Goal: Information Seeking & Learning: Learn about a topic

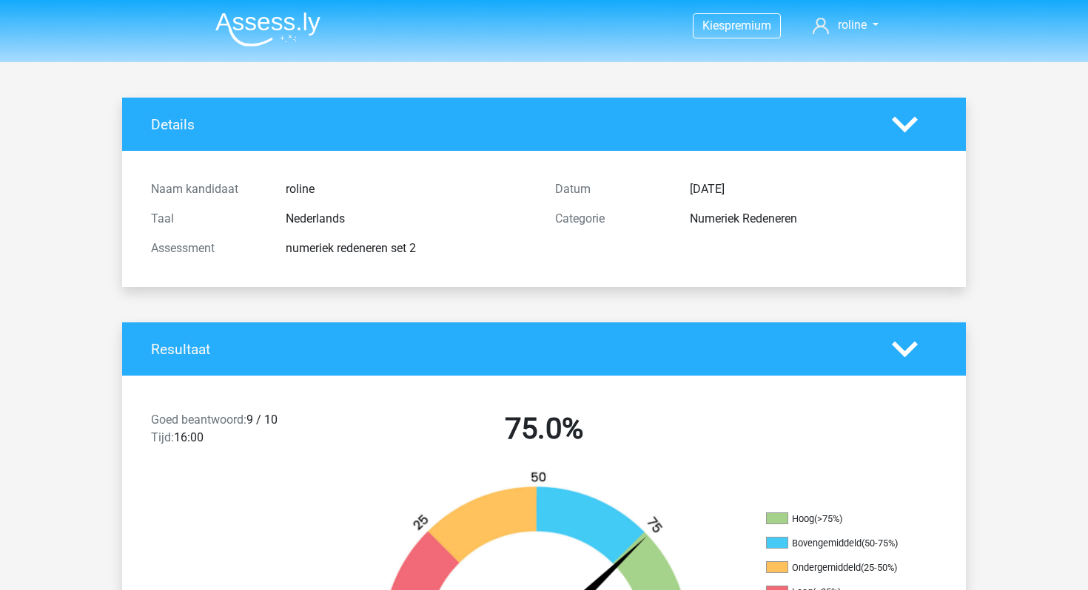
click at [258, 25] on img at bounding box center [267, 29] width 105 height 35
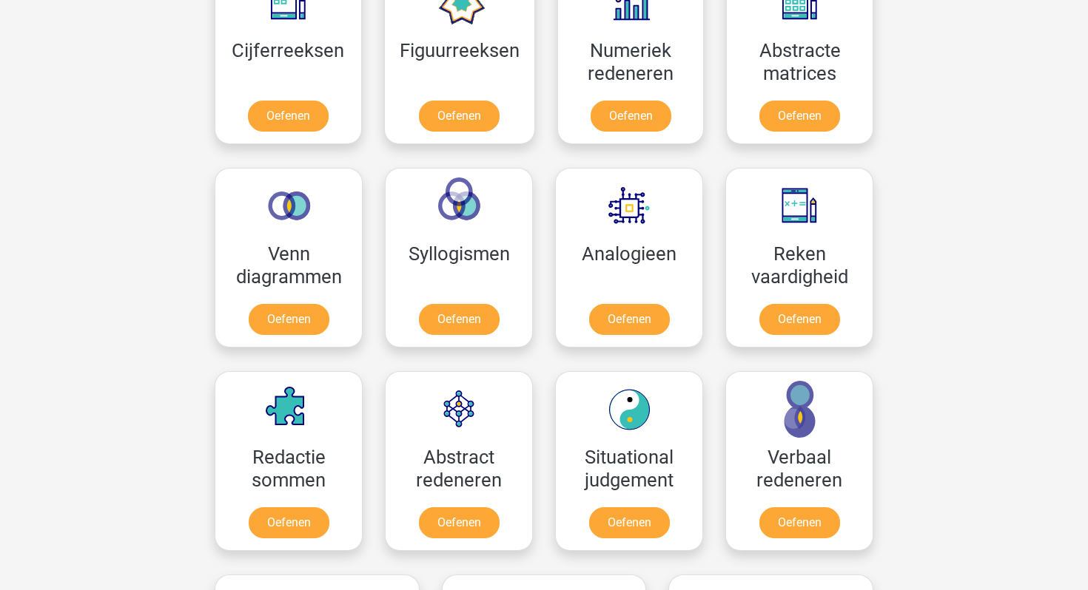
scroll to position [730, 0]
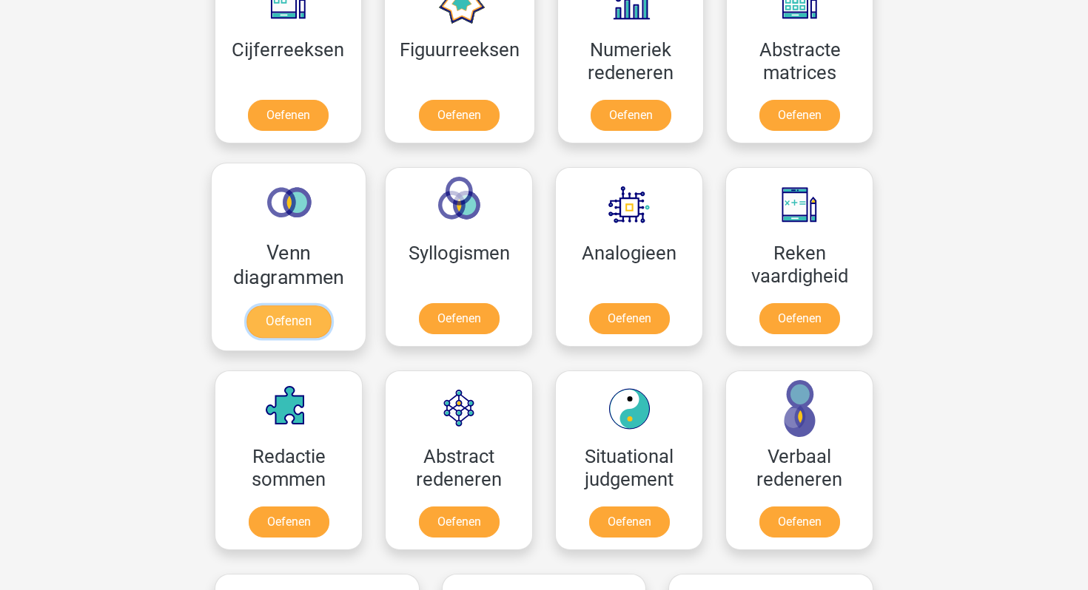
click at [283, 317] on link "Oefenen" at bounding box center [288, 322] width 84 height 33
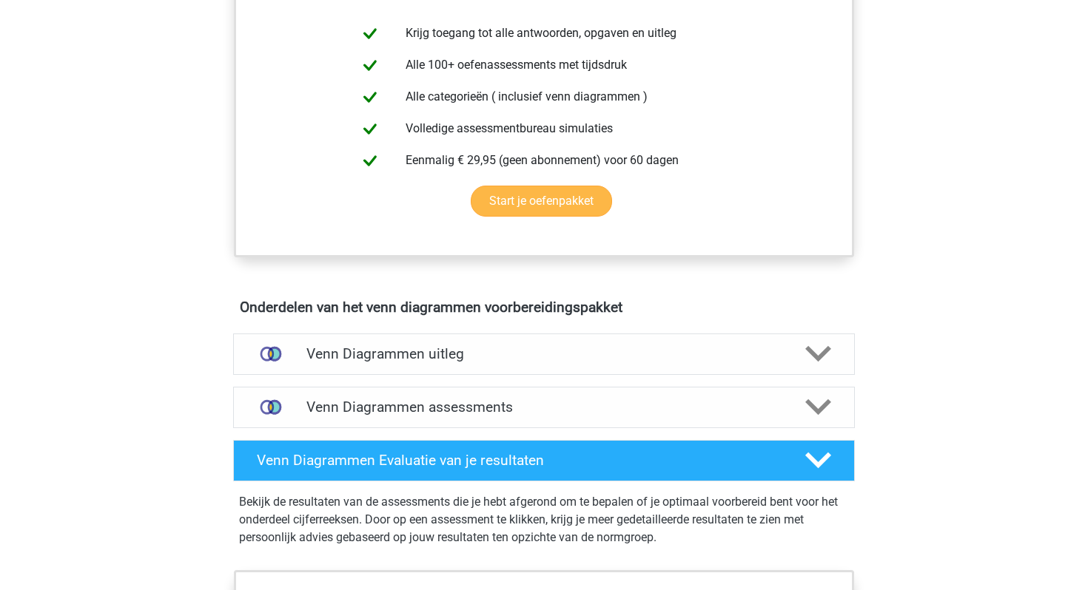
scroll to position [716, 0]
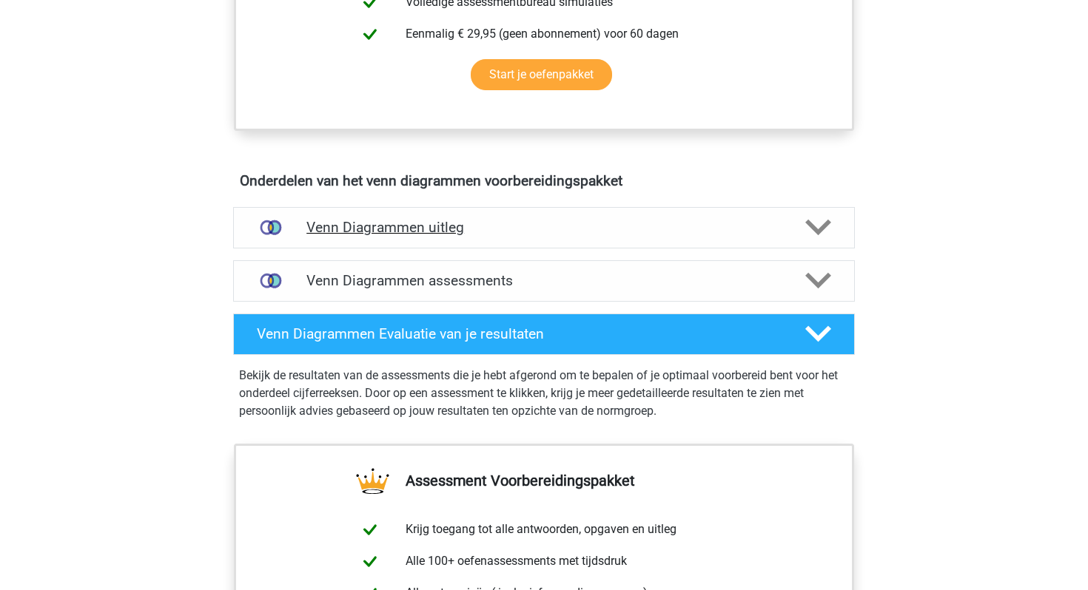
click at [431, 245] on div "Venn Diagrammen uitleg" at bounding box center [544, 227] width 622 height 41
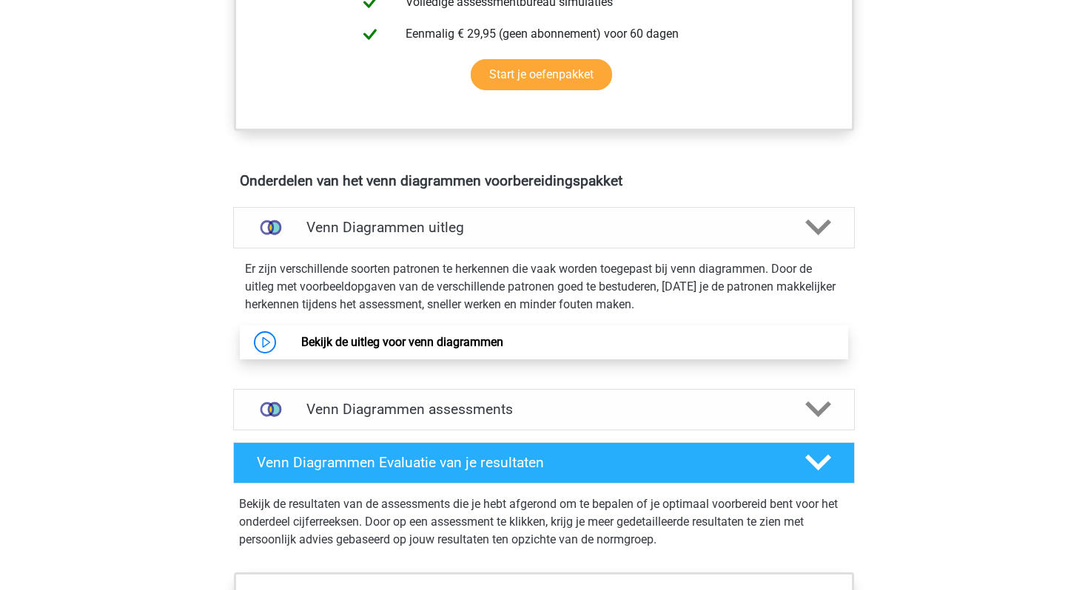
click at [349, 342] on link "Bekijk de uitleg voor venn diagrammen" at bounding box center [402, 342] width 202 height 14
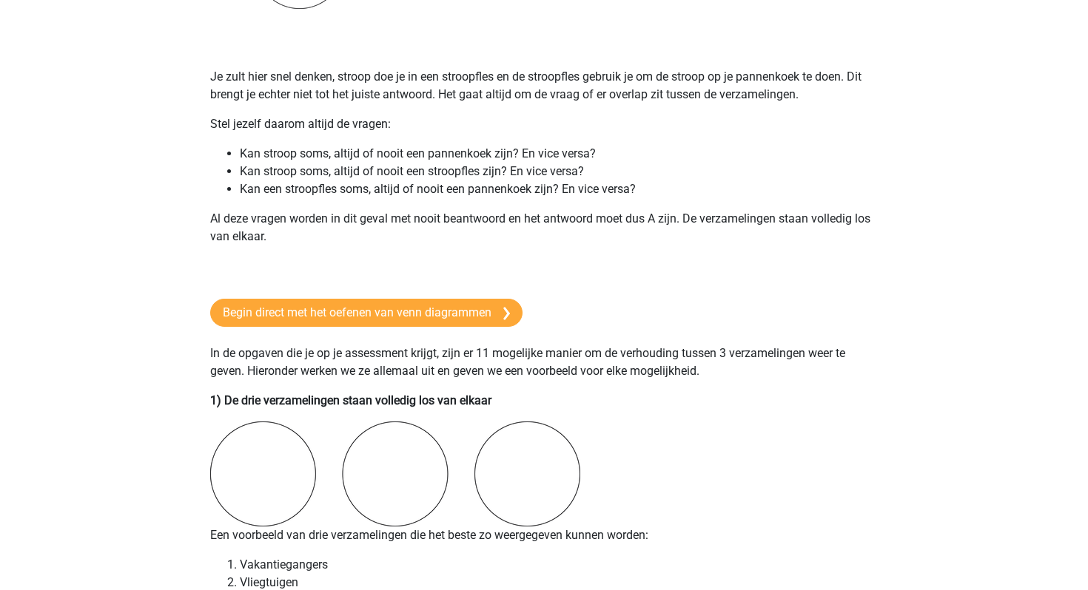
scroll to position [775, 0]
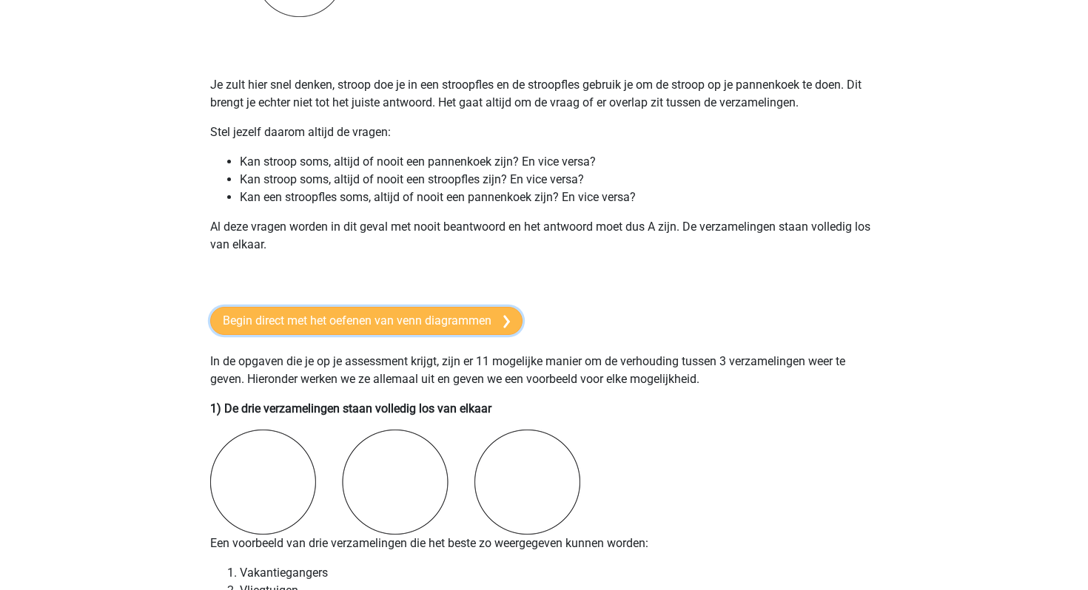
click at [312, 320] on link "Begin direct met het oefenen van venn diagrammen" at bounding box center [366, 321] width 312 height 28
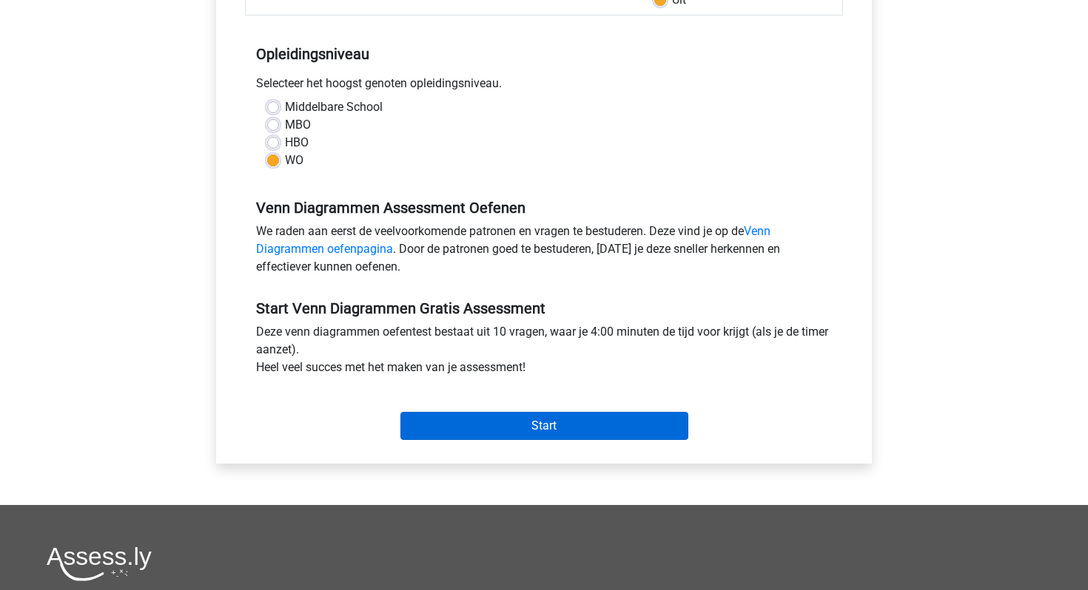
scroll to position [275, 0]
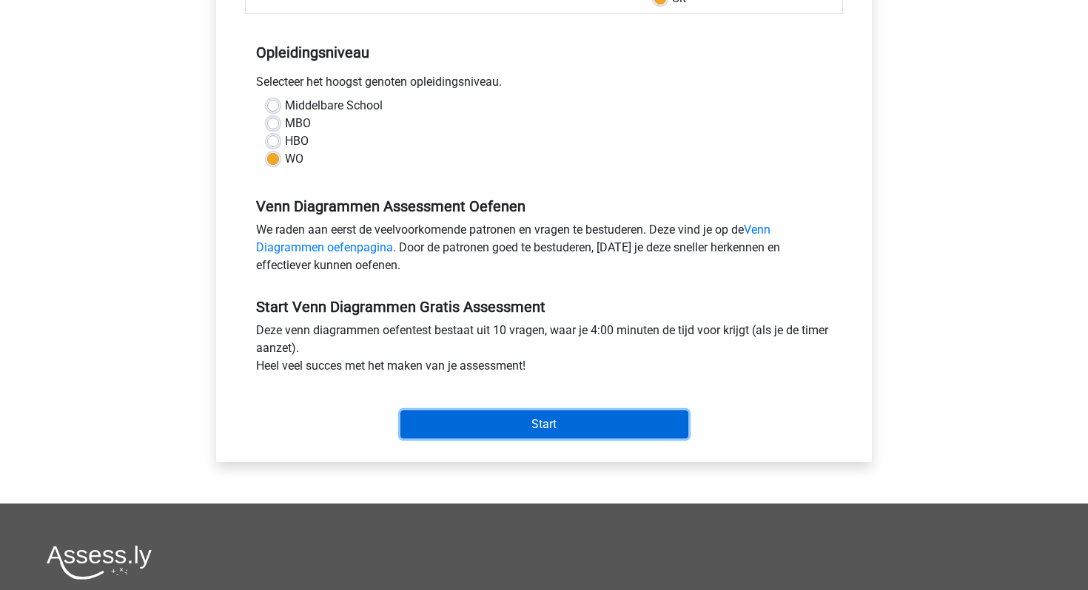
click at [477, 429] on input "Start" at bounding box center [544, 425] width 288 height 28
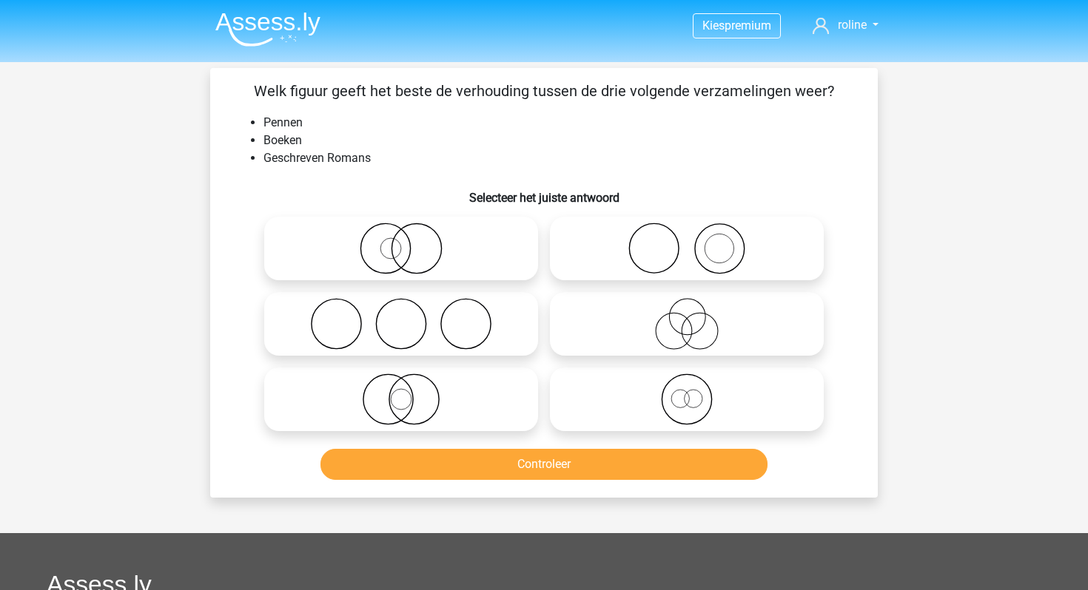
click at [655, 263] on icon at bounding box center [687, 249] width 262 height 52
click at [687, 241] on input "radio" at bounding box center [692, 237] width 10 height 10
radio input "true"
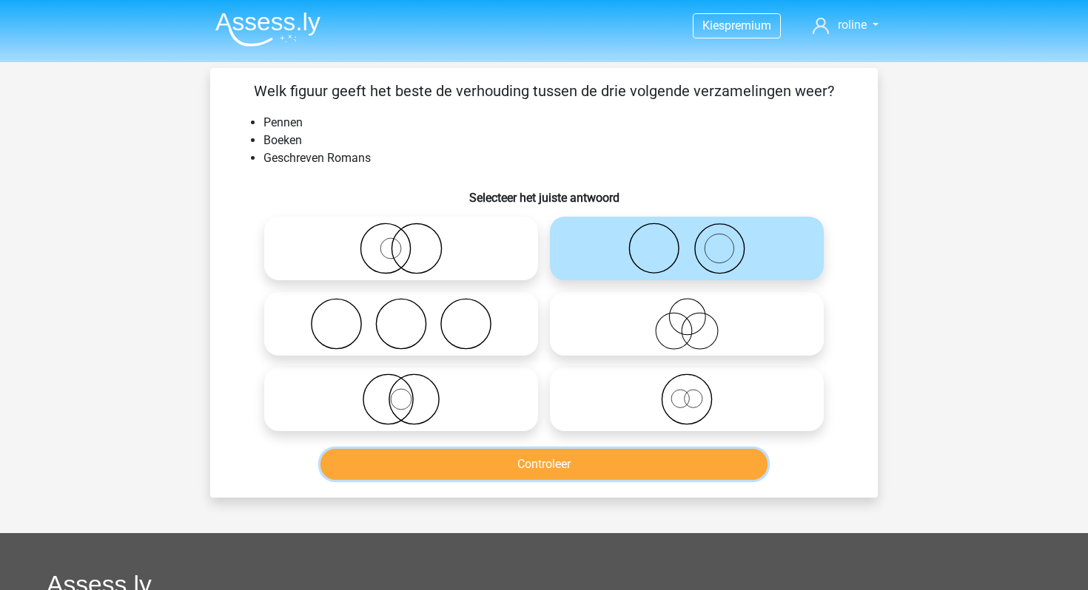
click at [539, 473] on button "Controleer" at bounding box center [544, 464] width 448 height 31
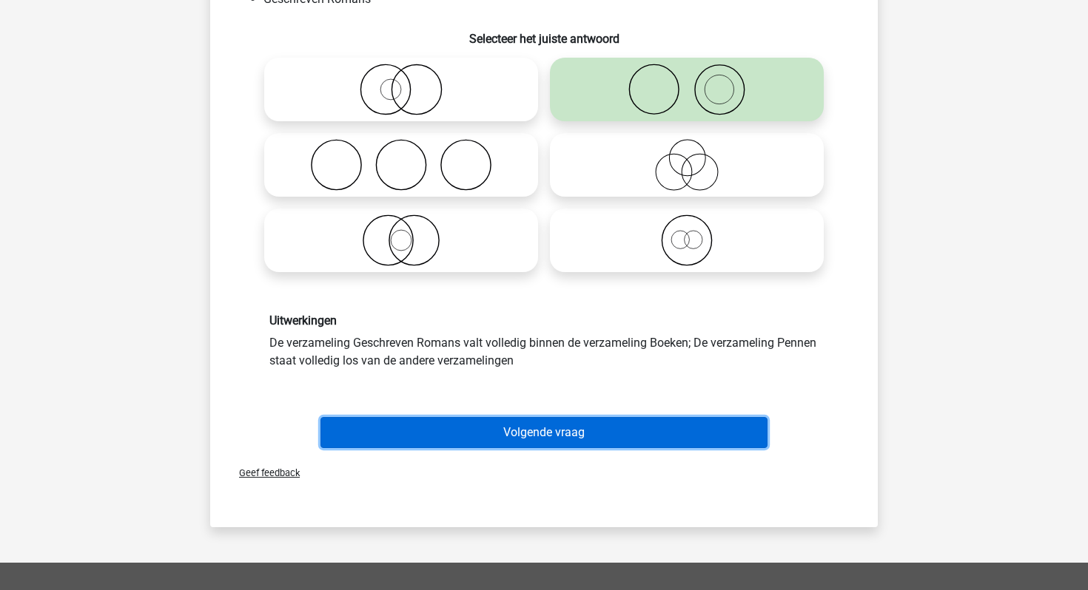
click at [553, 425] on button "Volgende vraag" at bounding box center [544, 432] width 448 height 31
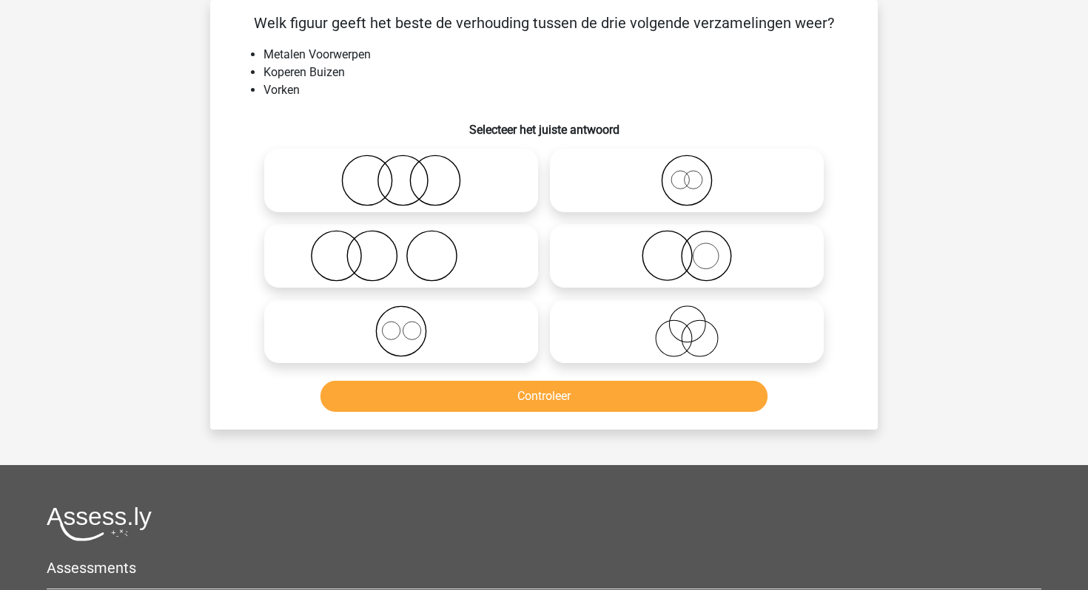
scroll to position [68, 0]
click at [612, 243] on icon at bounding box center [687, 256] width 262 height 52
click at [687, 243] on input "radio" at bounding box center [692, 244] width 10 height 10
radio input "true"
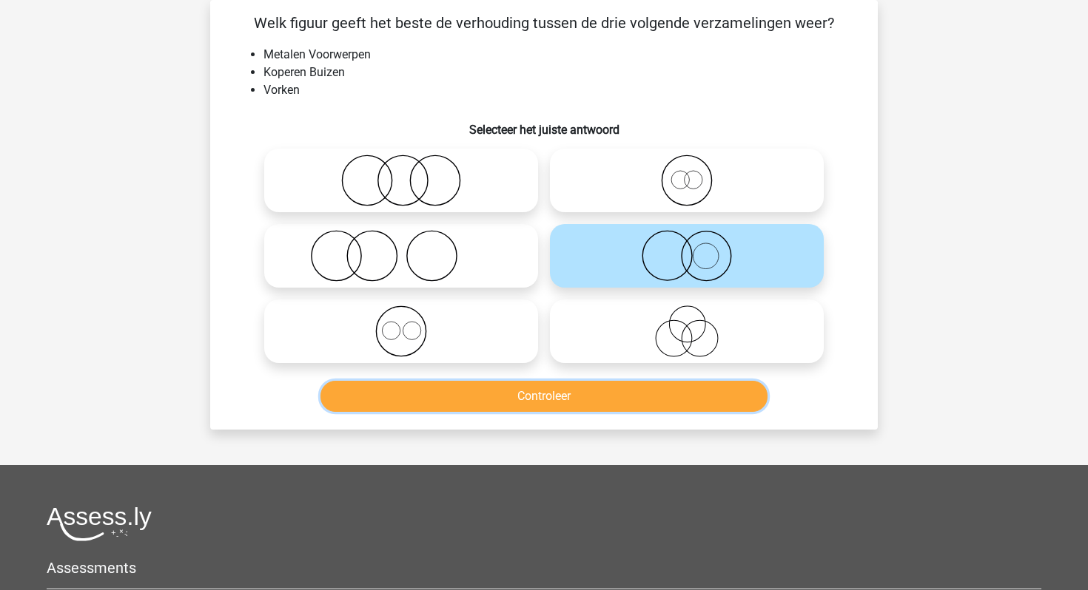
click at [585, 390] on button "Controleer" at bounding box center [544, 396] width 448 height 31
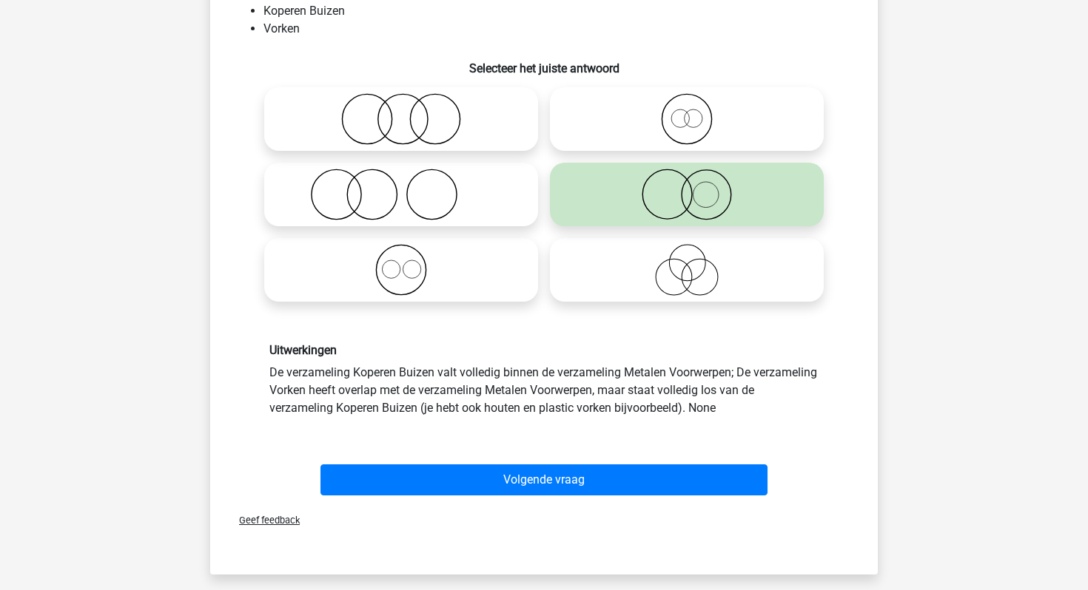
scroll to position [155, 0]
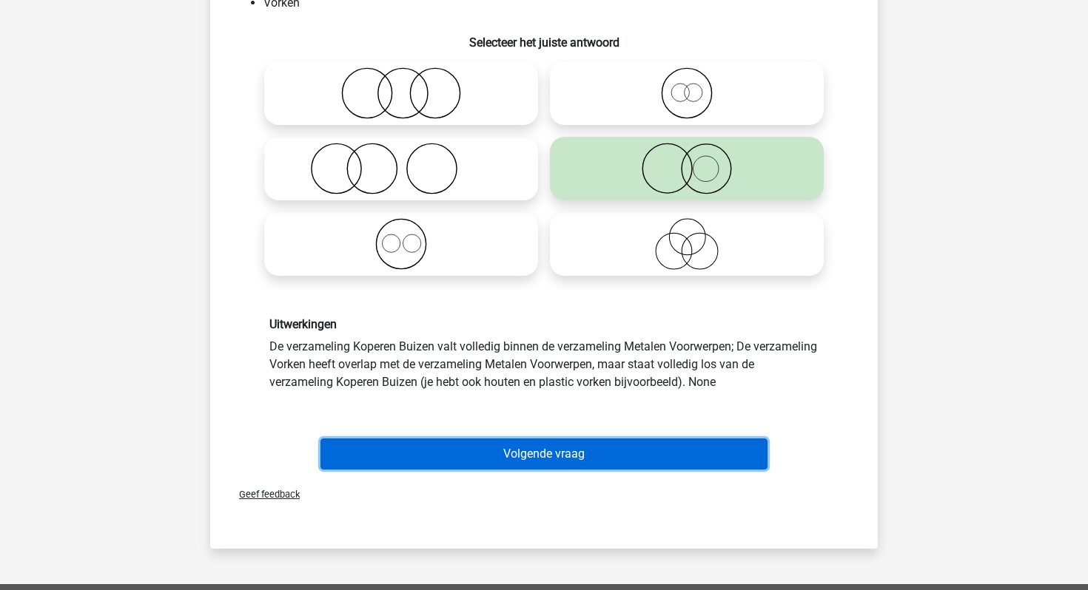
click at [564, 454] on button "Volgende vraag" at bounding box center [544, 454] width 448 height 31
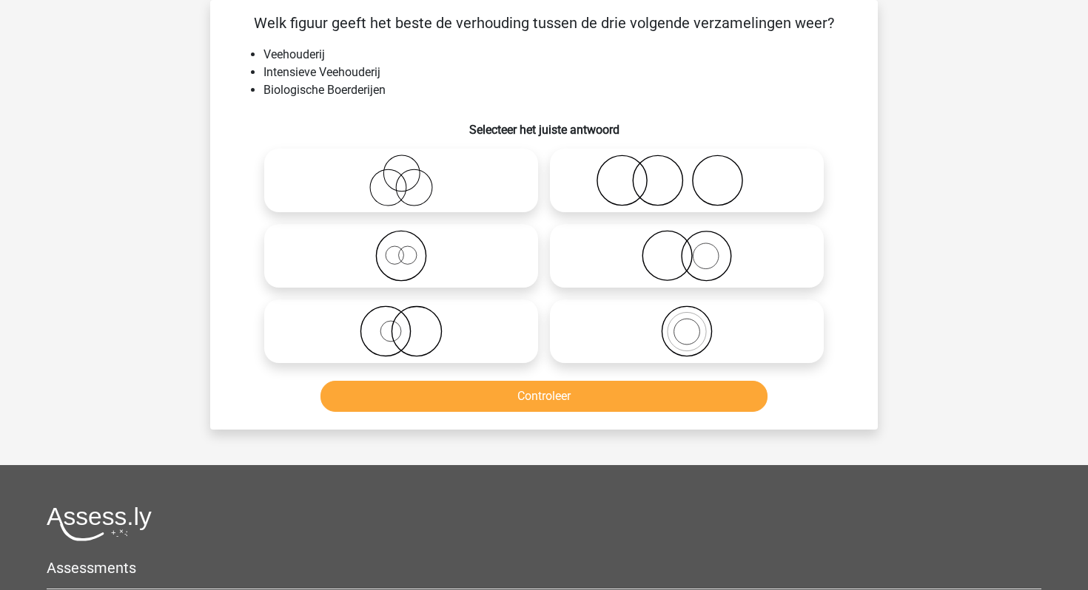
scroll to position [68, 0]
click at [698, 255] on icon at bounding box center [687, 256] width 262 height 52
click at [696, 249] on input "radio" at bounding box center [692, 244] width 10 height 10
radio input "true"
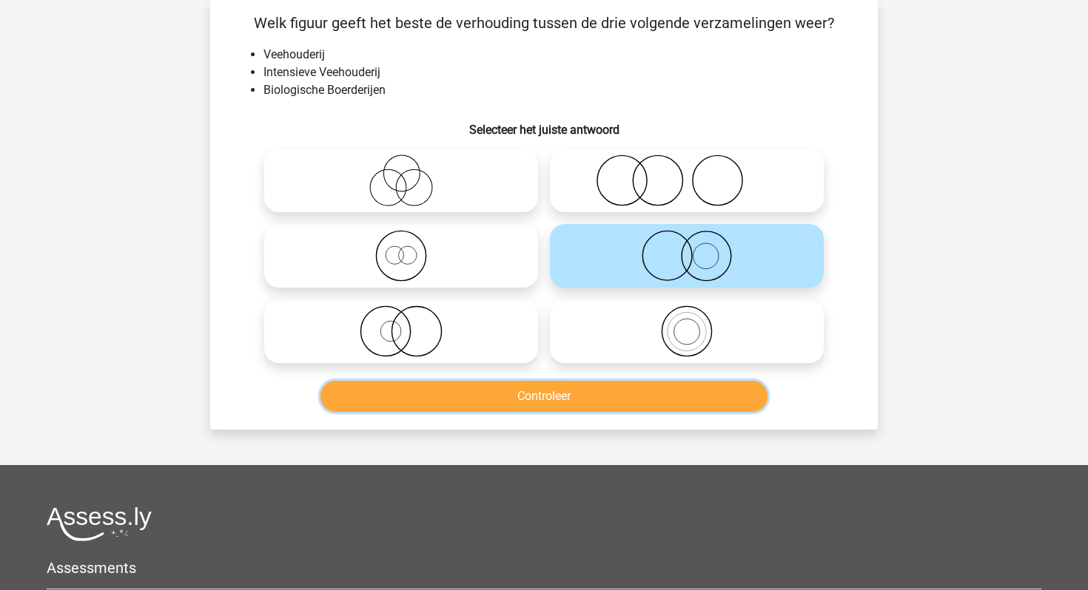
click at [605, 395] on button "Controleer" at bounding box center [544, 396] width 448 height 31
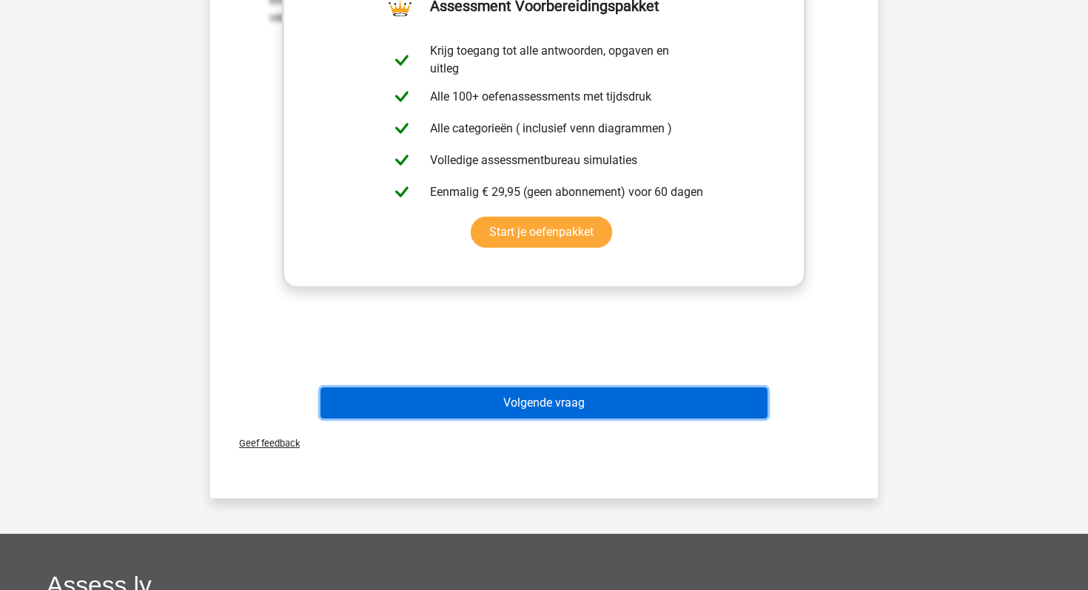
click at [584, 398] on button "Volgende vraag" at bounding box center [544, 403] width 448 height 31
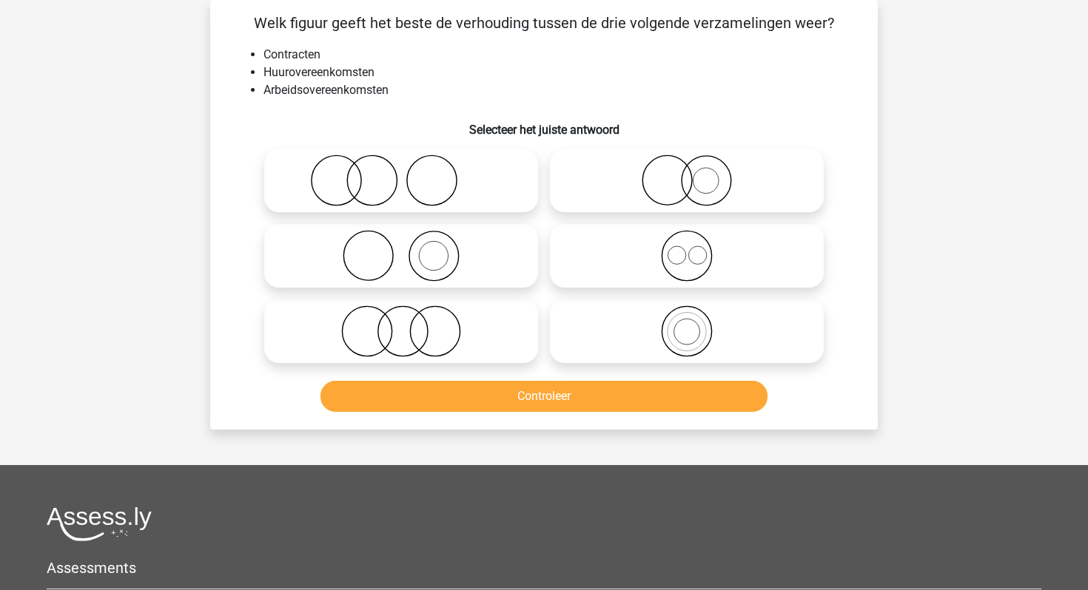
scroll to position [0, 0]
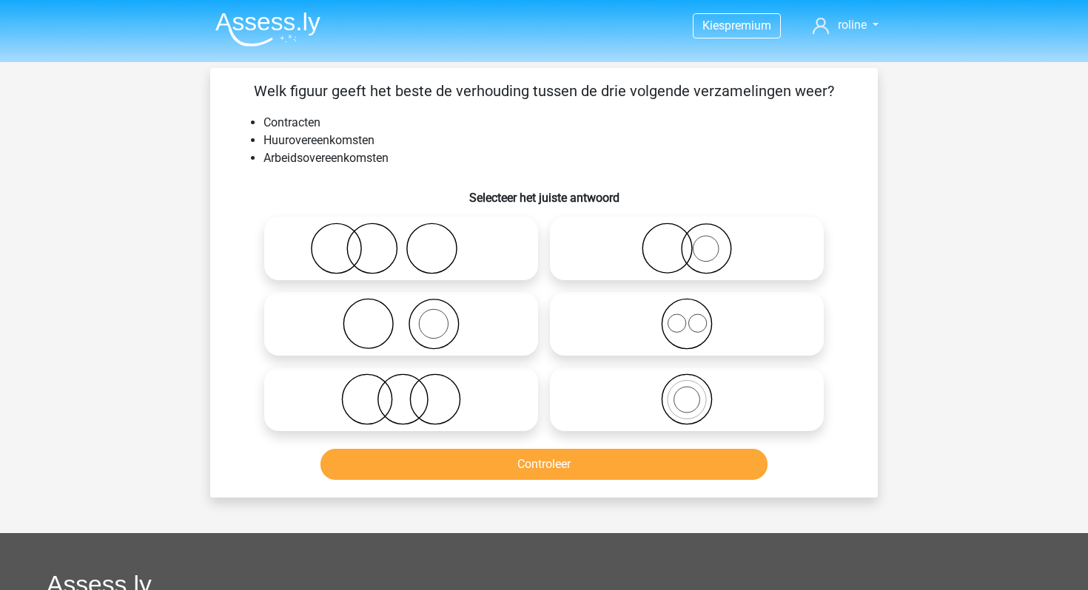
click at [435, 388] on icon at bounding box center [401, 400] width 262 height 52
click at [411, 388] on input "radio" at bounding box center [406, 388] width 10 height 10
radio input "true"
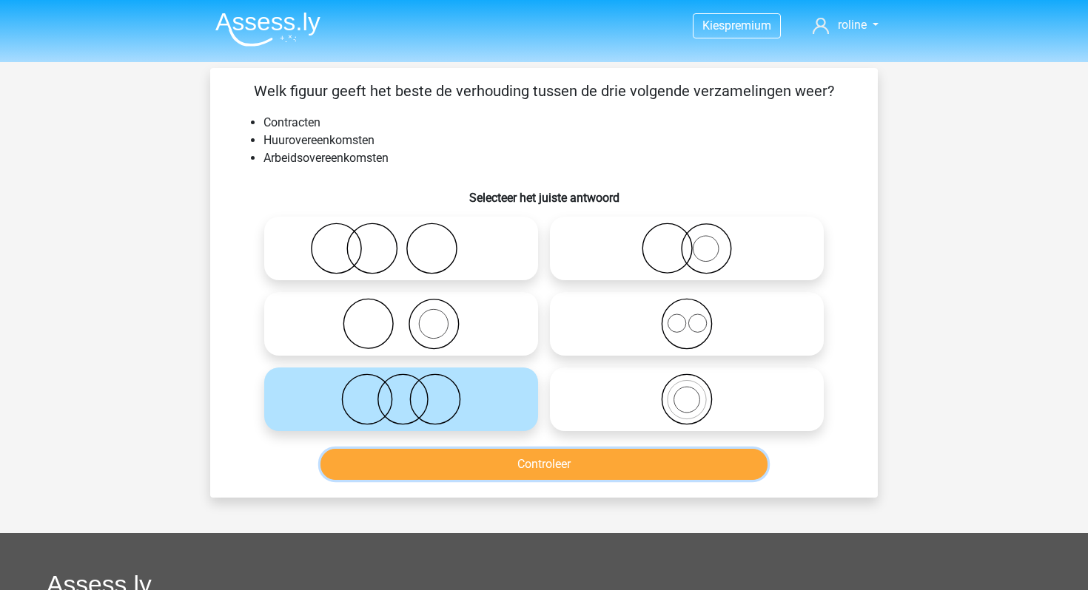
click at [505, 468] on button "Controleer" at bounding box center [544, 464] width 448 height 31
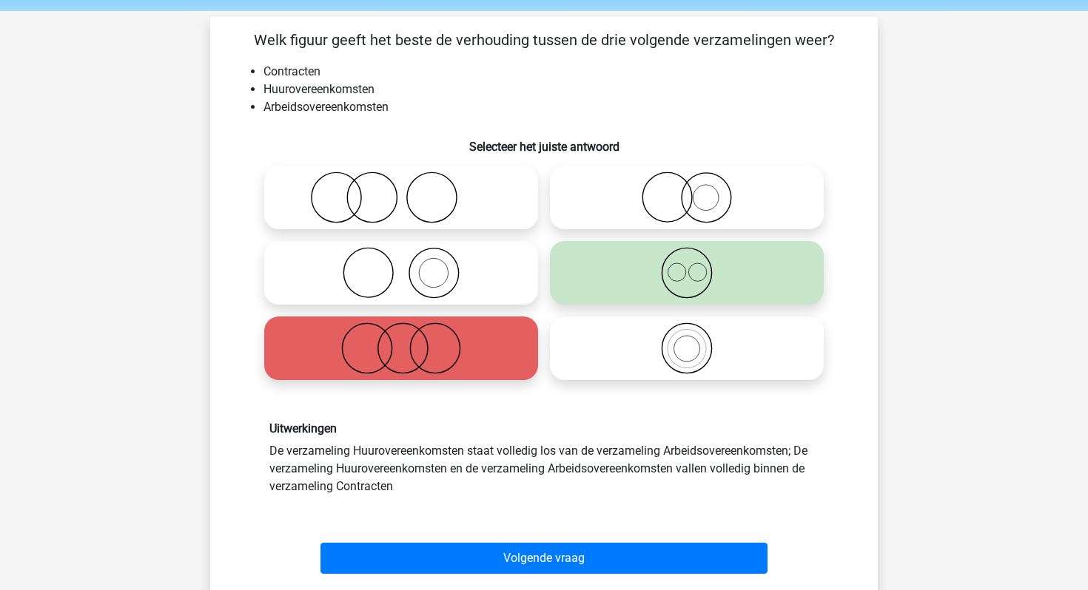
scroll to position [75, 0]
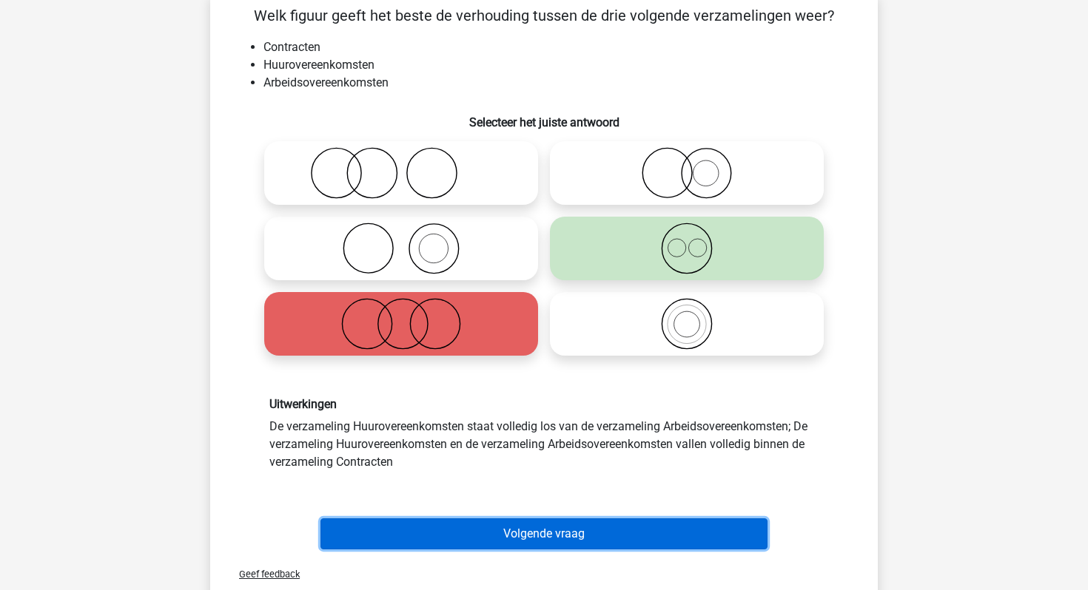
click at [502, 522] on button "Volgende vraag" at bounding box center [544, 534] width 448 height 31
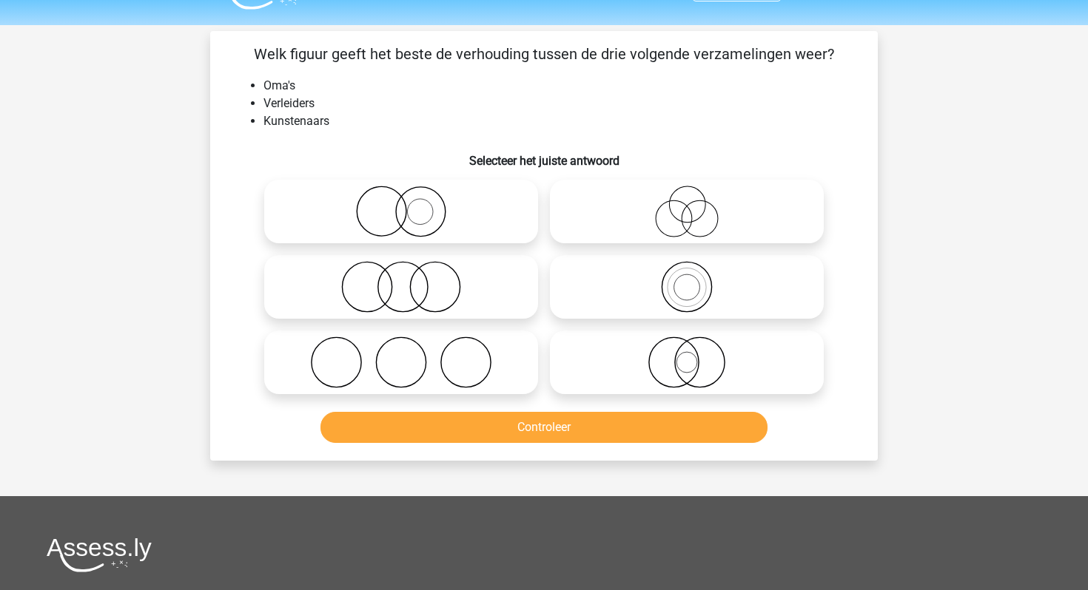
scroll to position [34, 0]
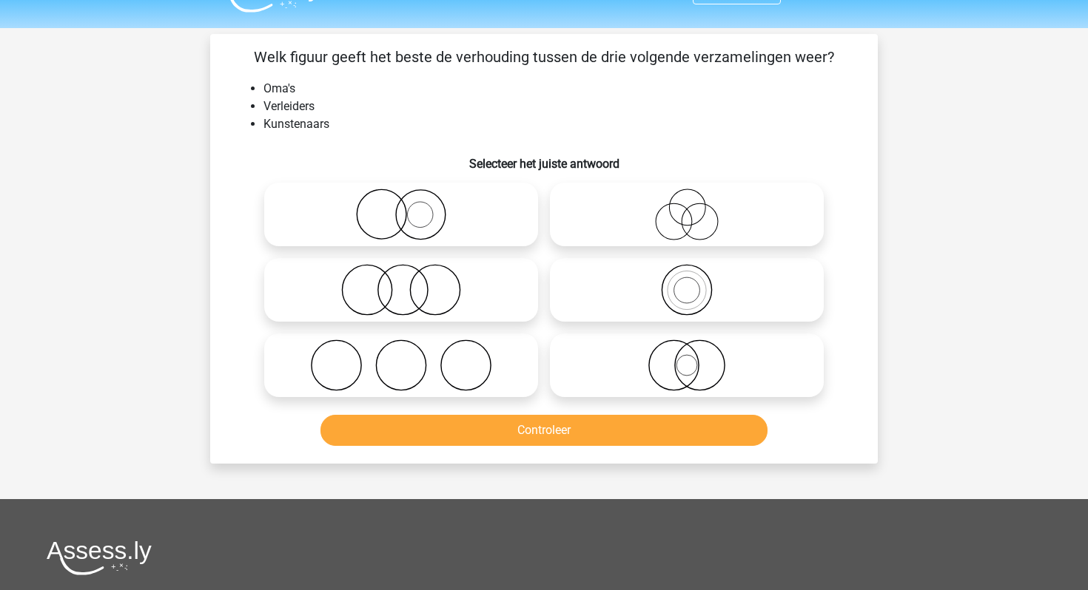
click at [428, 368] on icon at bounding box center [401, 366] width 262 height 52
click at [411, 358] on input "radio" at bounding box center [406, 354] width 10 height 10
radio input "true"
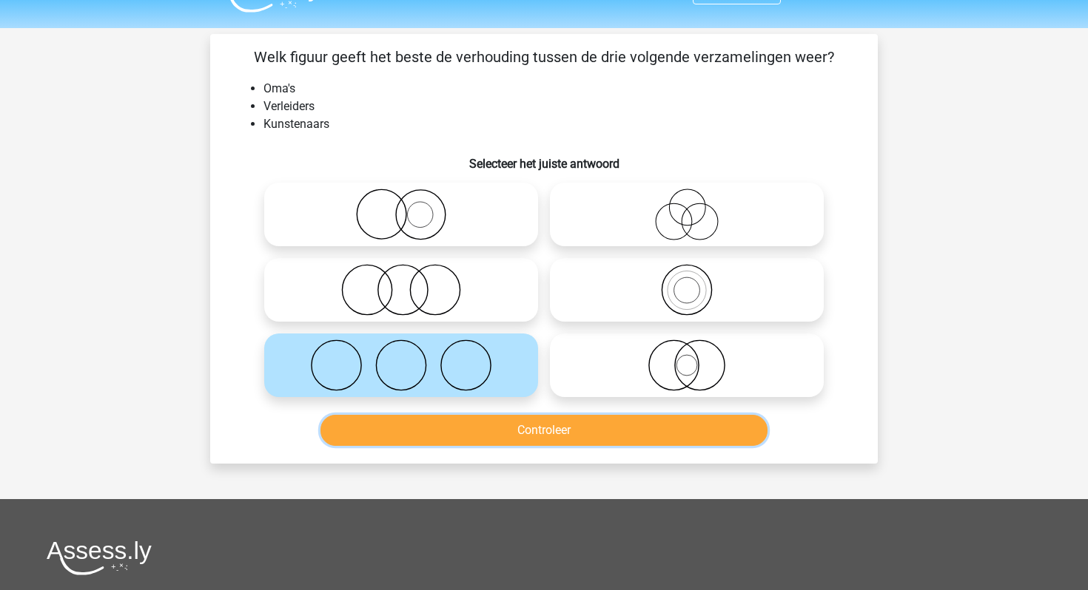
click at [428, 428] on button "Controleer" at bounding box center [544, 430] width 448 height 31
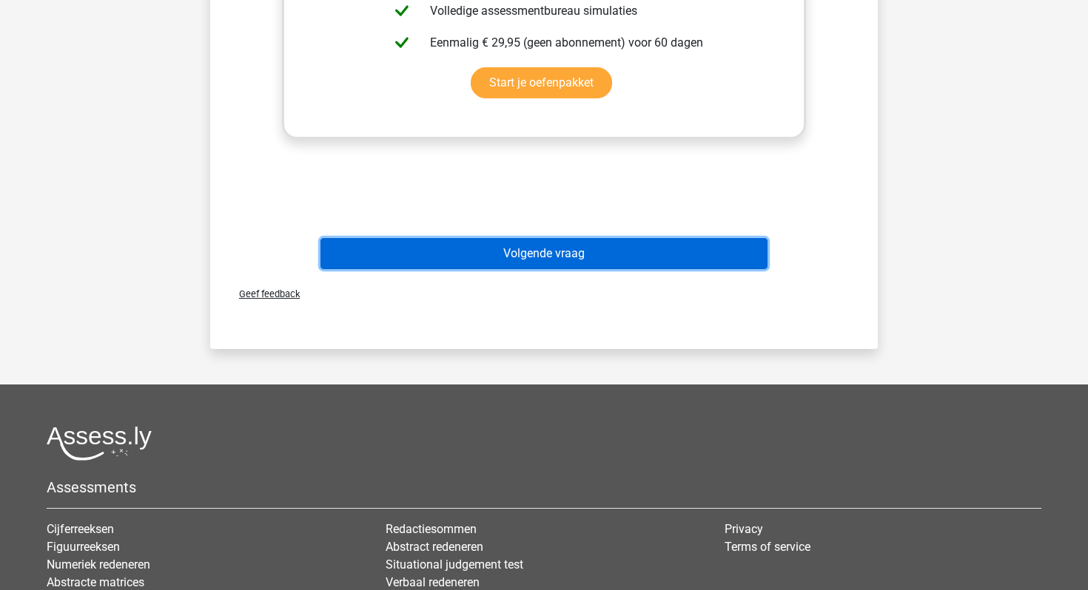
click at [573, 255] on button "Volgende vraag" at bounding box center [544, 253] width 448 height 31
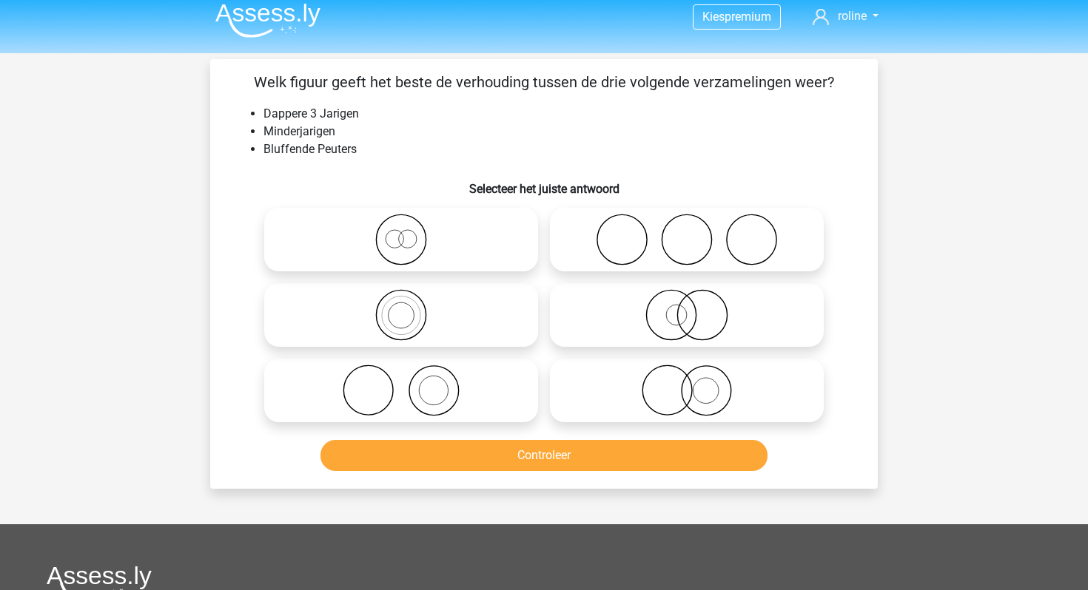
scroll to position [4, 0]
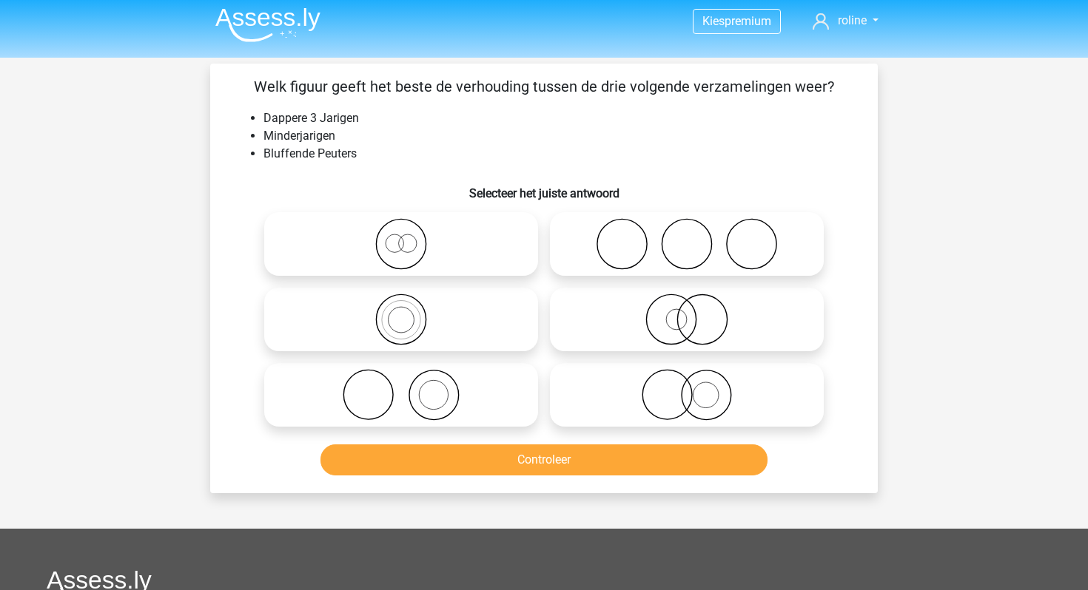
click at [505, 235] on icon at bounding box center [401, 244] width 262 height 52
click at [411, 235] on input "radio" at bounding box center [406, 232] width 10 height 10
radio input "true"
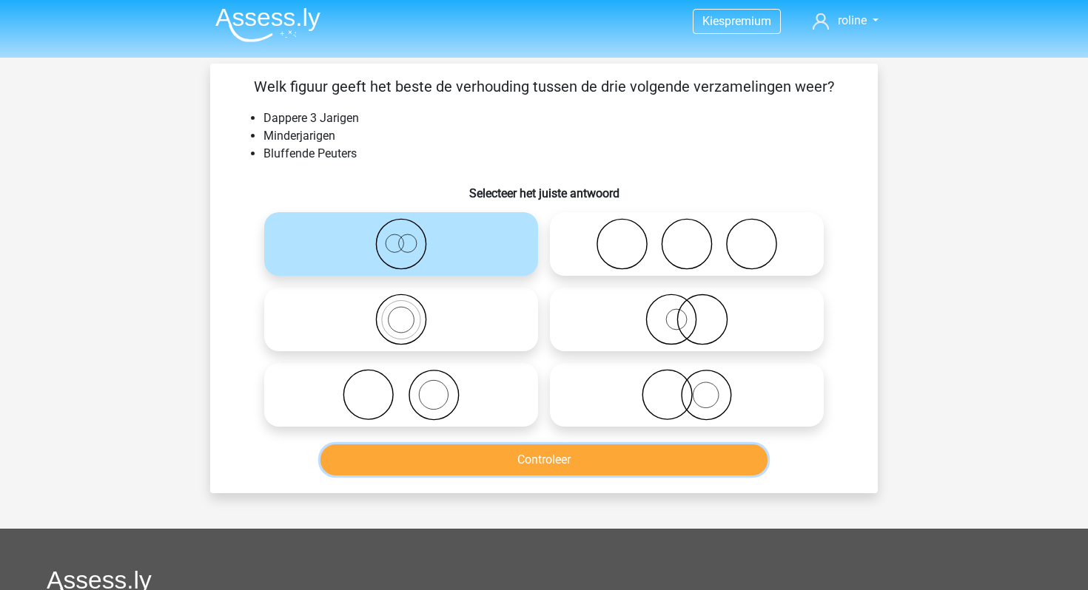
click at [494, 462] on button "Controleer" at bounding box center [544, 460] width 448 height 31
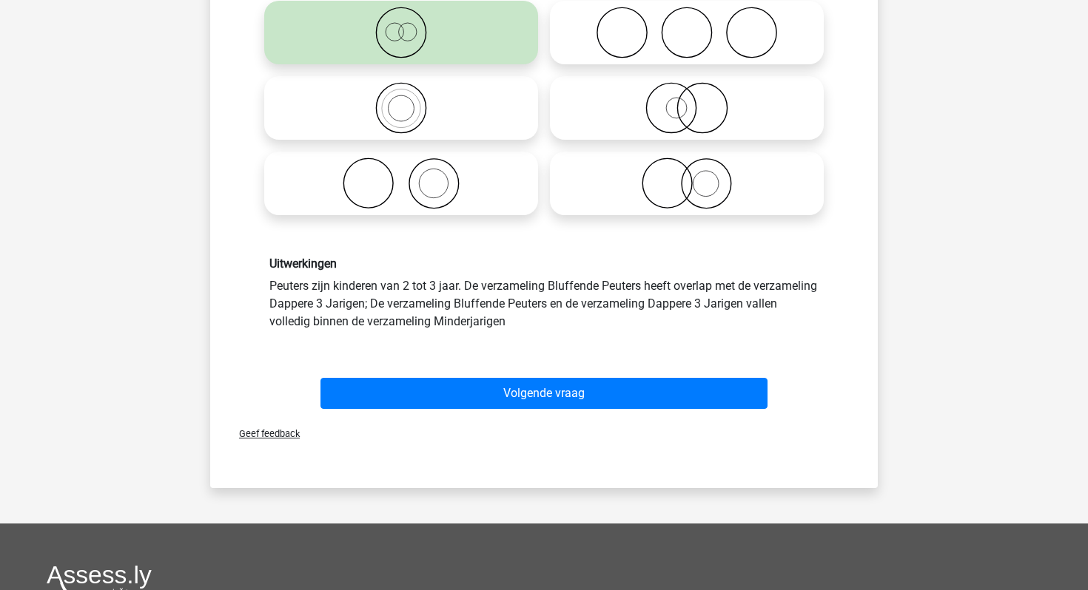
scroll to position [218, 0]
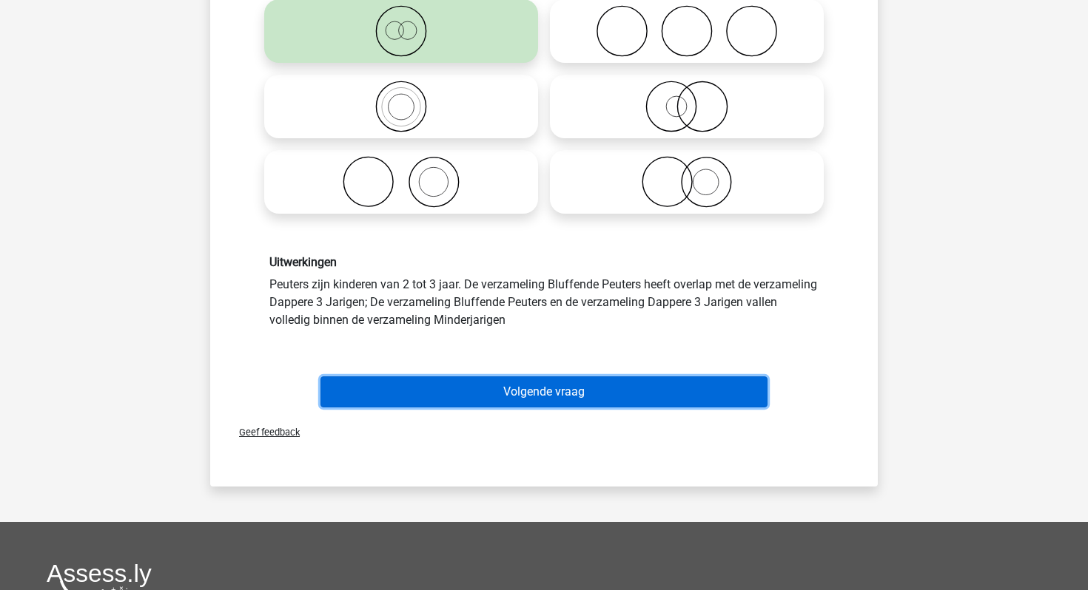
click at [526, 385] on button "Volgende vraag" at bounding box center [544, 392] width 448 height 31
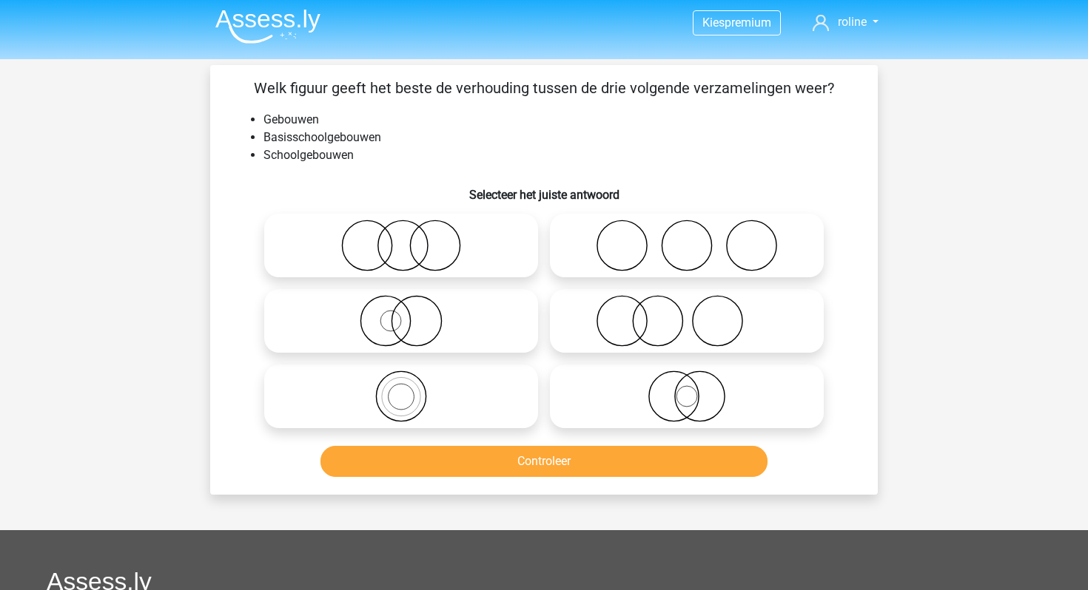
scroll to position [0, 0]
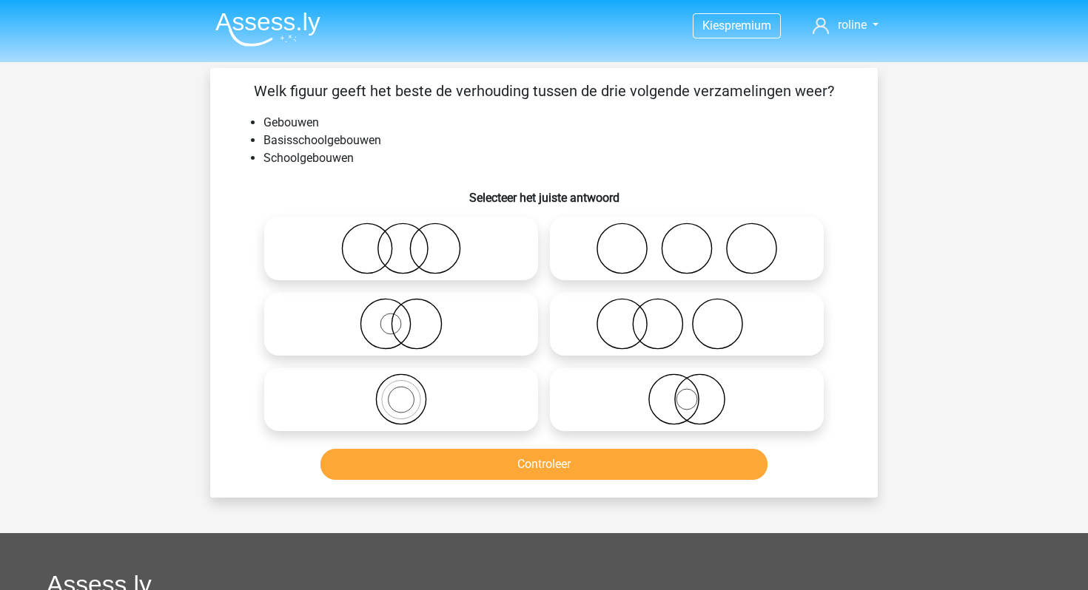
click at [440, 395] on icon at bounding box center [401, 400] width 262 height 52
click at [411, 392] on input "radio" at bounding box center [406, 388] width 10 height 10
radio input "true"
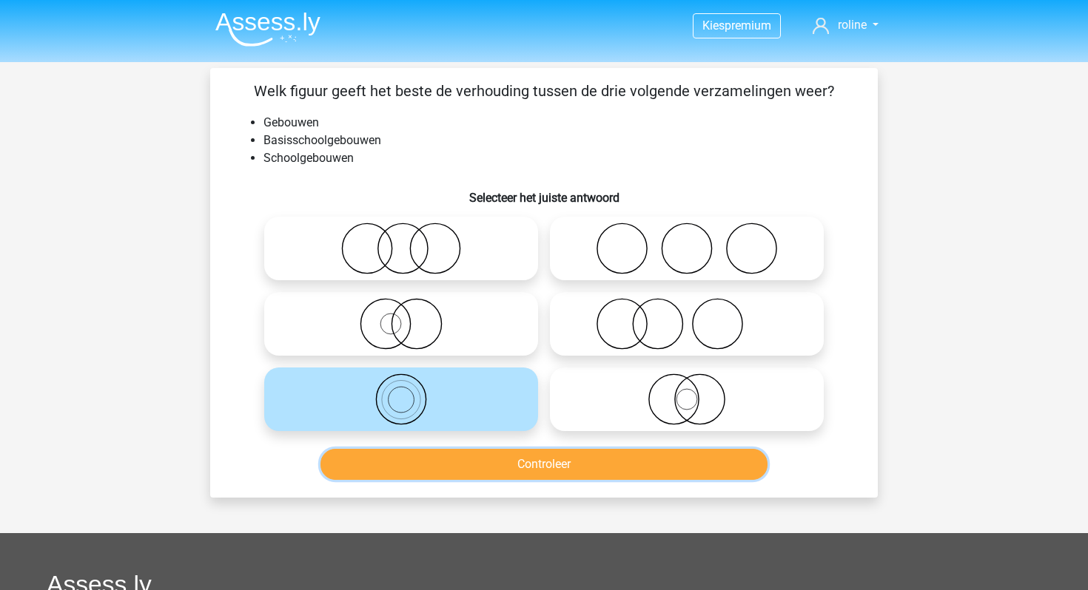
click at [434, 463] on button "Controleer" at bounding box center [544, 464] width 448 height 31
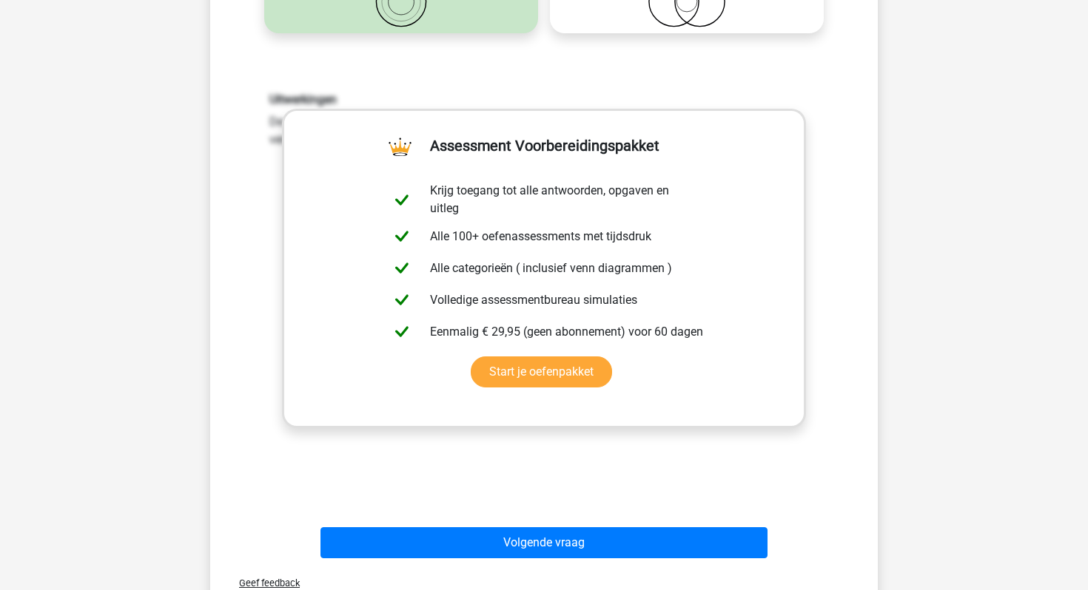
scroll to position [455, 0]
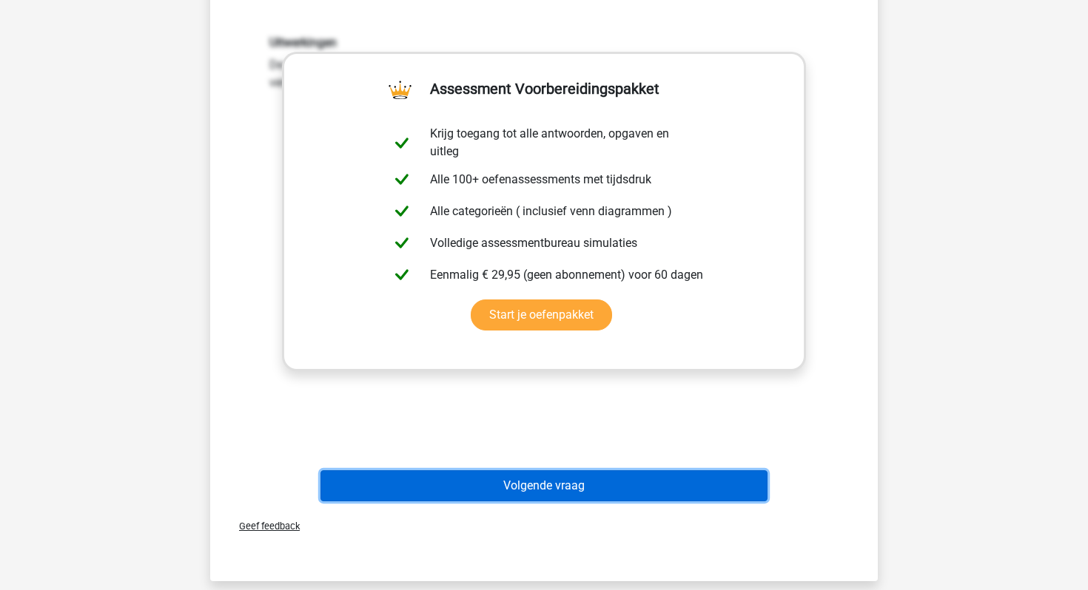
click at [453, 478] on button "Volgende vraag" at bounding box center [544, 486] width 448 height 31
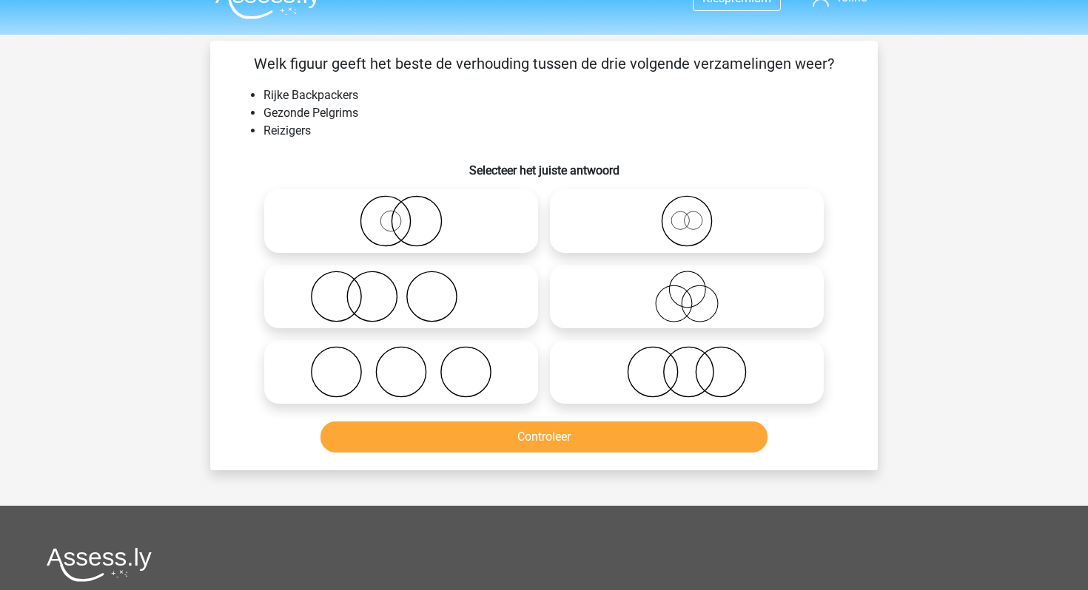
scroll to position [26, 0]
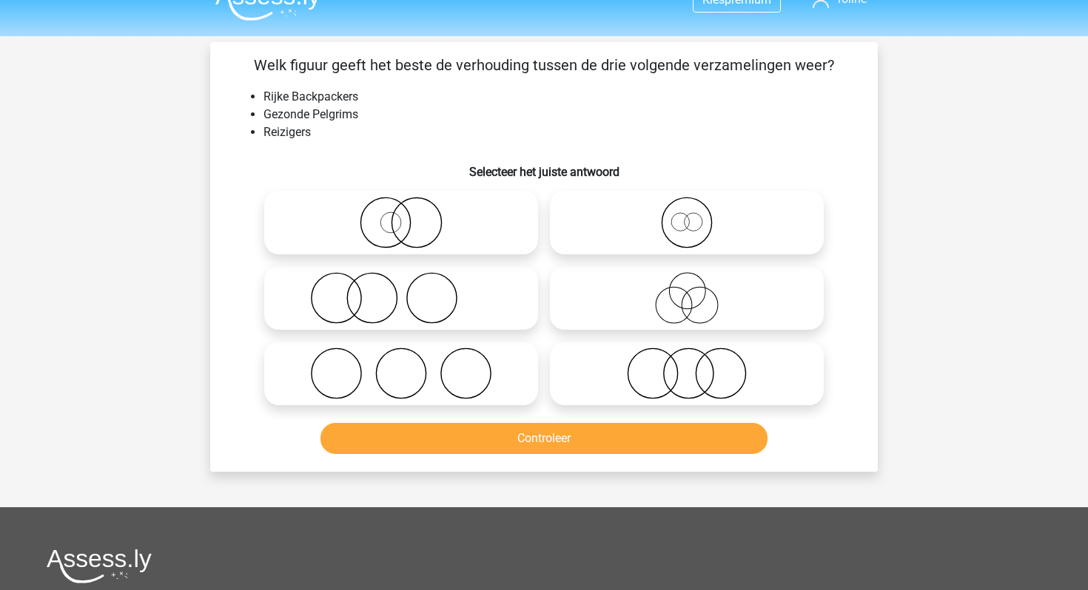
click at [652, 358] on icon at bounding box center [687, 374] width 262 height 52
click at [687, 358] on input "radio" at bounding box center [692, 362] width 10 height 10
radio input "true"
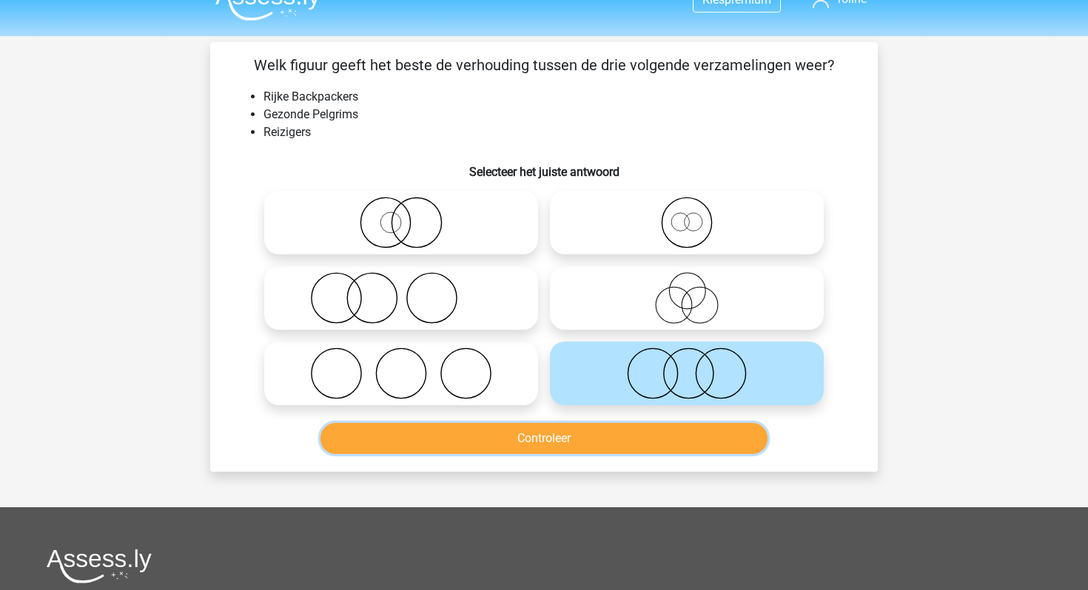
click at [624, 440] on button "Controleer" at bounding box center [544, 438] width 448 height 31
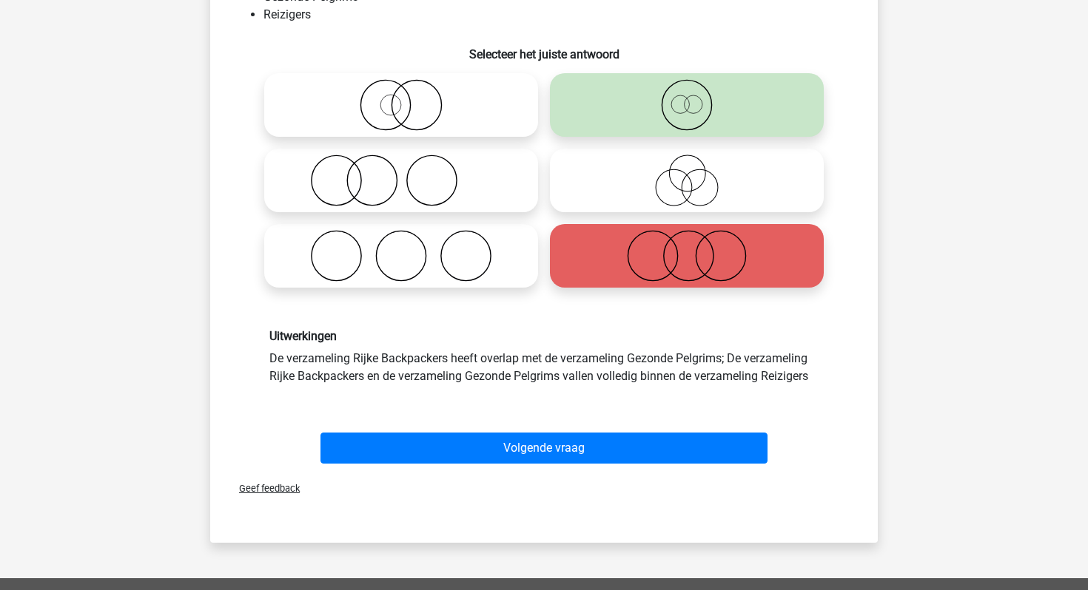
scroll to position [146, 0]
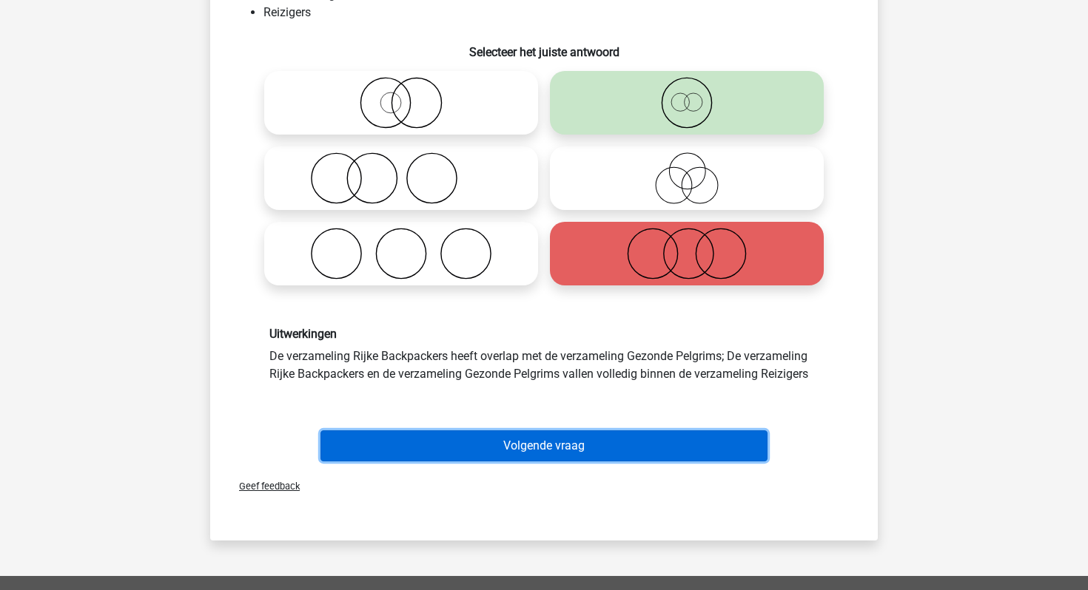
click at [569, 446] on button "Volgende vraag" at bounding box center [544, 446] width 448 height 31
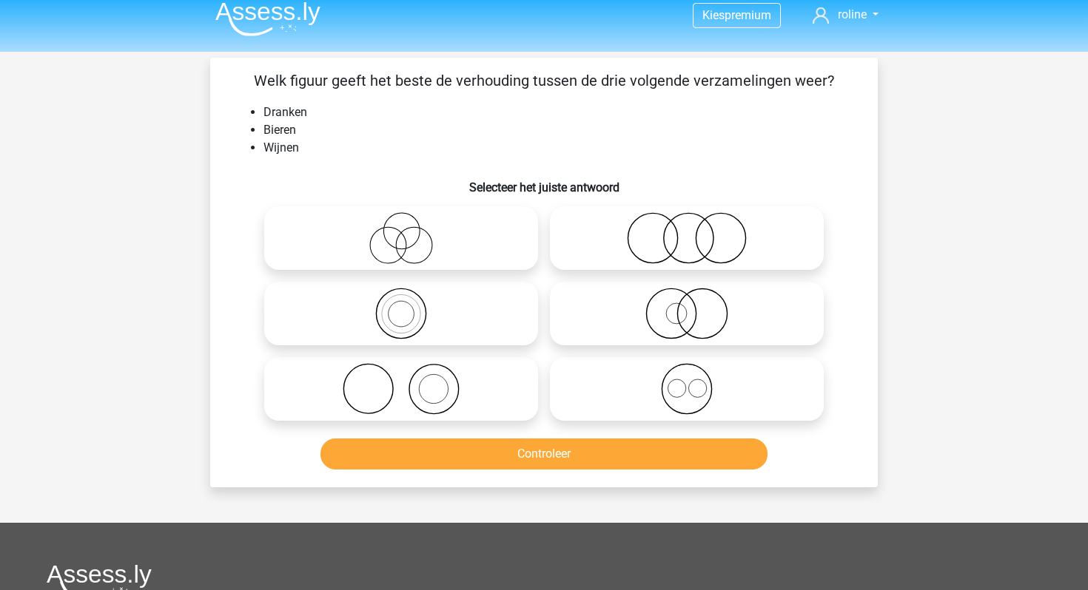
scroll to position [0, 0]
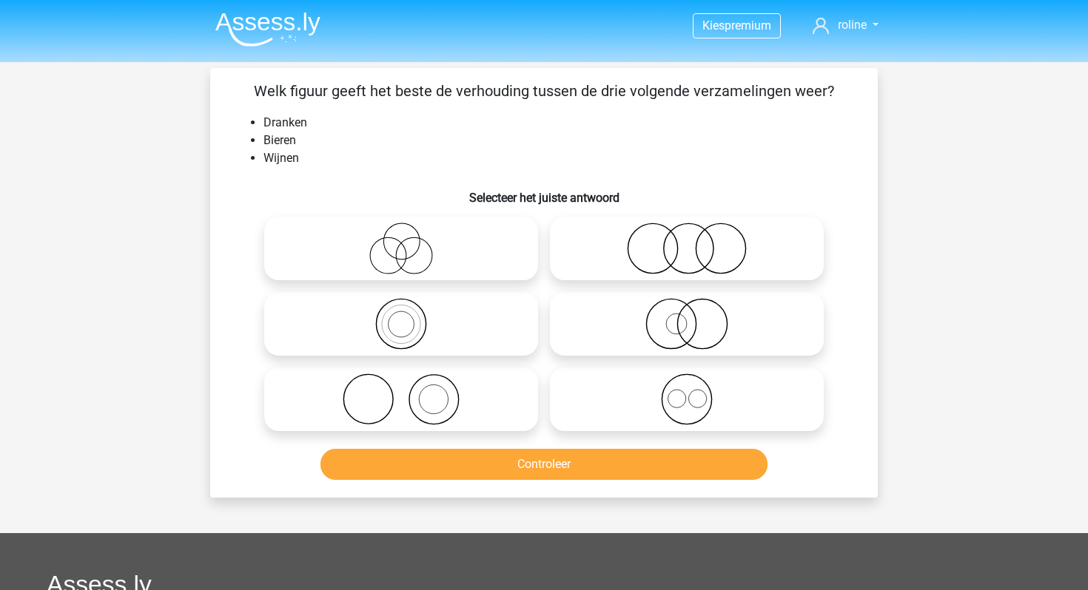
click at [675, 387] on icon at bounding box center [687, 400] width 262 height 52
click at [687, 387] on input "radio" at bounding box center [692, 388] width 10 height 10
radio input "true"
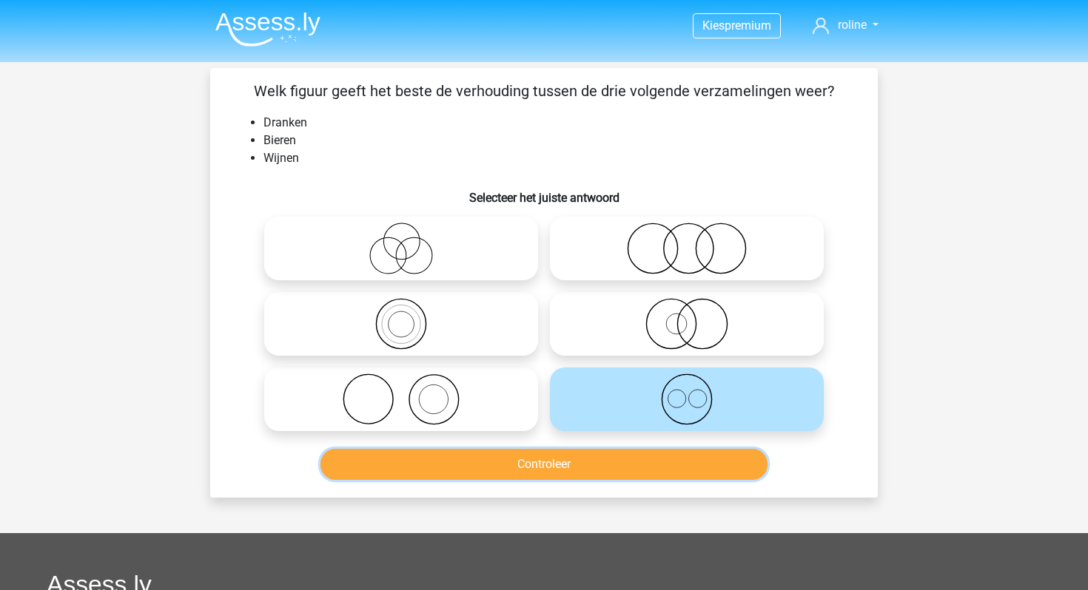
click at [623, 462] on button "Controleer" at bounding box center [544, 464] width 448 height 31
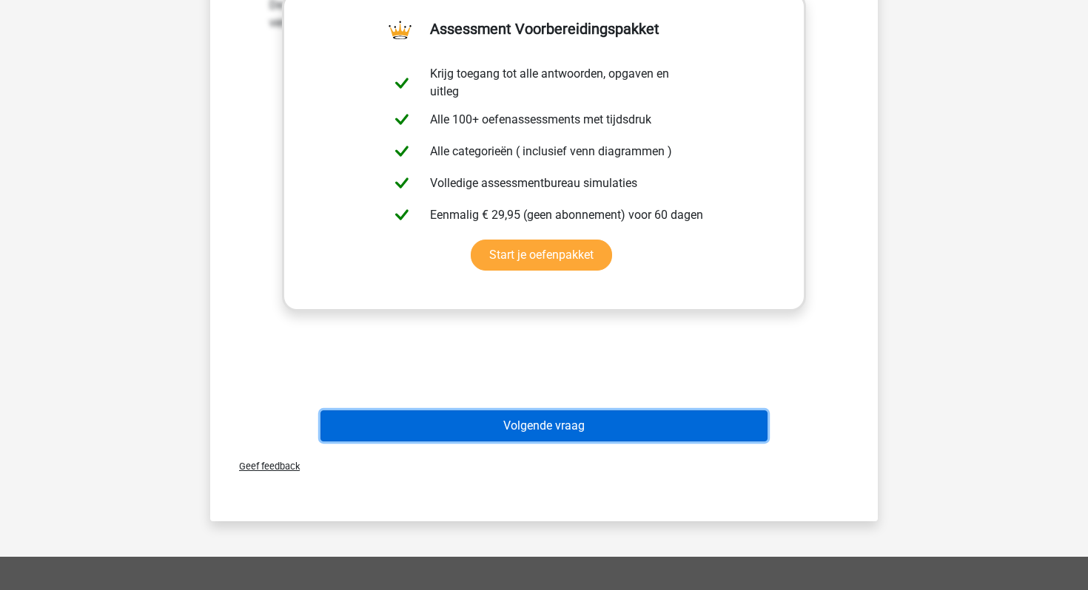
click at [556, 422] on button "Volgende vraag" at bounding box center [544, 426] width 448 height 31
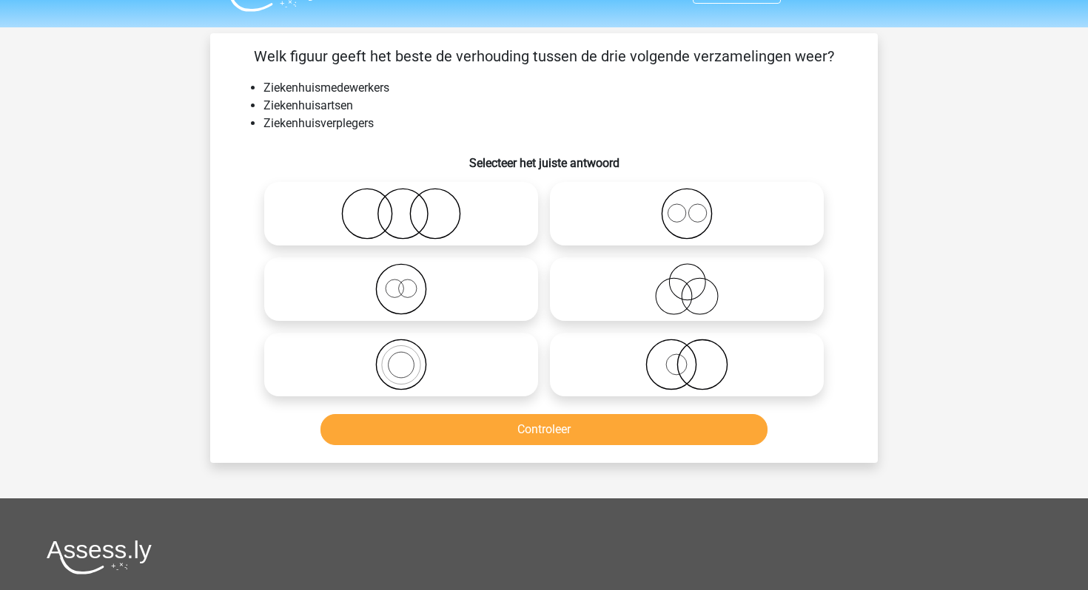
scroll to position [30, 0]
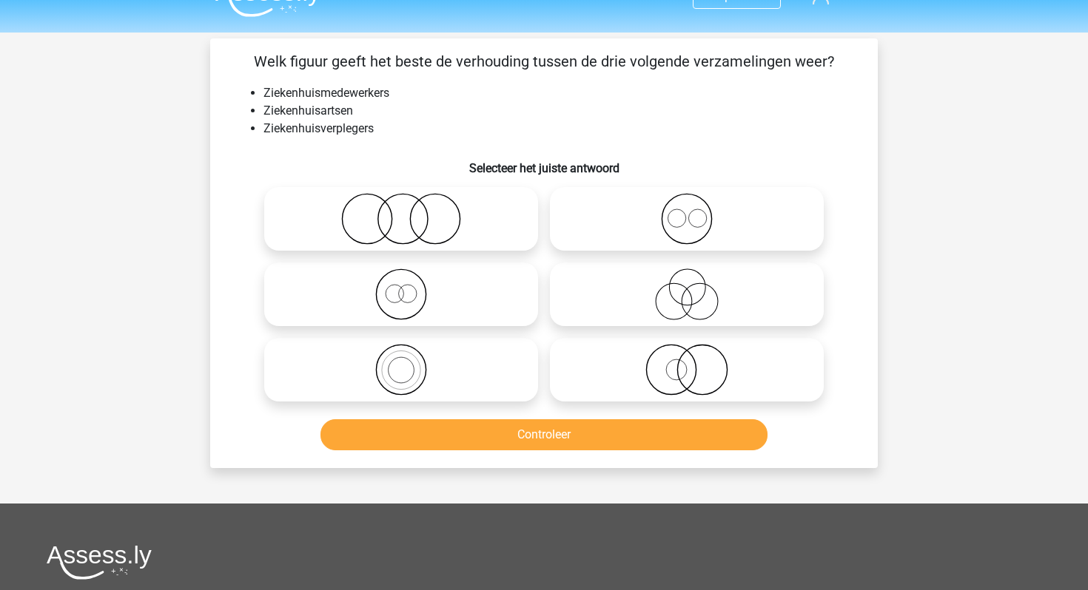
click at [664, 216] on icon at bounding box center [687, 219] width 262 height 52
click at [687, 212] on input "radio" at bounding box center [692, 207] width 10 height 10
radio input "true"
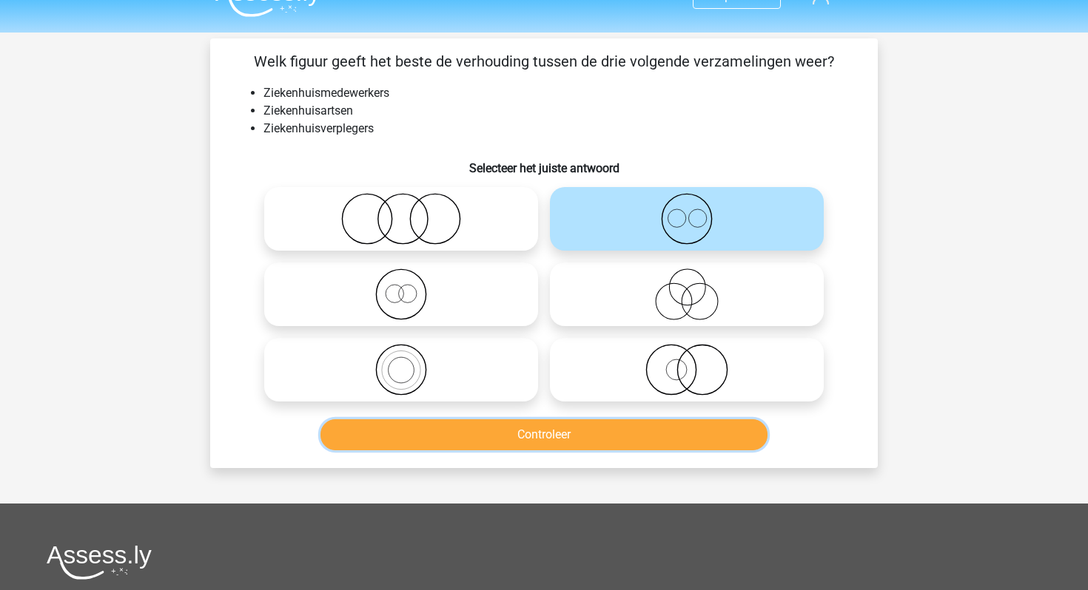
click at [569, 440] on button "Controleer" at bounding box center [544, 435] width 448 height 31
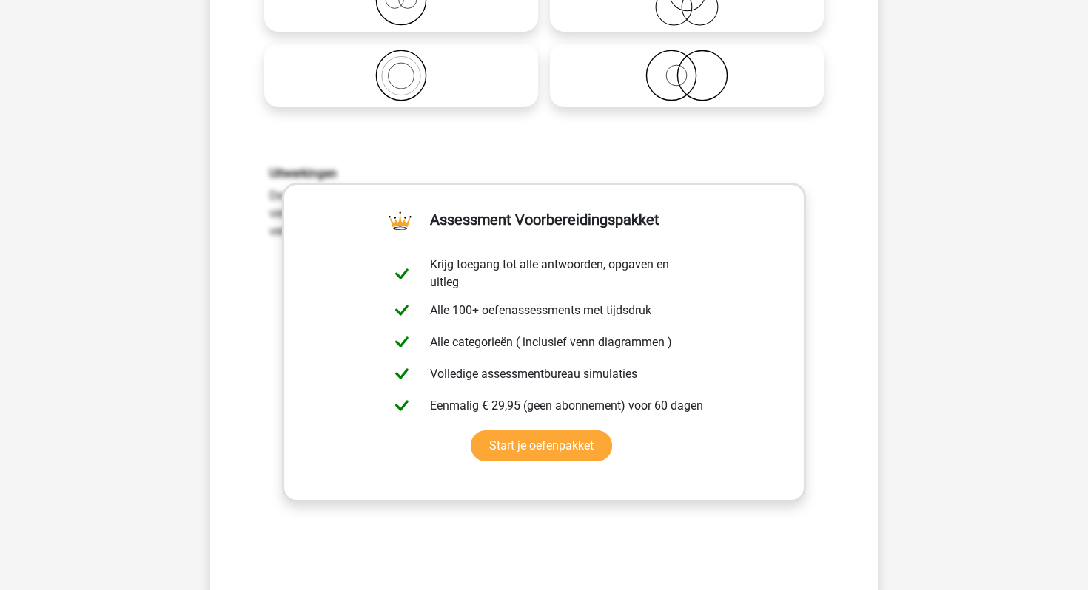
scroll to position [470, 0]
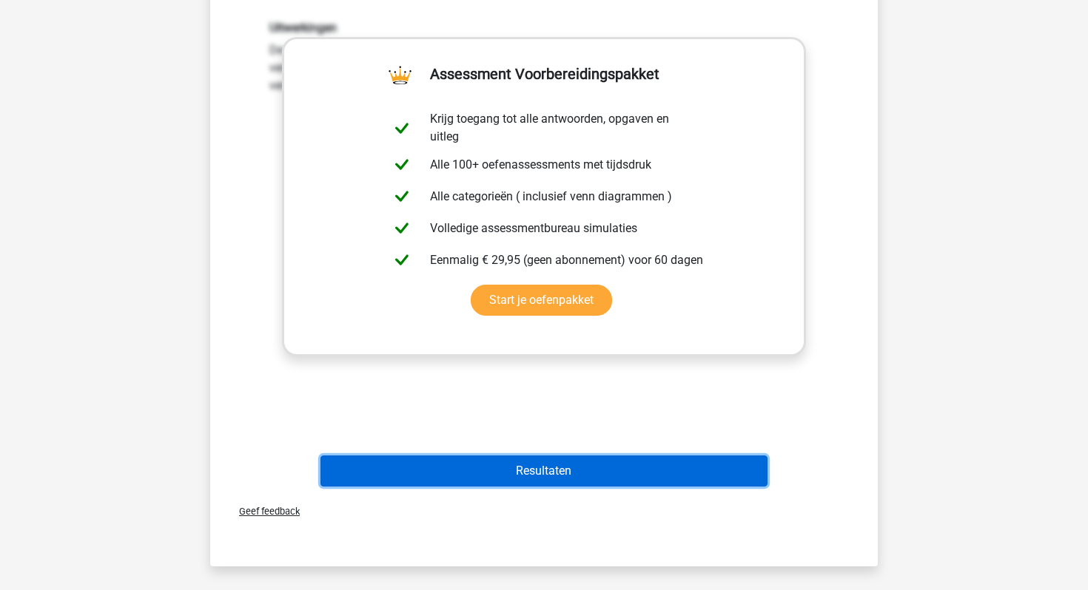
click at [554, 467] on button "Resultaten" at bounding box center [544, 471] width 448 height 31
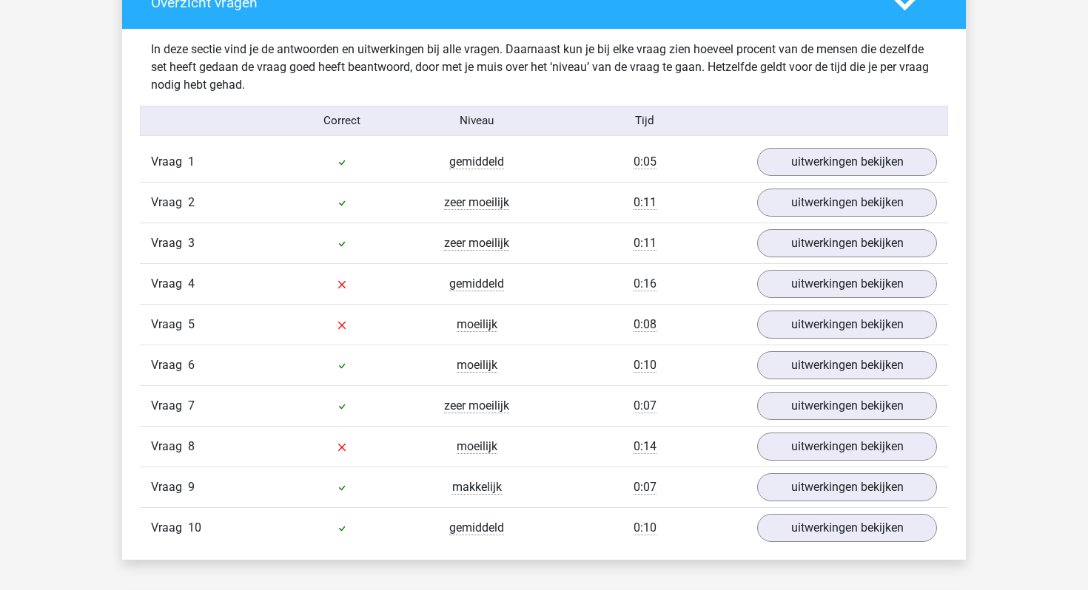
scroll to position [1140, 0]
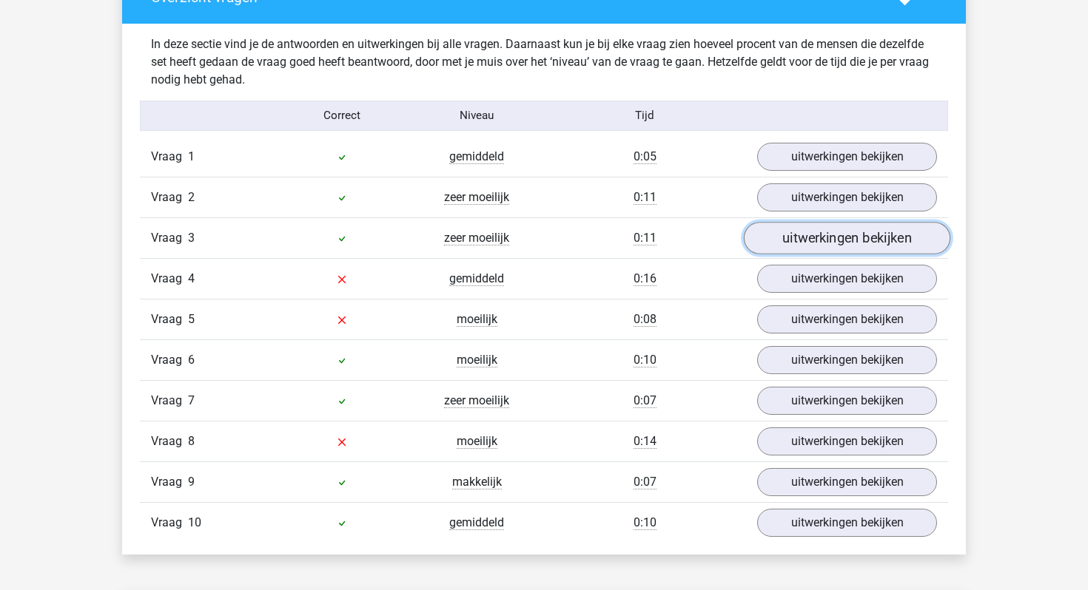
click at [779, 242] on link "uitwerkingen bekijken" at bounding box center [847, 238] width 206 height 33
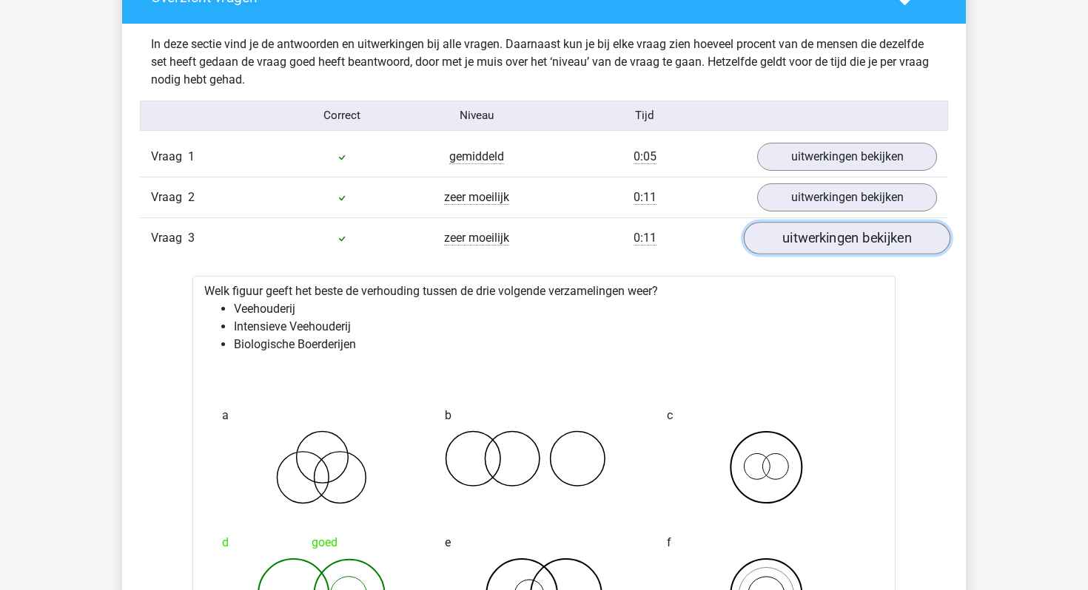
click at [789, 242] on link "uitwerkingen bekijken" at bounding box center [847, 238] width 206 height 33
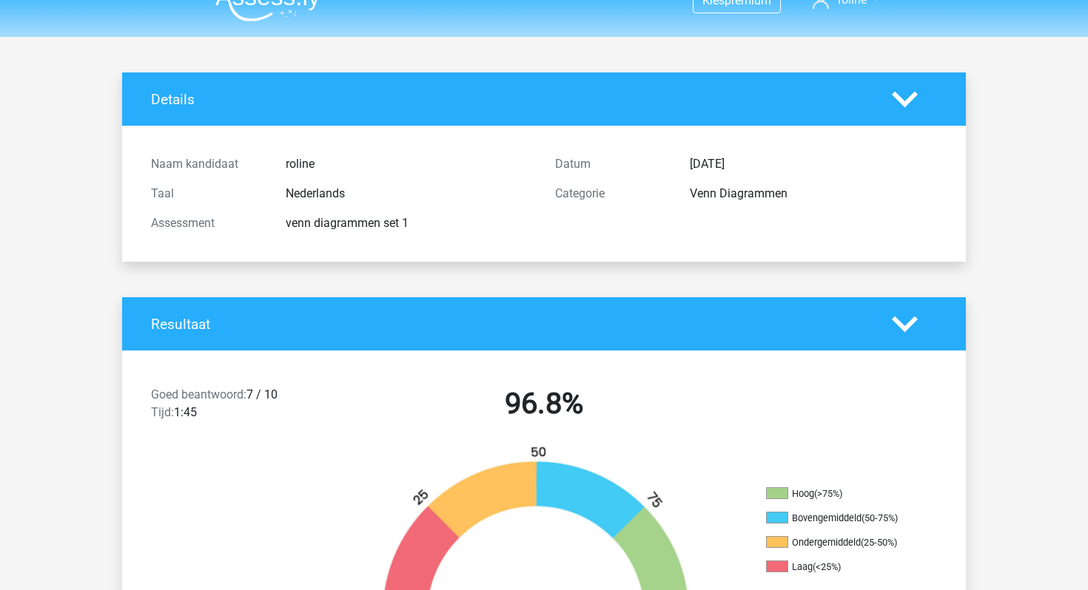
scroll to position [0, 0]
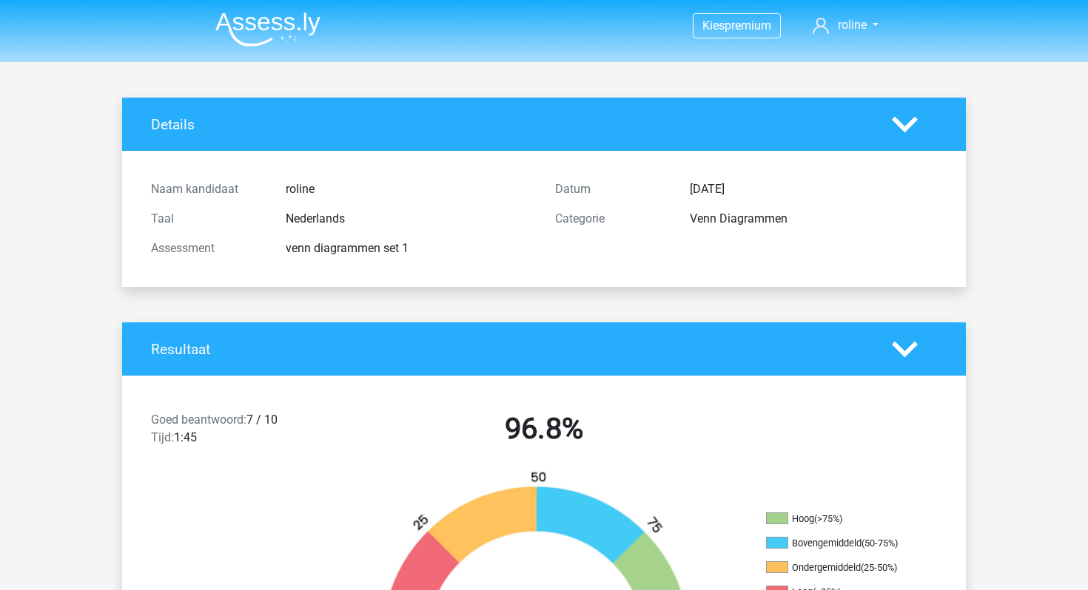
click at [267, 33] on img at bounding box center [267, 29] width 105 height 35
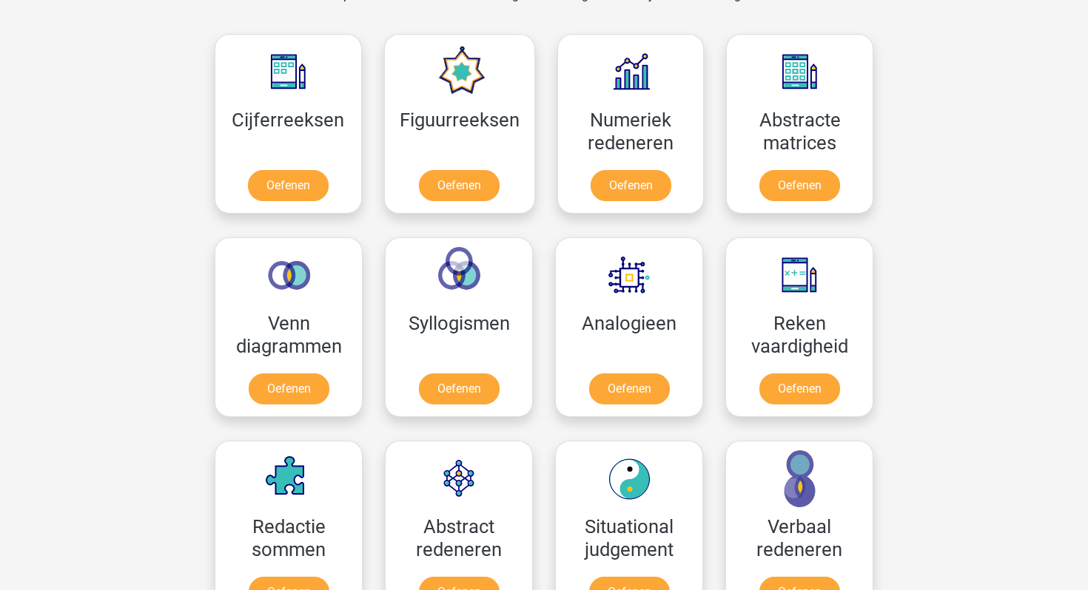
scroll to position [665, 0]
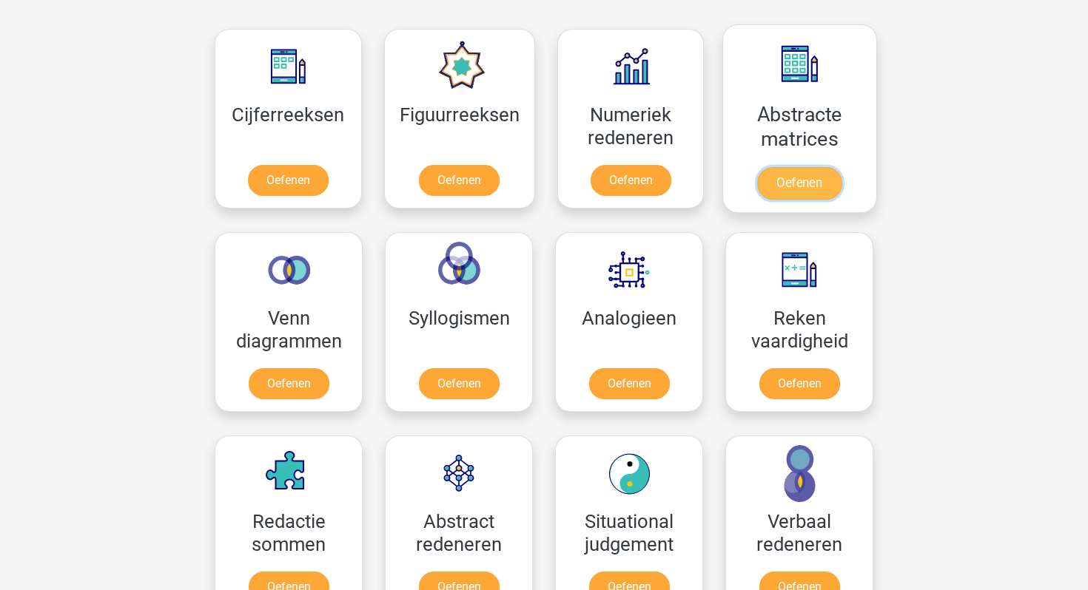
click at [812, 173] on link "Oefenen" at bounding box center [799, 183] width 84 height 33
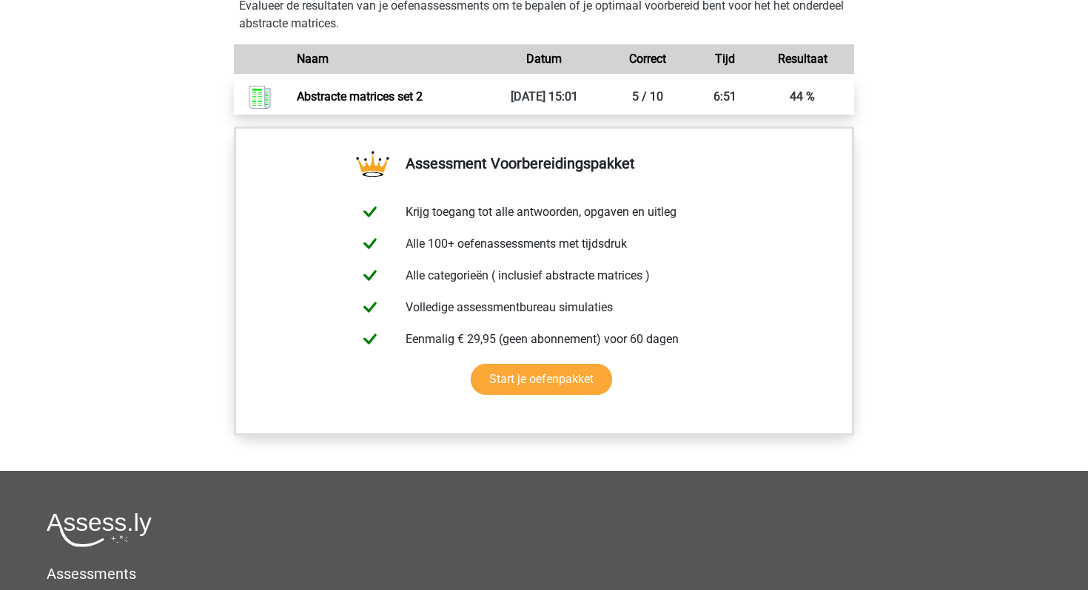
scroll to position [920, 0]
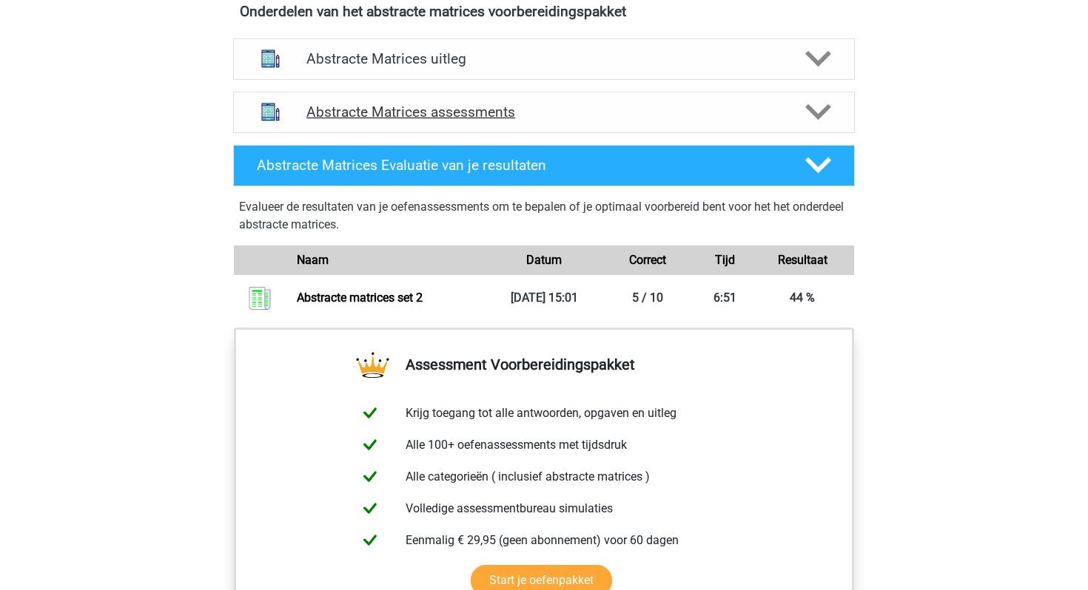
click at [502, 124] on div "Abstracte Matrices assessments" at bounding box center [544, 112] width 622 height 41
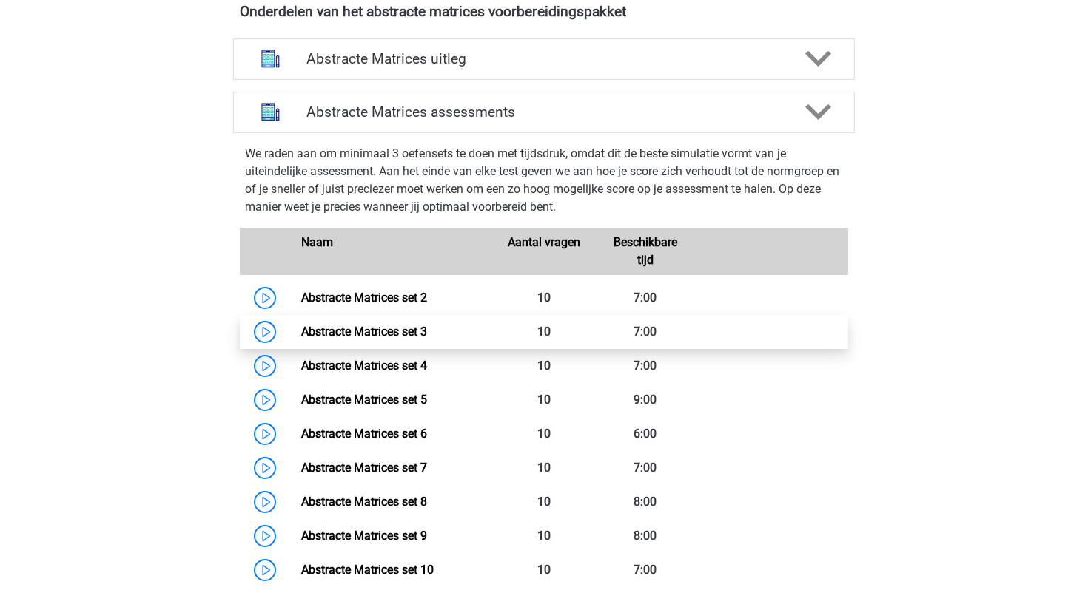
click at [361, 327] on link "Abstracte Matrices set 3" at bounding box center [364, 332] width 126 height 14
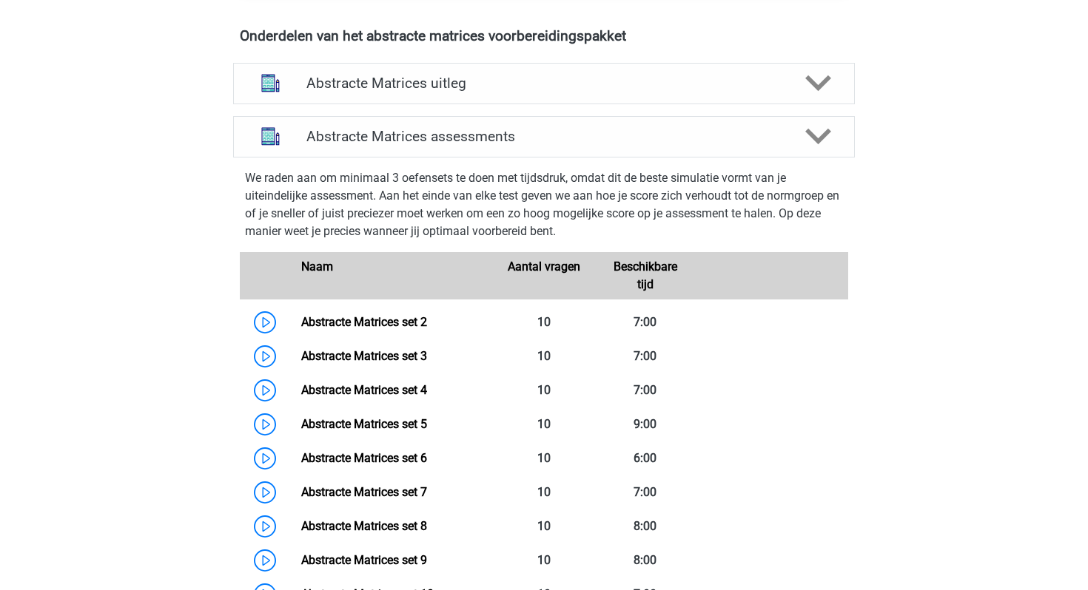
scroll to position [865, 0]
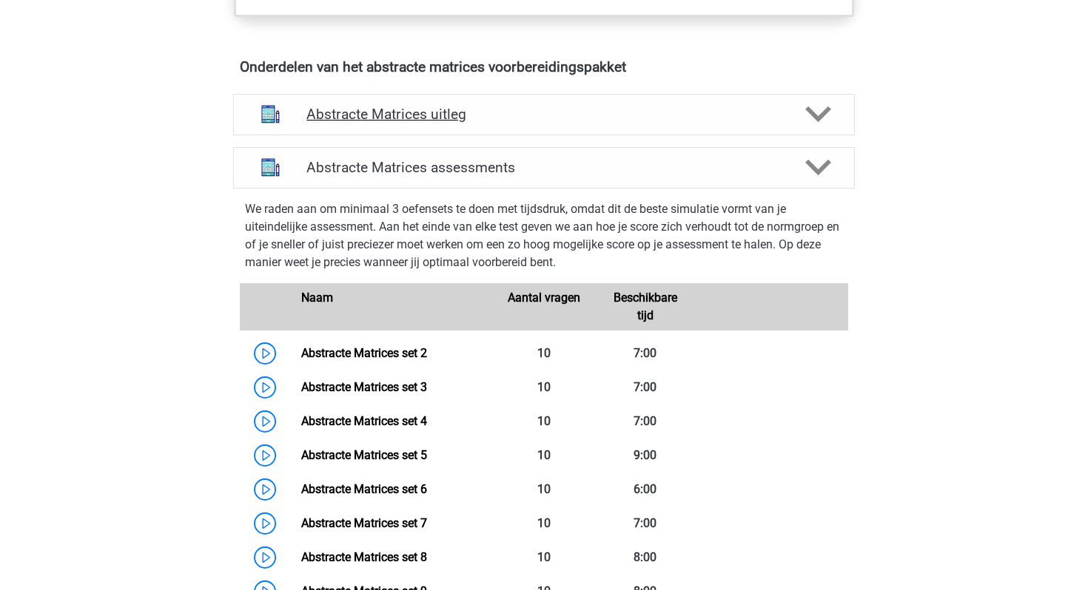
click at [351, 125] on div "Abstracte Matrices uitleg" at bounding box center [544, 114] width 622 height 41
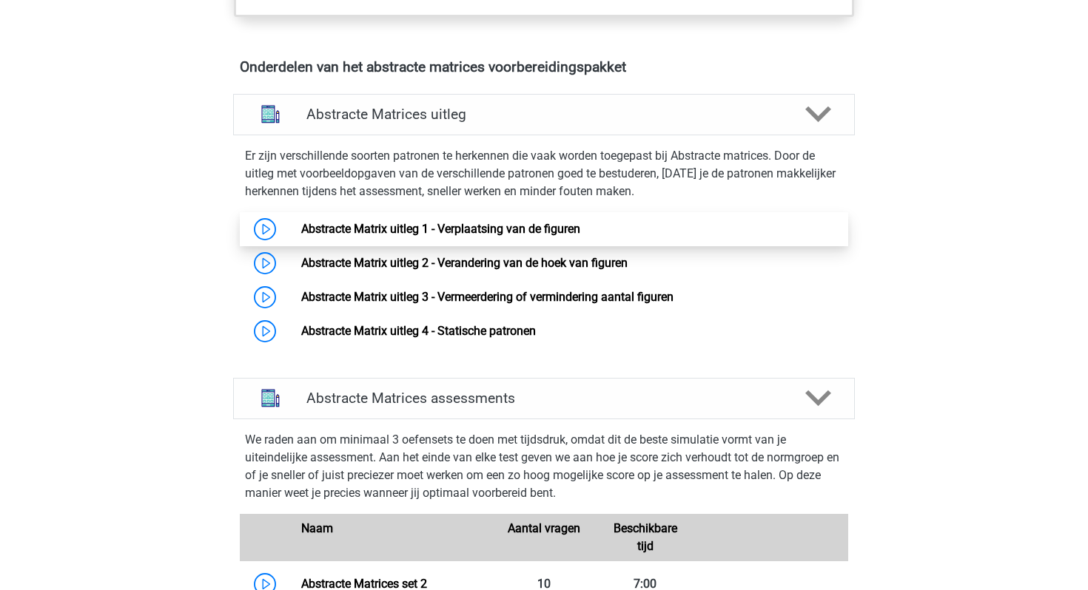
click at [421, 235] on link "Abstracte Matrix uitleg 1 - Verplaatsing van de figuren" at bounding box center [440, 229] width 279 height 14
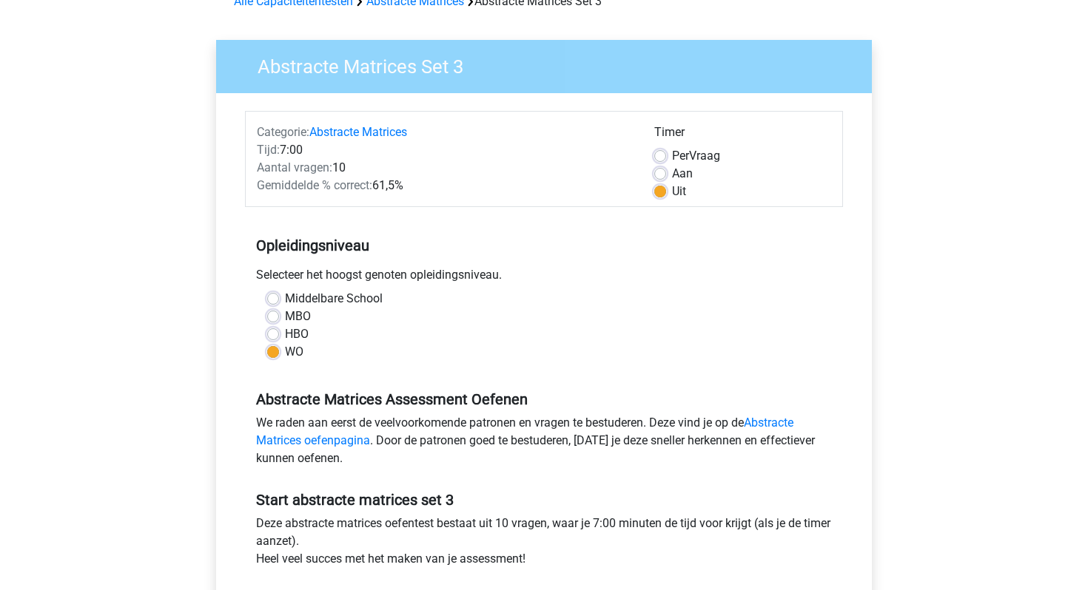
scroll to position [145, 0]
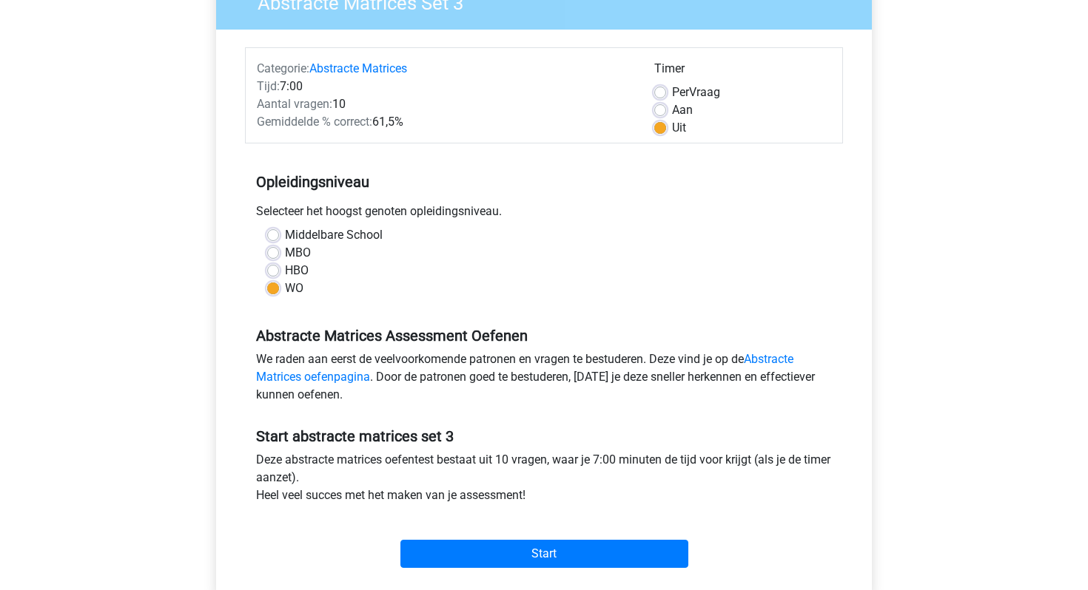
click at [486, 538] on div "Start" at bounding box center [544, 542] width 598 height 52
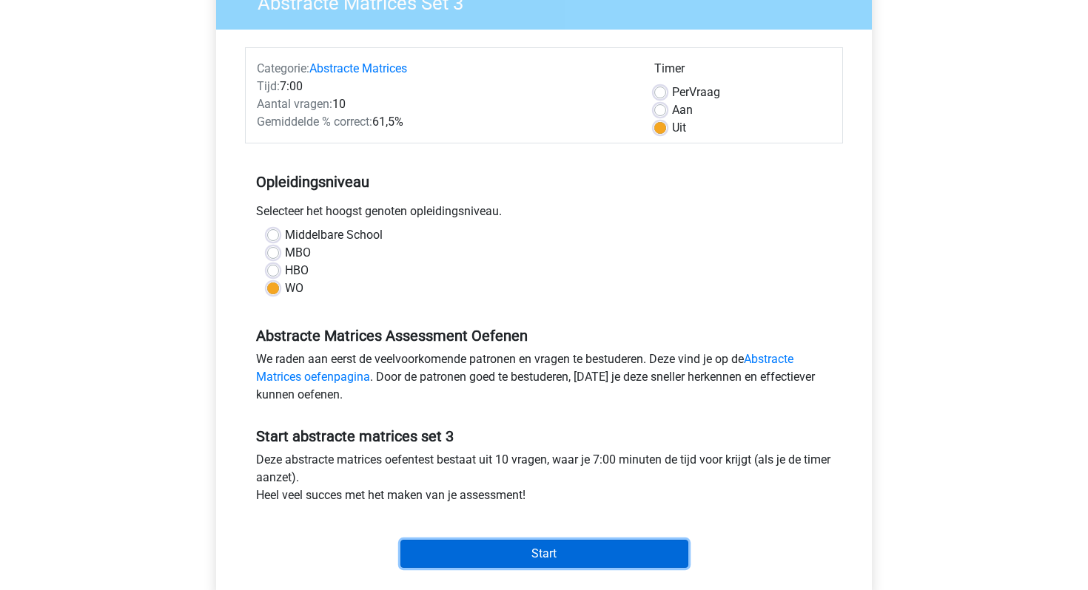
click at [478, 558] on input "Start" at bounding box center [544, 554] width 288 height 28
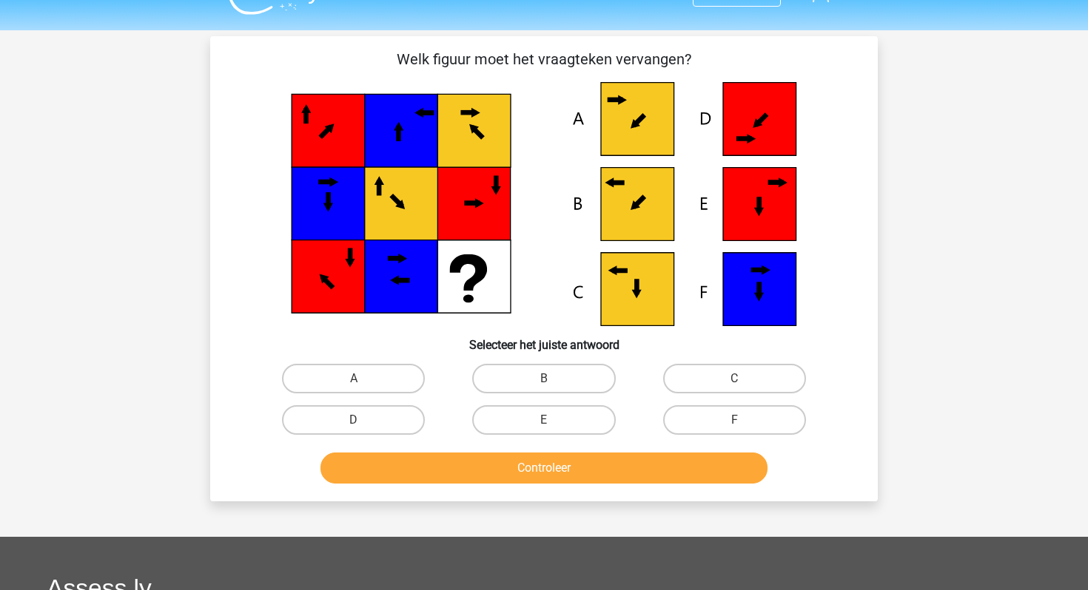
scroll to position [27, 0]
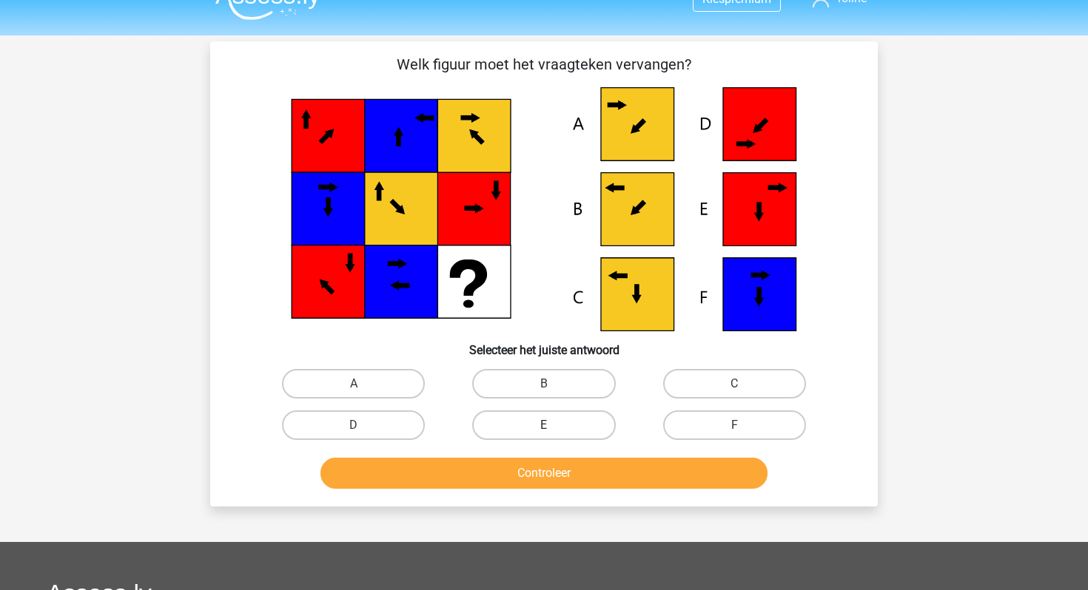
click at [536, 422] on label "E" at bounding box center [543, 426] width 143 height 30
click at [544, 425] on input "E" at bounding box center [549, 430] width 10 height 10
radio input "true"
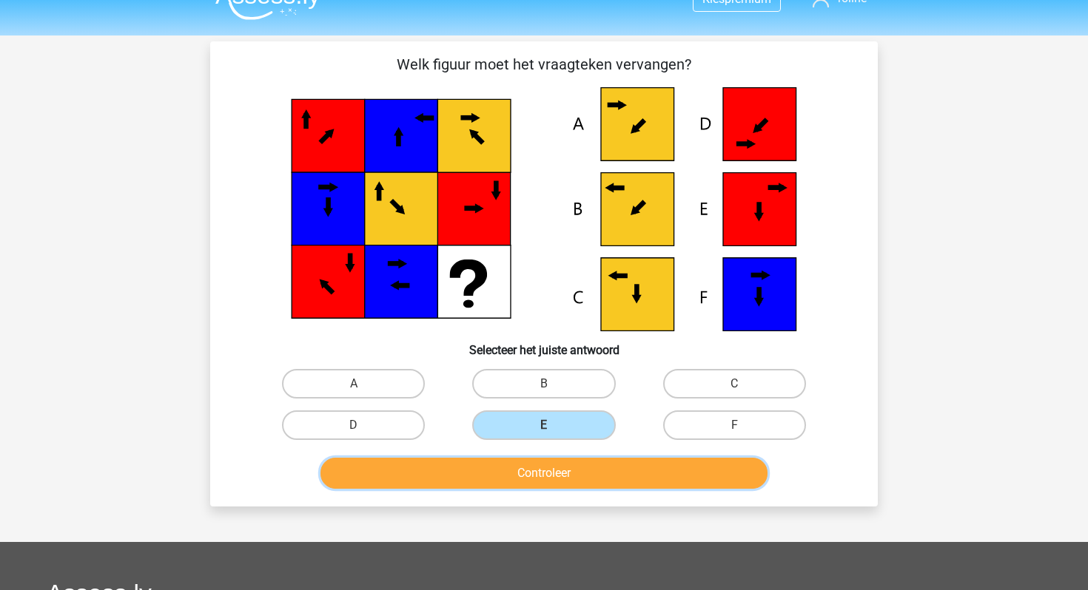
click at [536, 469] on button "Controleer" at bounding box center [544, 473] width 448 height 31
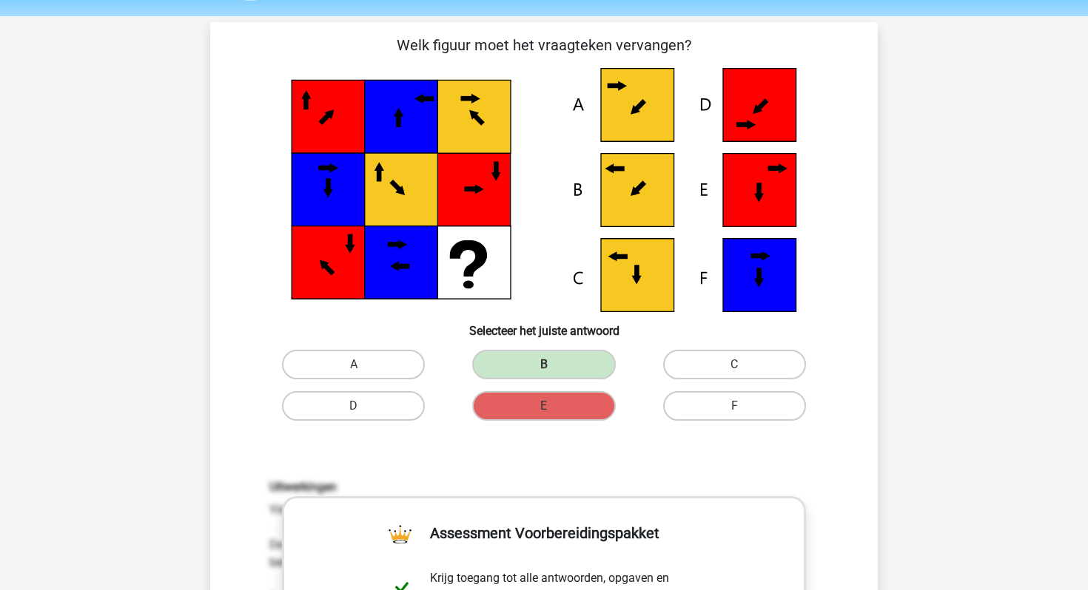
scroll to position [4, 0]
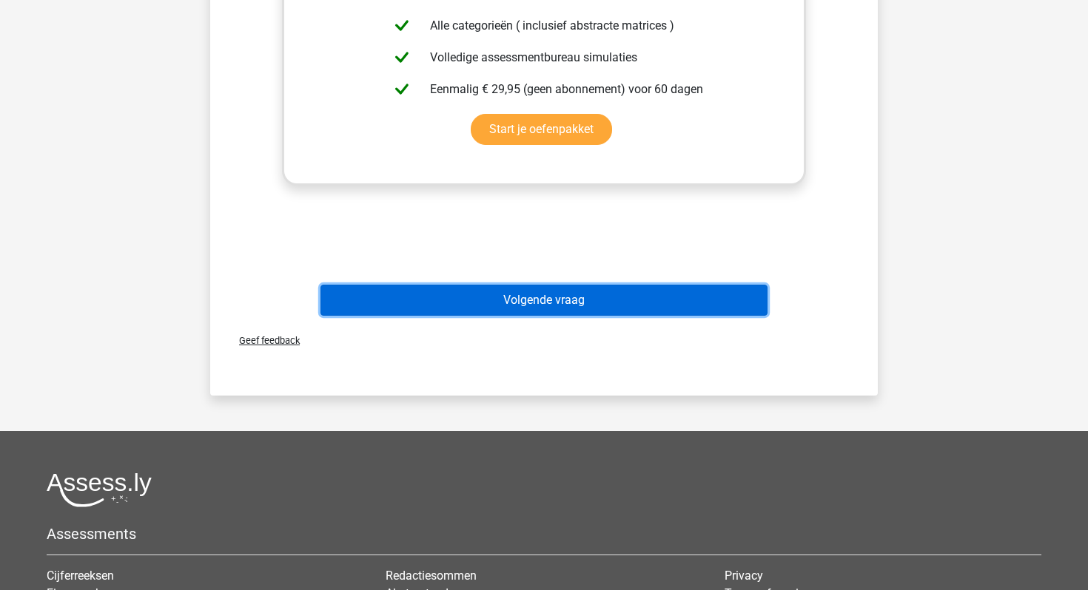
click at [465, 306] on button "Volgende vraag" at bounding box center [544, 300] width 448 height 31
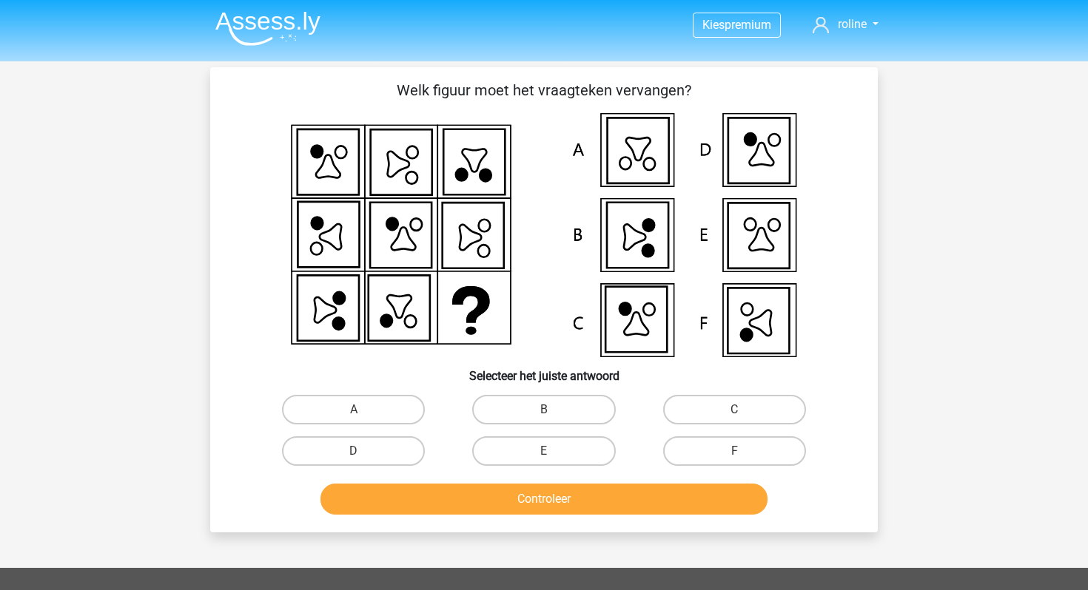
scroll to position [0, 0]
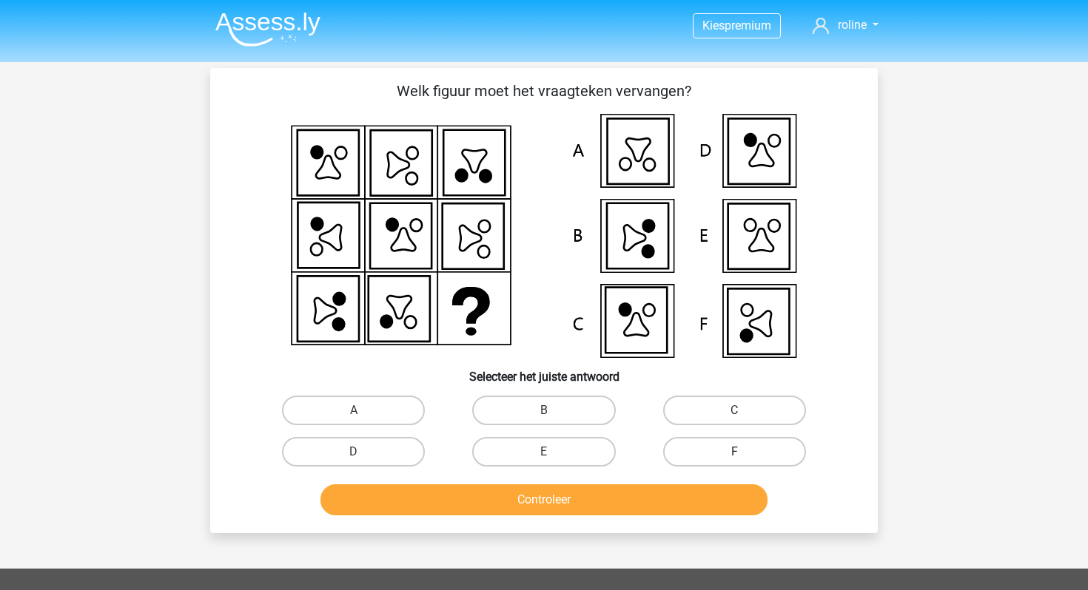
click at [704, 448] on label "F" at bounding box center [734, 452] width 143 height 30
click at [734, 452] on input "F" at bounding box center [739, 457] width 10 height 10
radio input "true"
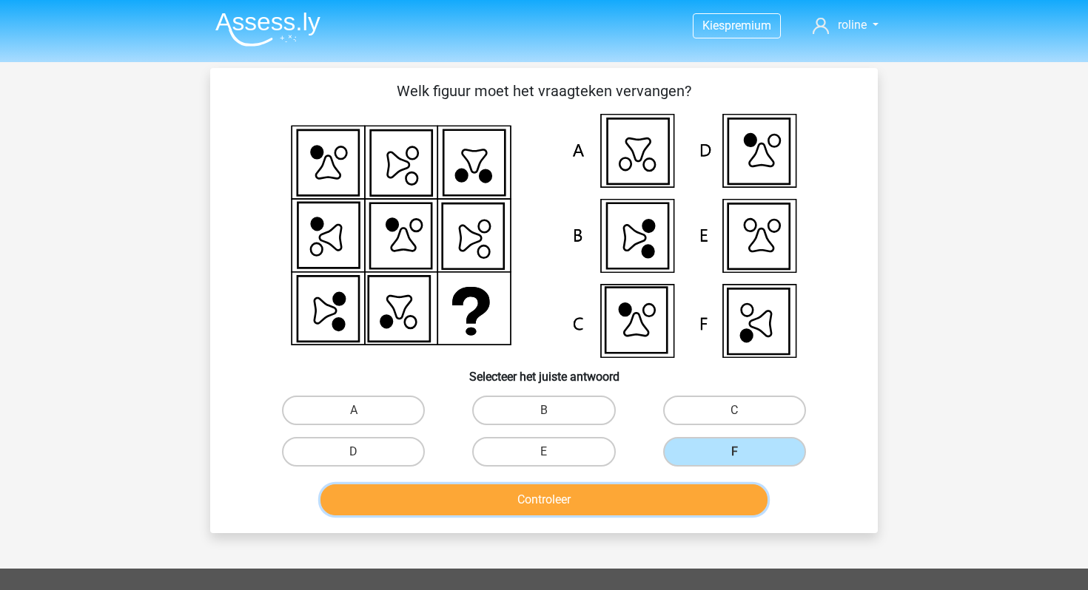
click at [674, 508] on button "Controleer" at bounding box center [544, 500] width 448 height 31
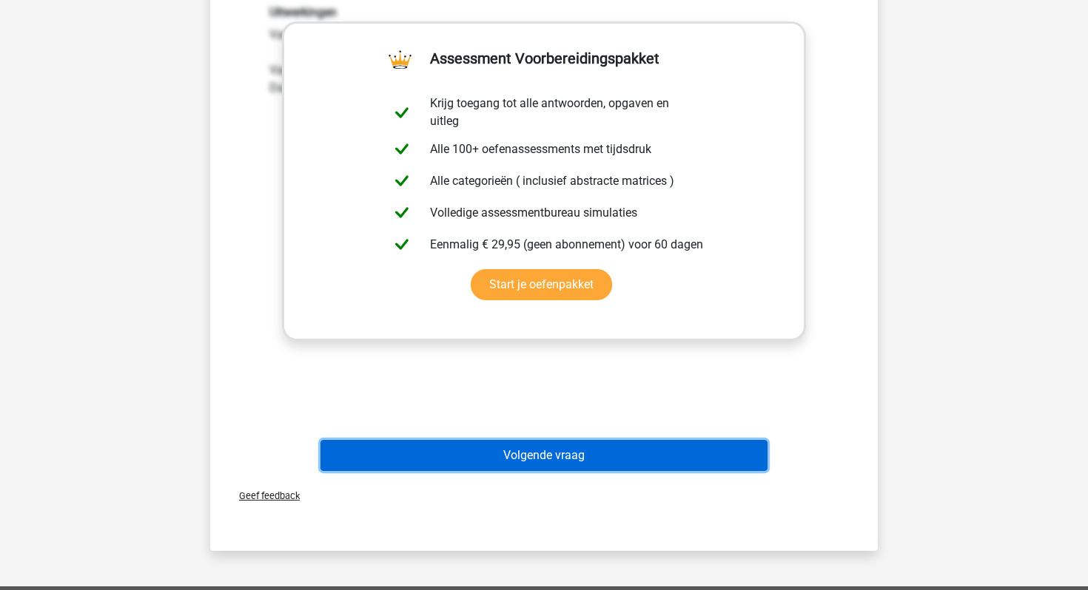
click at [585, 468] on button "Volgende vraag" at bounding box center [544, 455] width 448 height 31
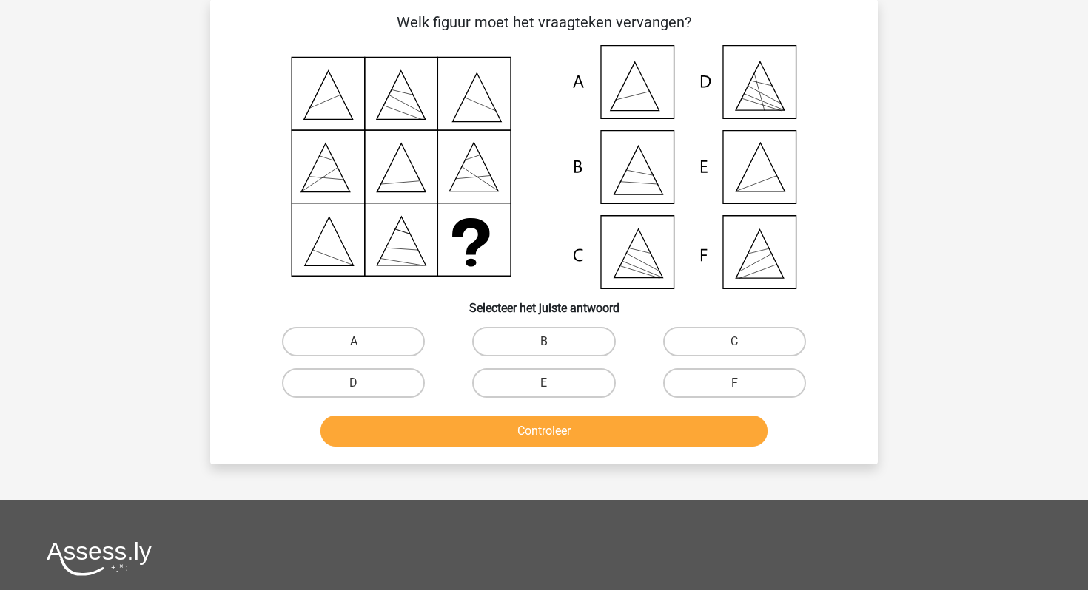
scroll to position [68, 0]
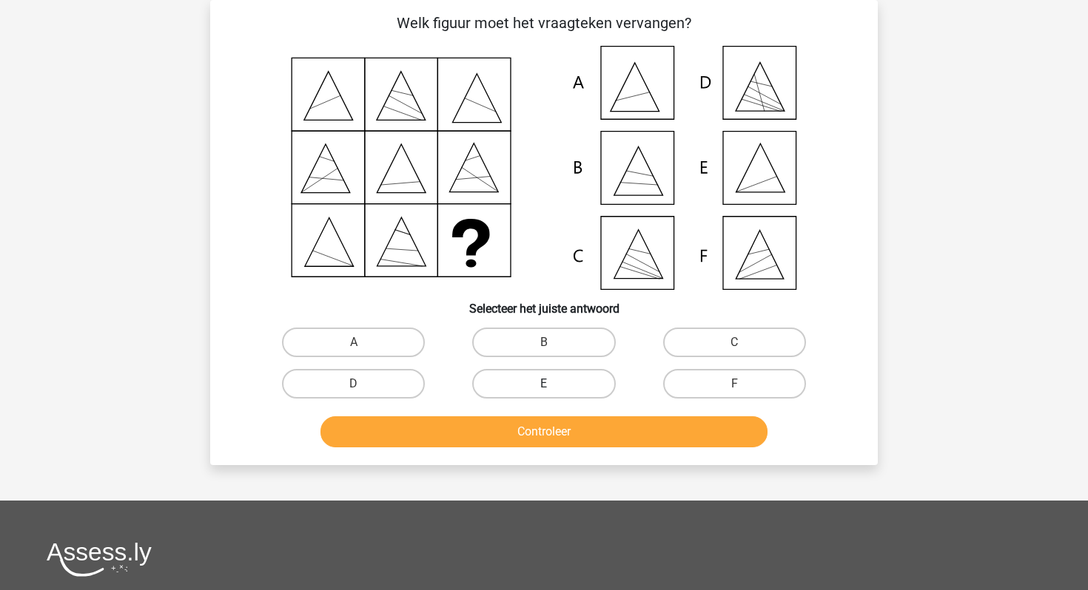
click at [556, 382] on label "E" at bounding box center [543, 384] width 143 height 30
click at [553, 384] on input "E" at bounding box center [549, 389] width 10 height 10
radio input "true"
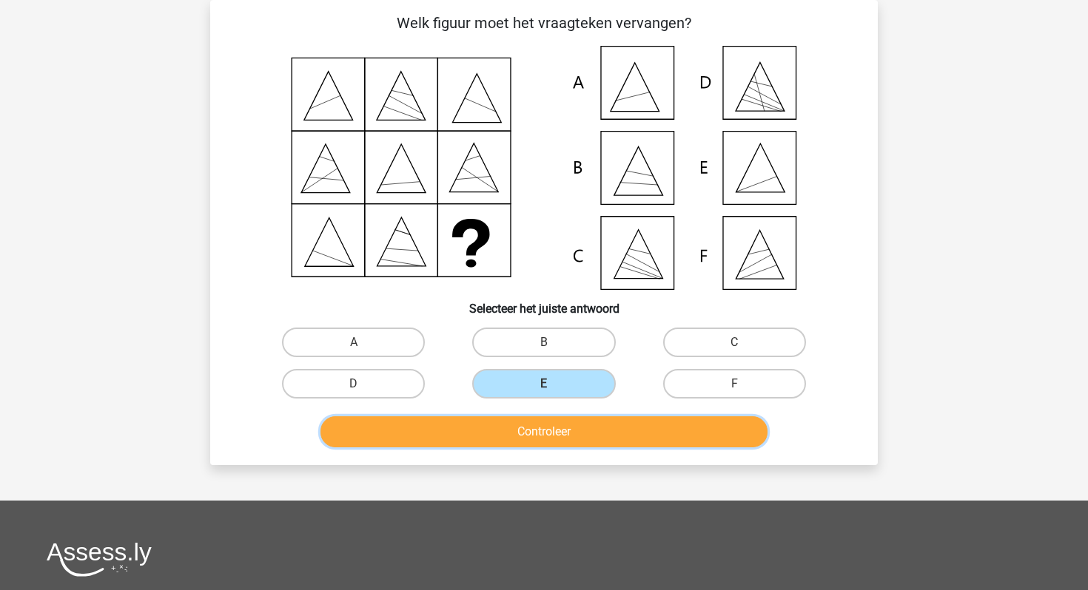
click at [527, 434] on button "Controleer" at bounding box center [544, 432] width 448 height 31
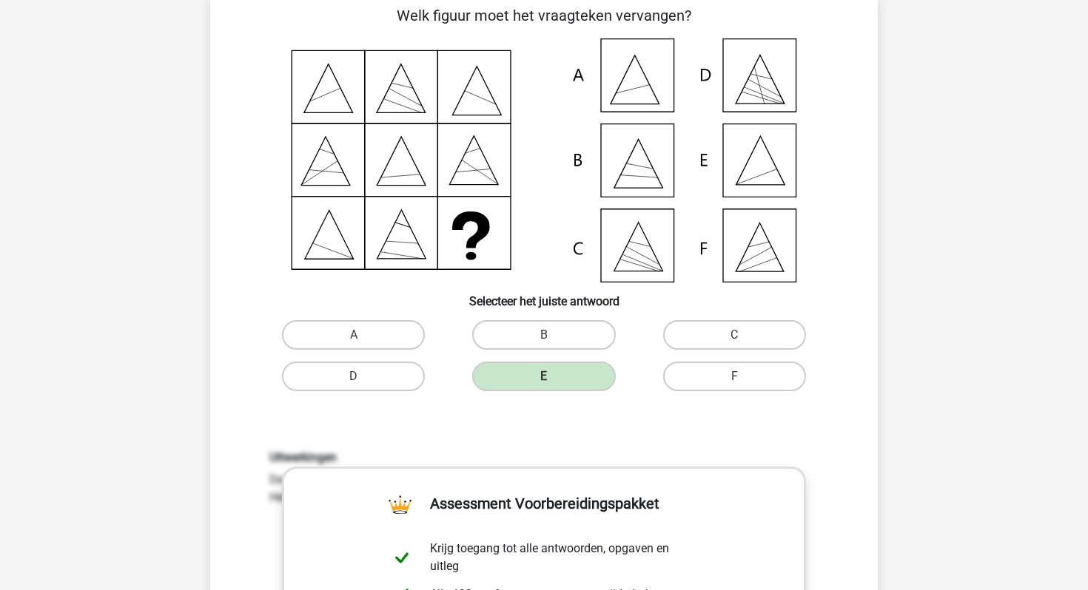
scroll to position [80, 0]
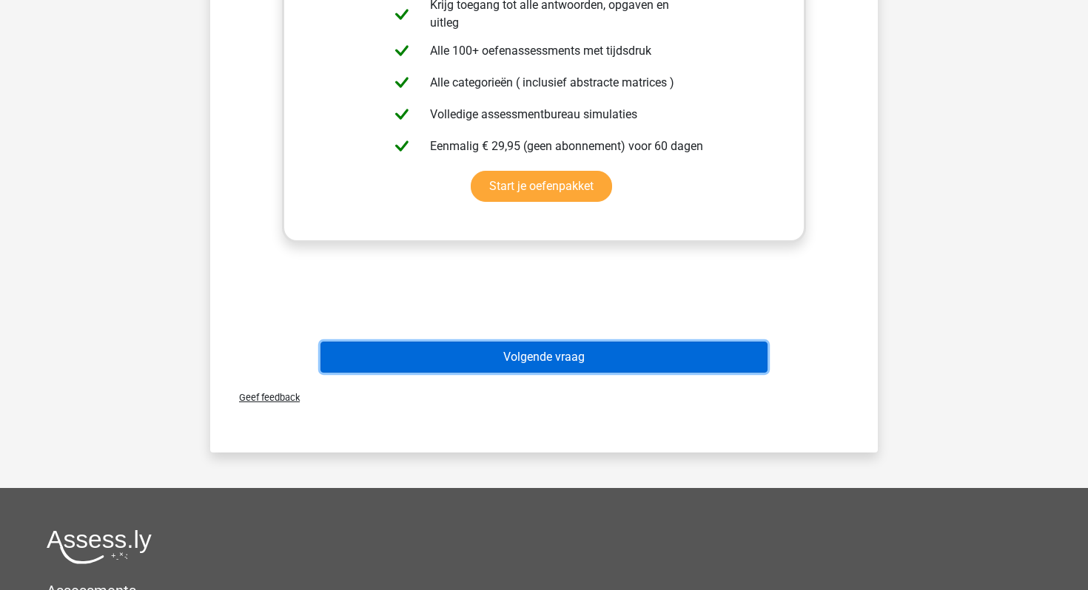
click at [446, 365] on button "Volgende vraag" at bounding box center [544, 357] width 448 height 31
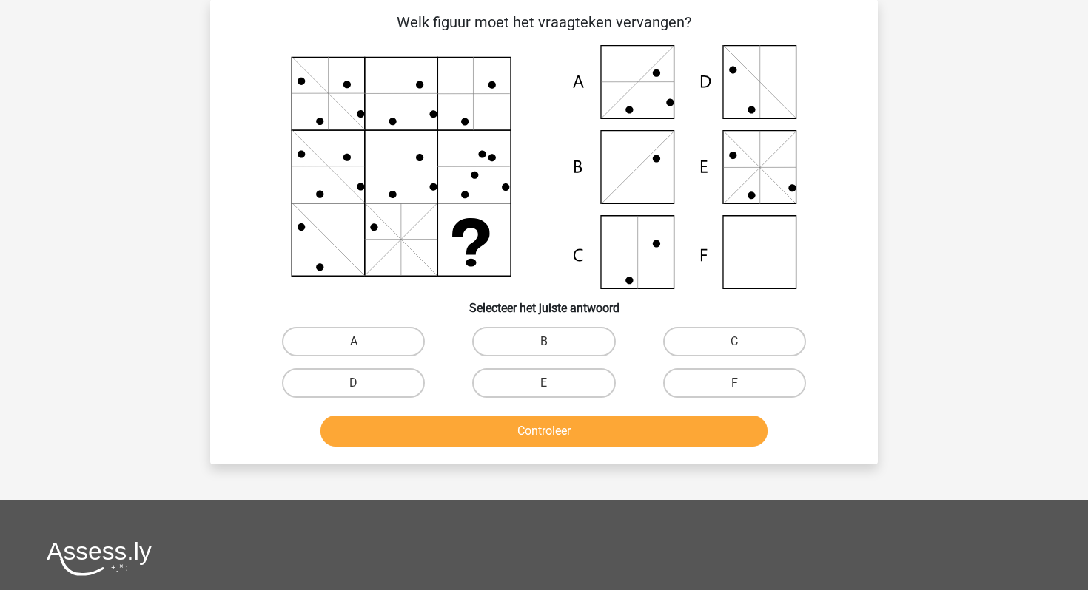
scroll to position [0, 0]
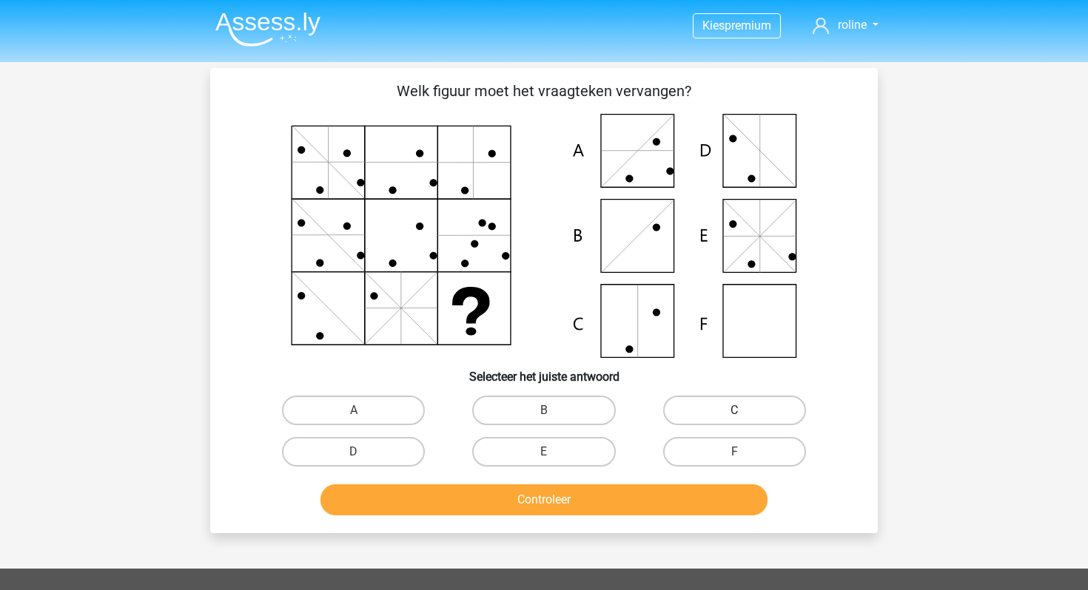
click at [693, 405] on label "C" at bounding box center [734, 411] width 143 height 30
click at [734, 411] on input "C" at bounding box center [739, 416] width 10 height 10
radio input "true"
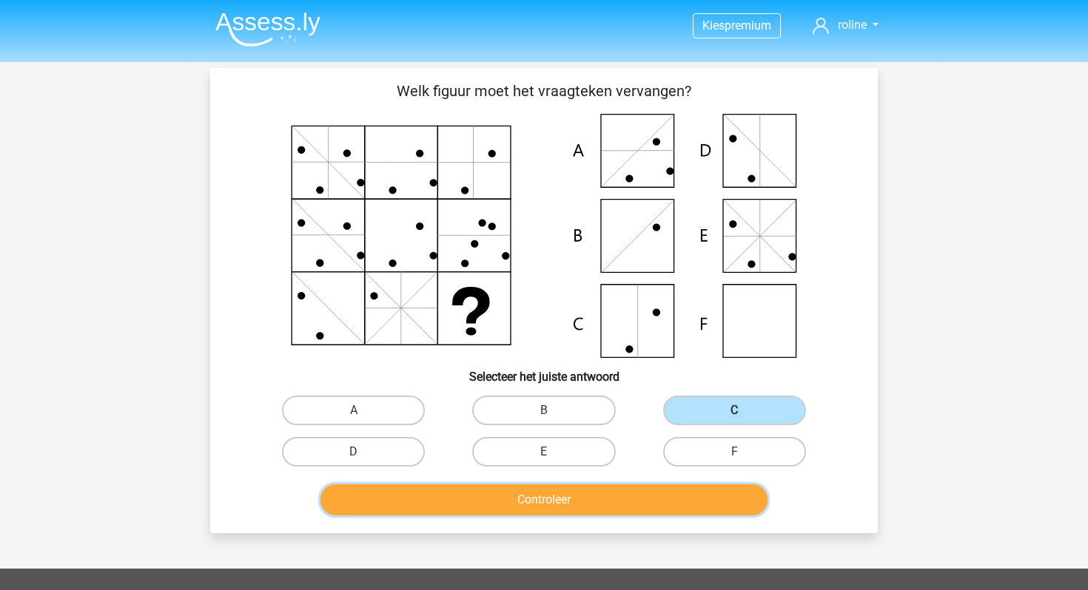
click at [631, 500] on button "Controleer" at bounding box center [544, 500] width 448 height 31
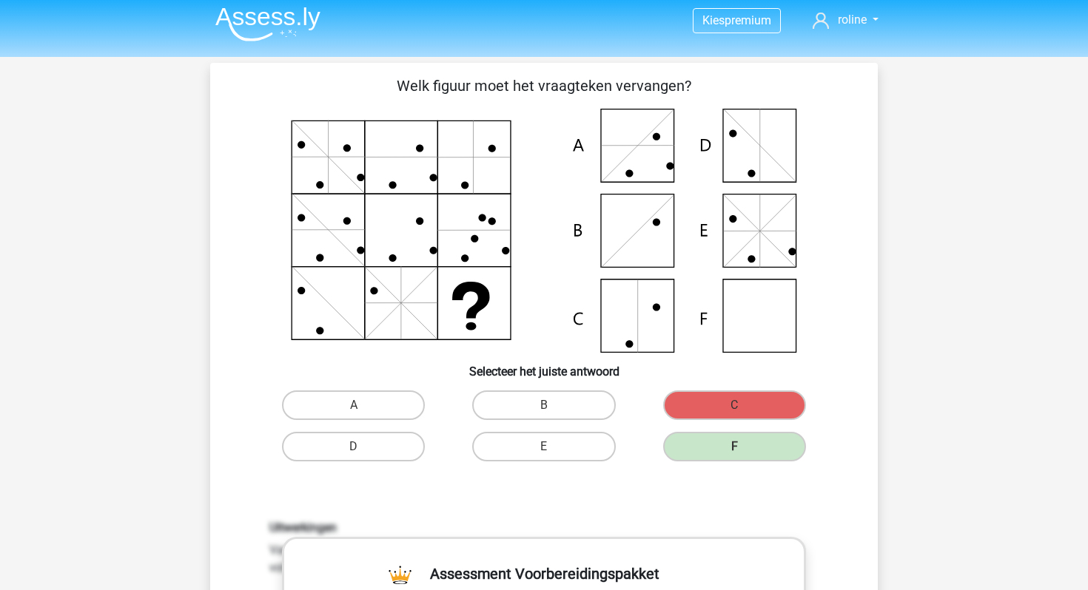
scroll to position [6, 0]
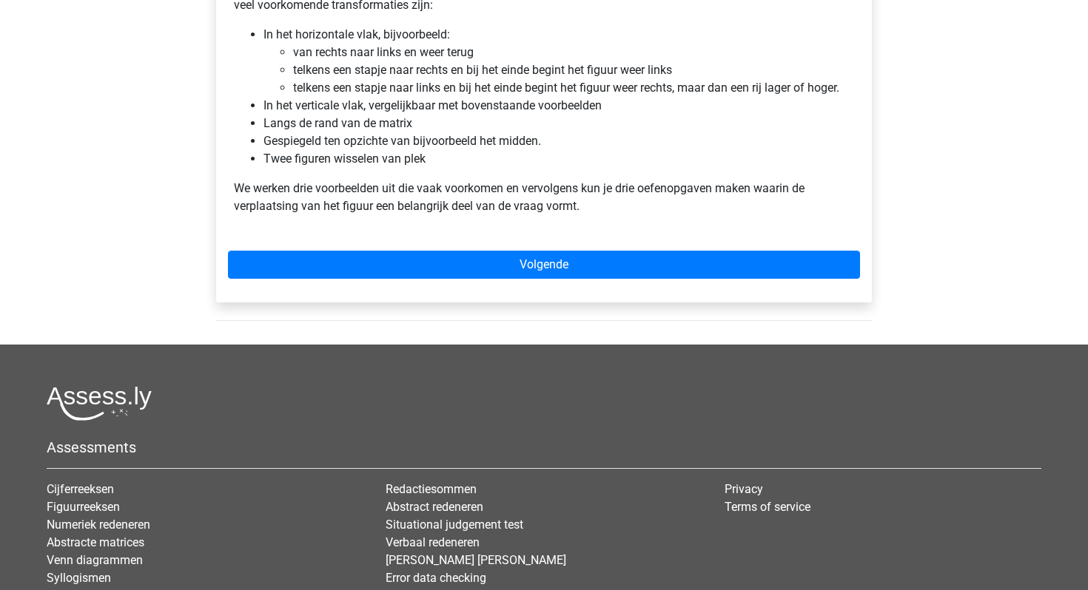
scroll to position [986, 0]
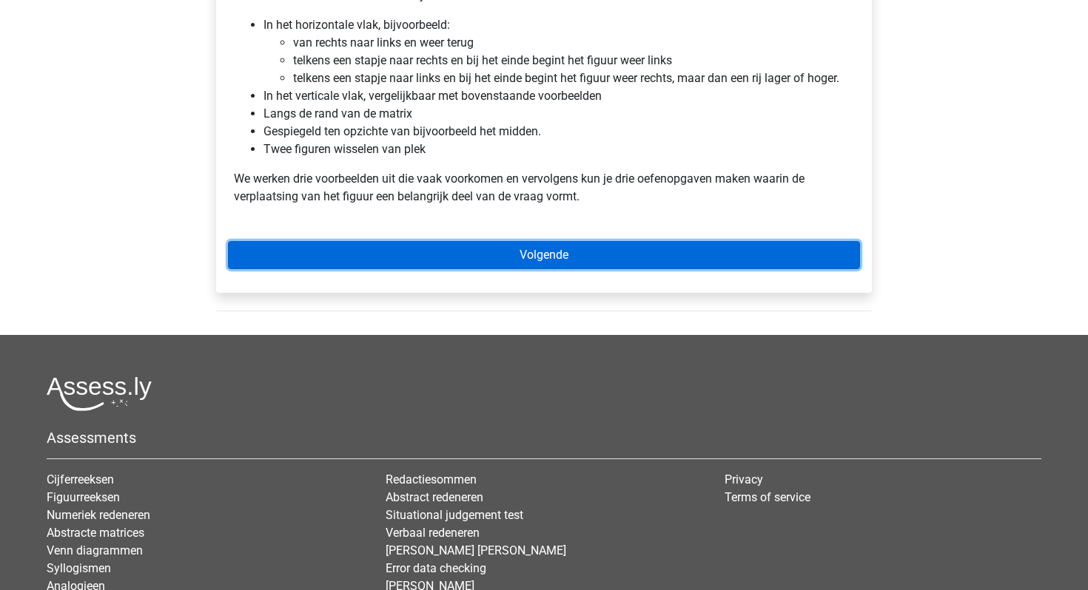
click at [456, 263] on link "Volgende" at bounding box center [544, 255] width 632 height 28
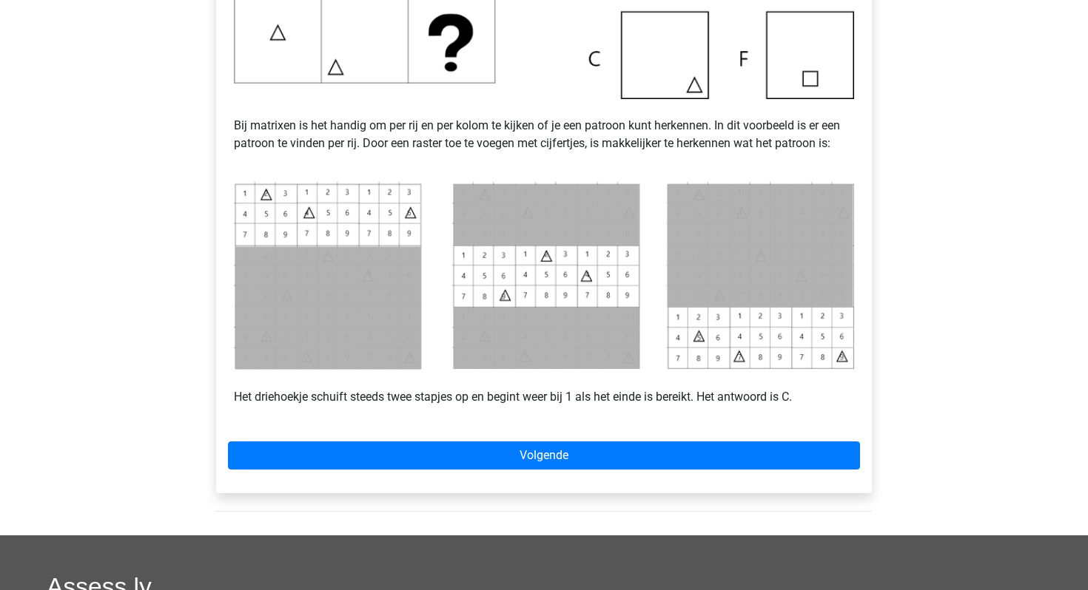
scroll to position [542, 0]
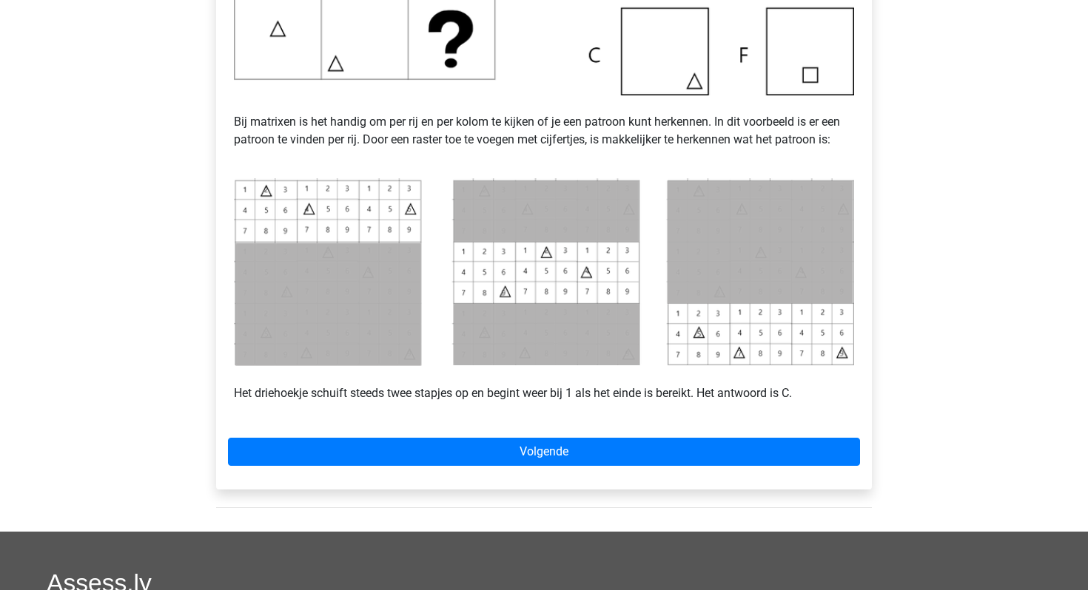
click at [315, 471] on div "Voorbeeld 1 Bij matrixen is het handig om per rij en per kolom te kijken of je …" at bounding box center [544, 118] width 656 height 741
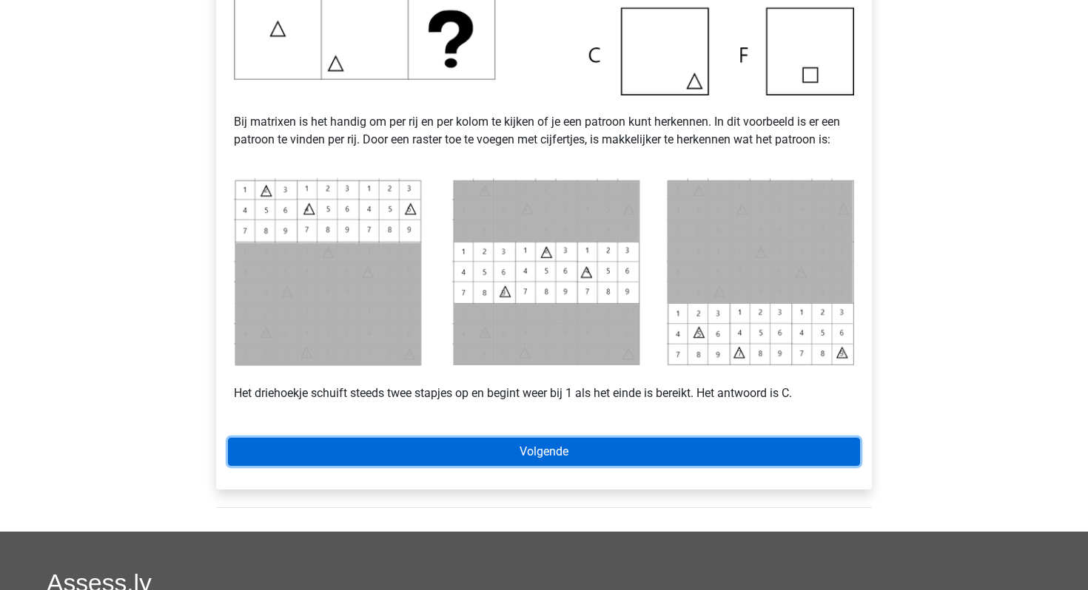
click at [324, 450] on link "Volgende" at bounding box center [544, 452] width 632 height 28
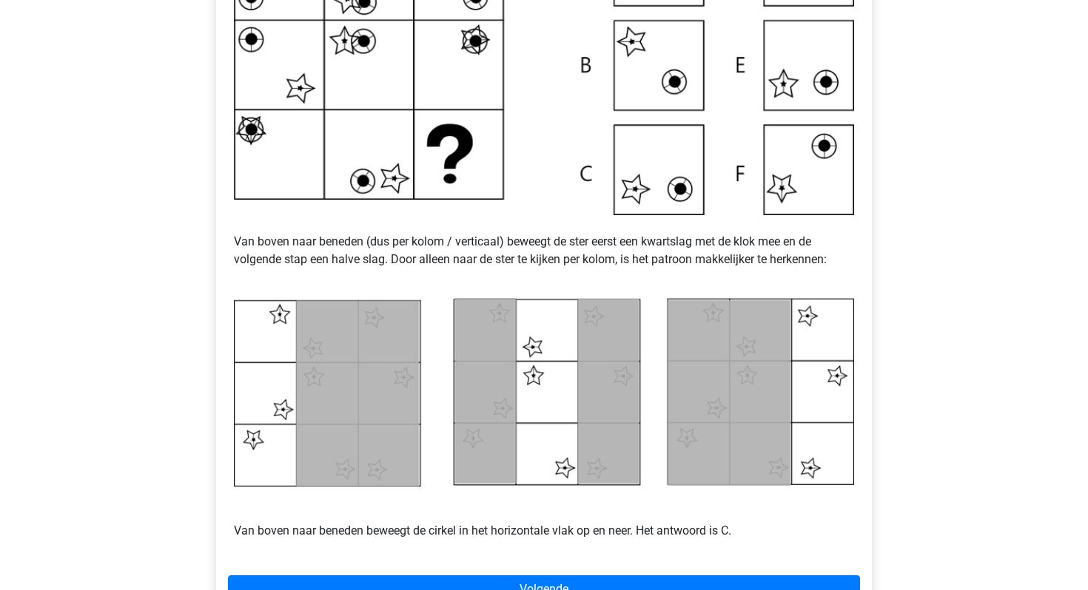
scroll to position [437, 0]
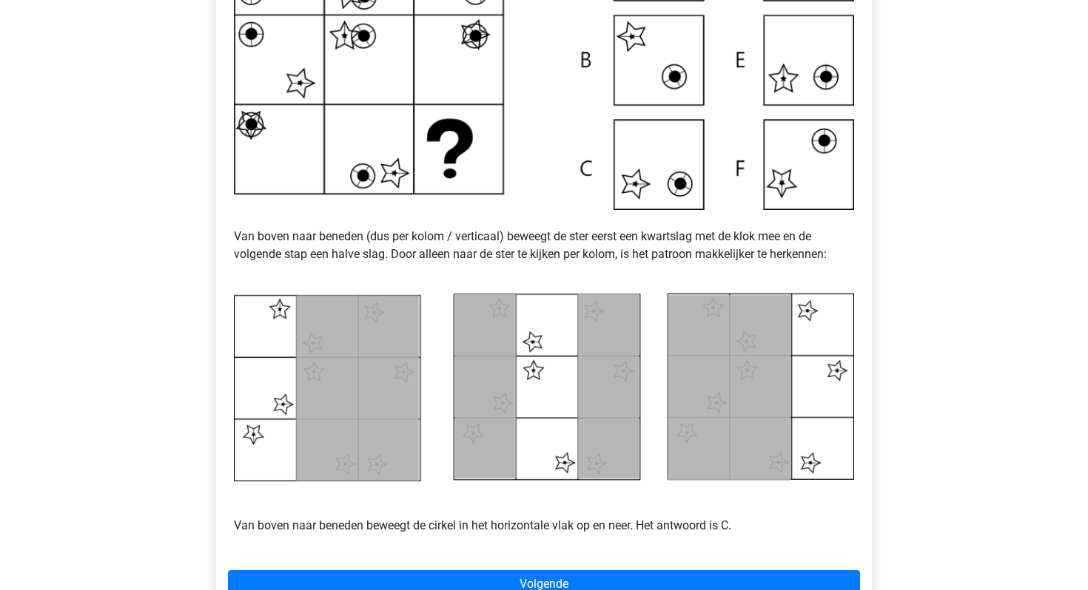
click at [479, 226] on p "Van boven naar beneden (dus per kolom / verticaal) beweegt de ster eerst een kw…" at bounding box center [544, 245] width 620 height 71
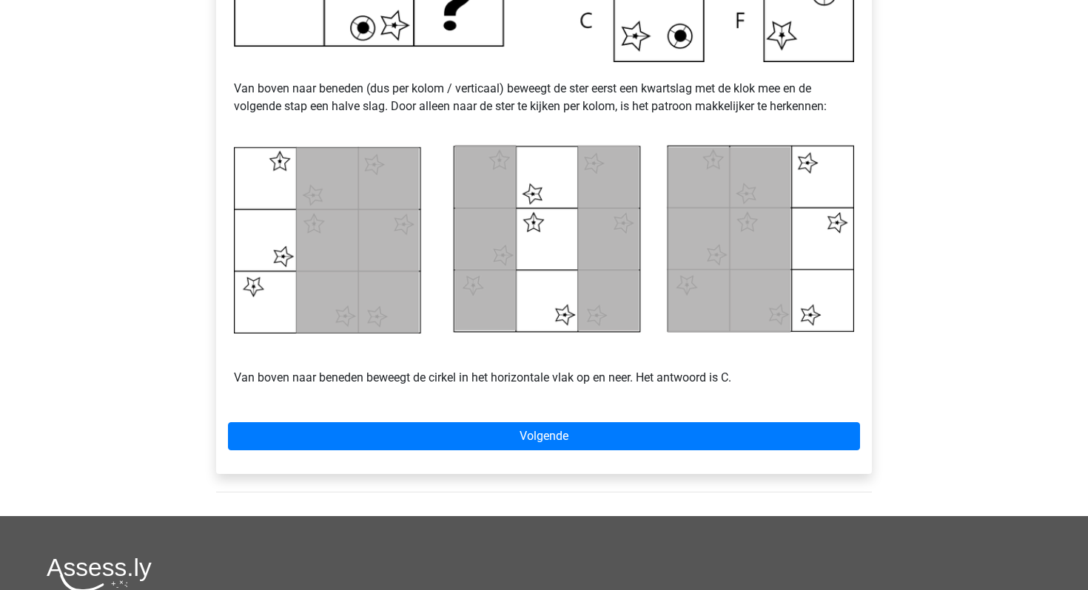
scroll to position [784, 0]
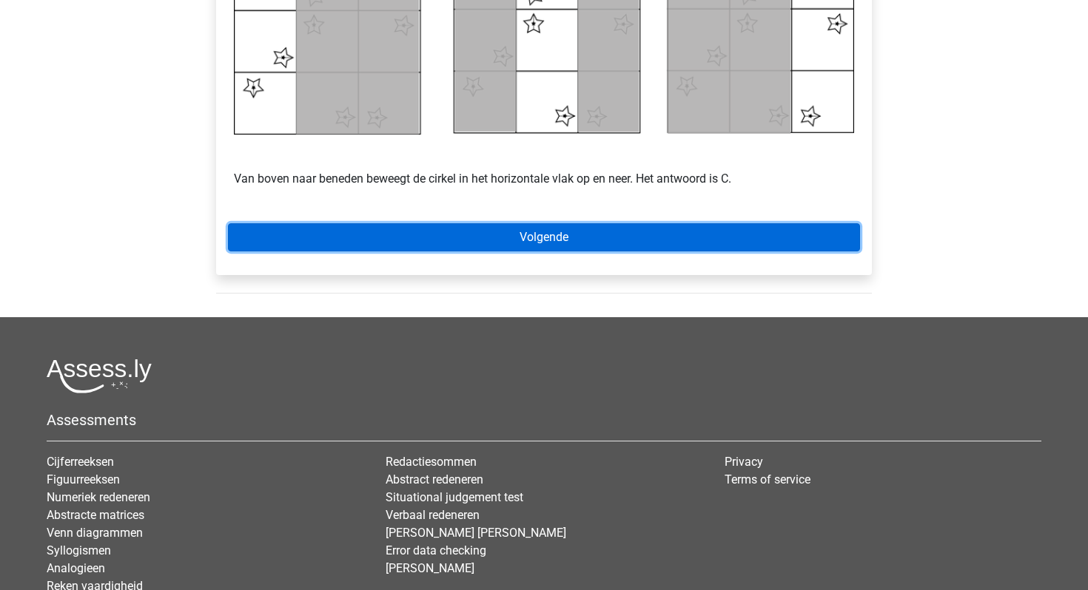
click at [528, 240] on link "Volgende" at bounding box center [544, 237] width 632 height 28
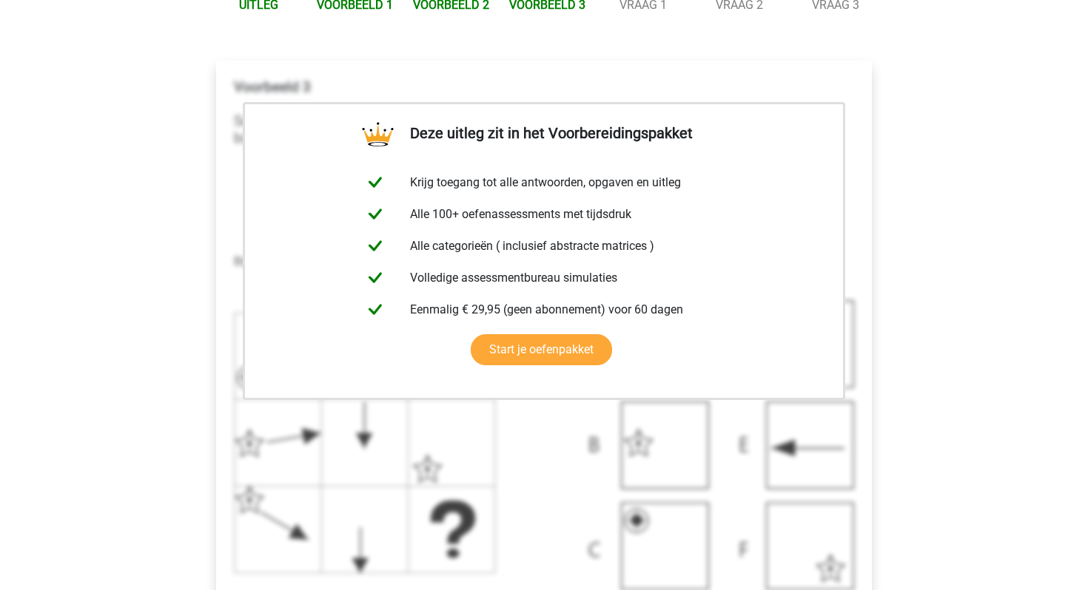
scroll to position [636, 0]
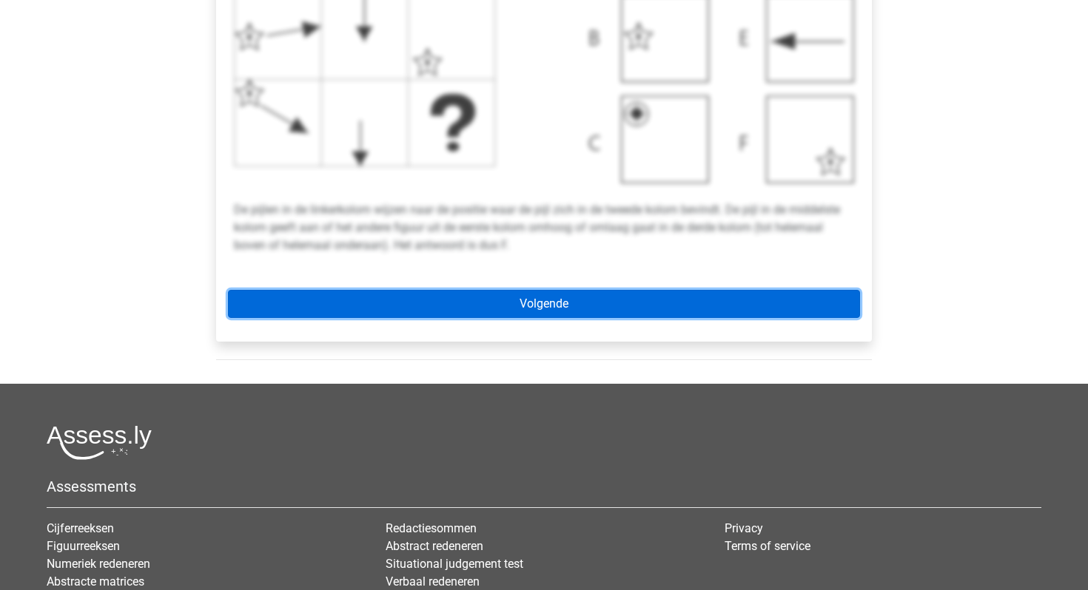
click at [386, 307] on link "Volgende" at bounding box center [544, 304] width 632 height 28
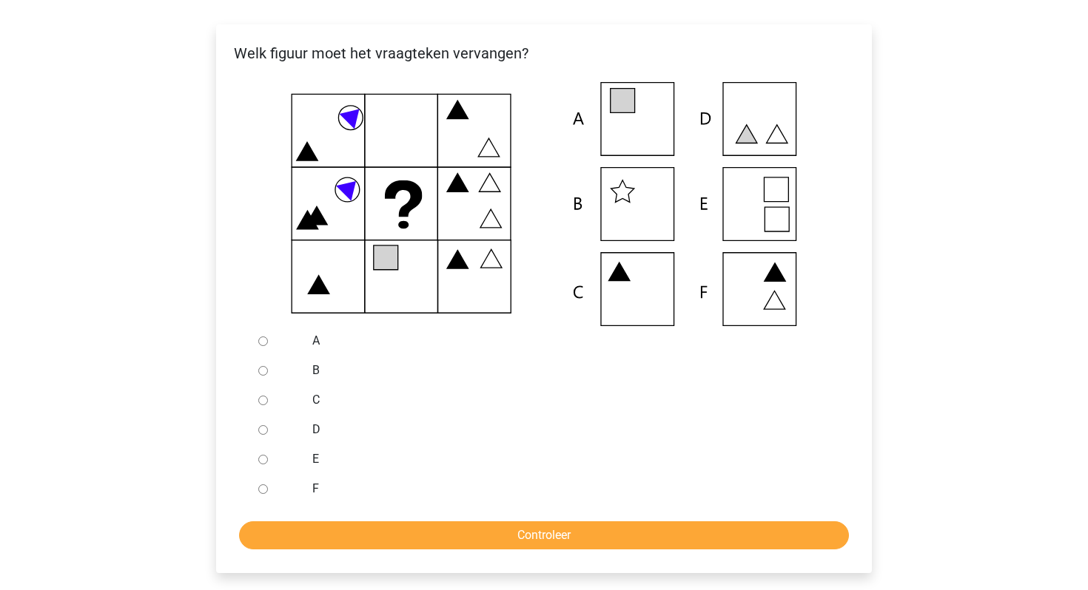
scroll to position [263, 0]
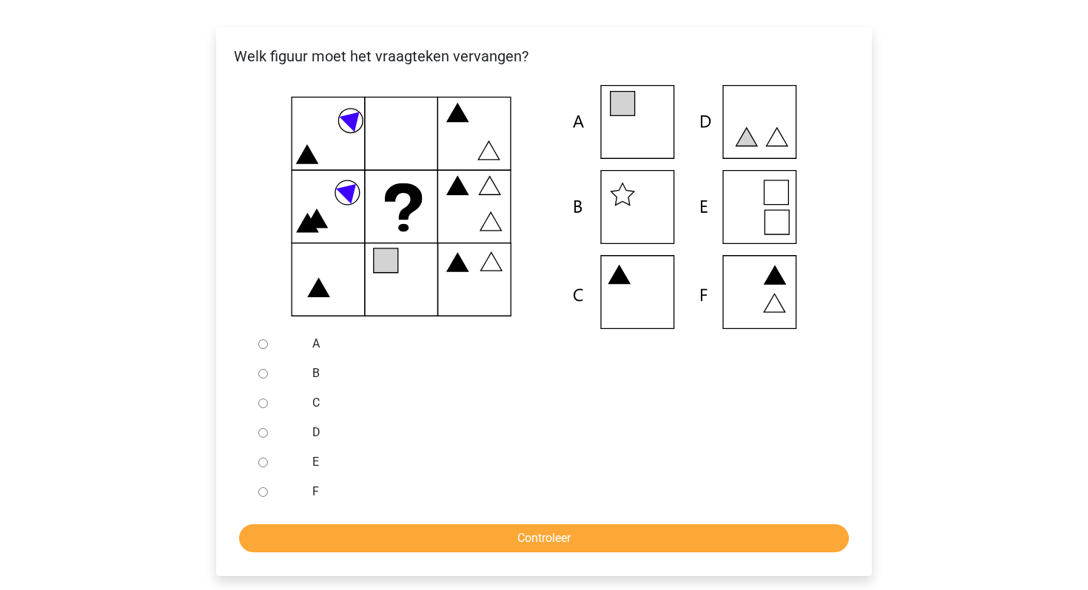
click at [632, 104] on icon at bounding box center [622, 104] width 24 height 24
click at [296, 348] on div at bounding box center [276, 344] width 49 height 30
click at [264, 344] on input "A" at bounding box center [263, 345] width 10 height 10
radio input "true"
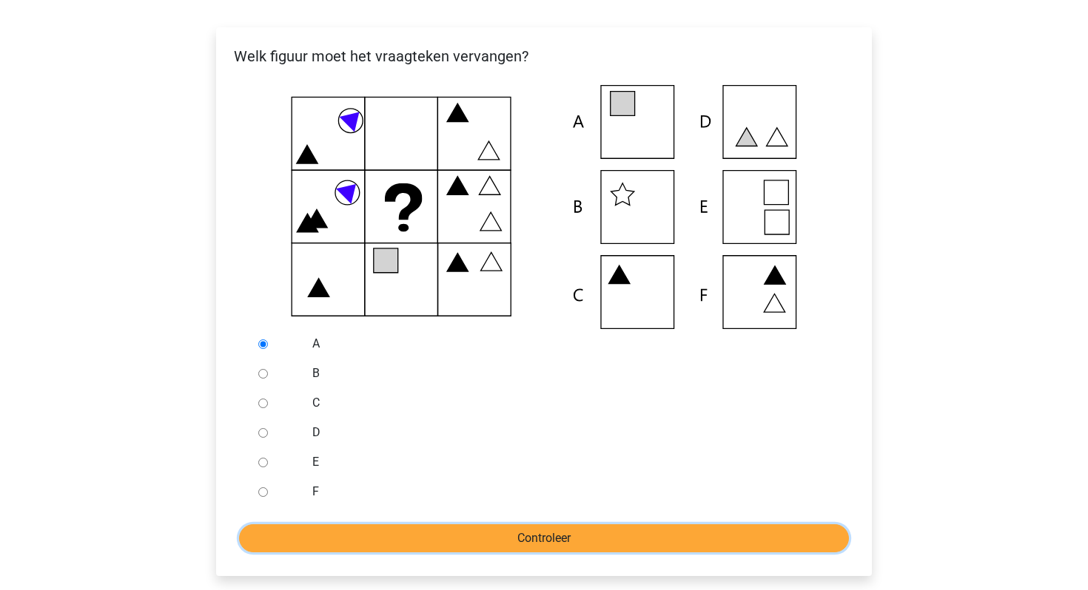
click at [459, 541] on input "Controleer" at bounding box center [544, 539] width 610 height 28
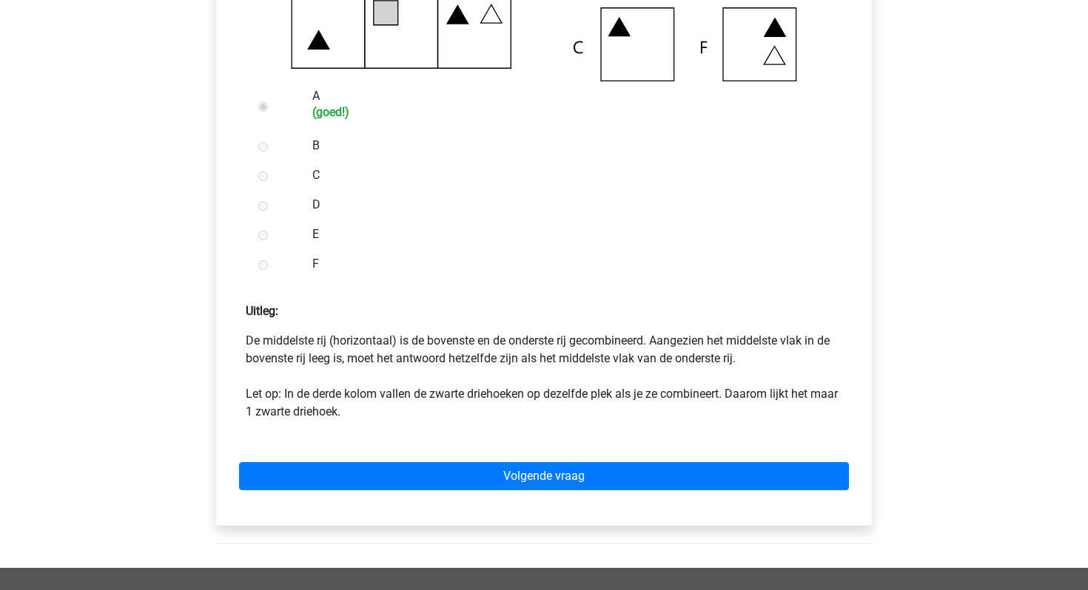
scroll to position [509, 0]
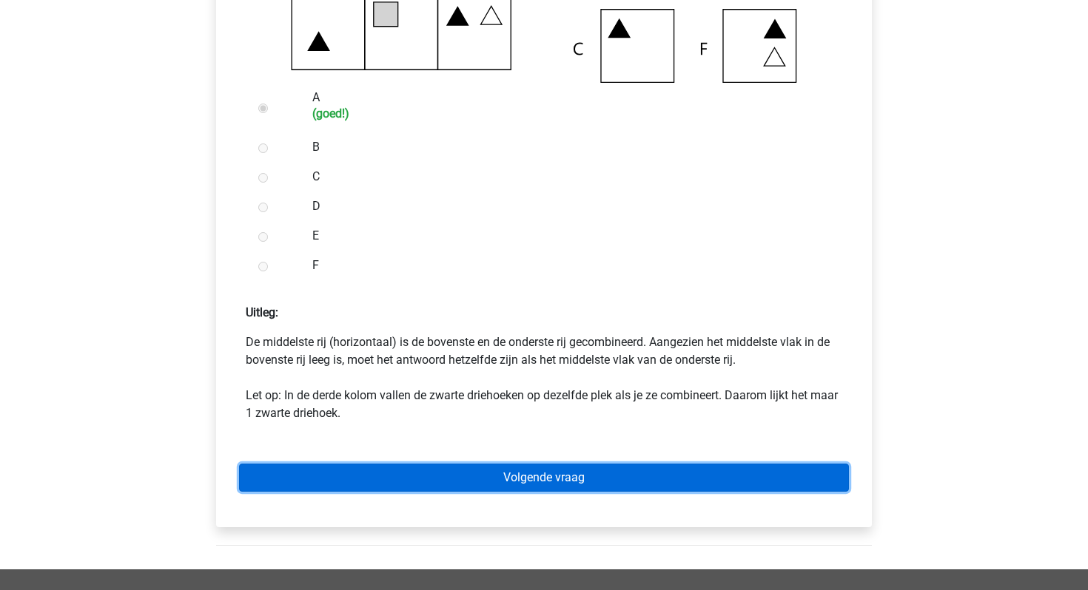
click at [499, 485] on link "Volgende vraag" at bounding box center [544, 478] width 610 height 28
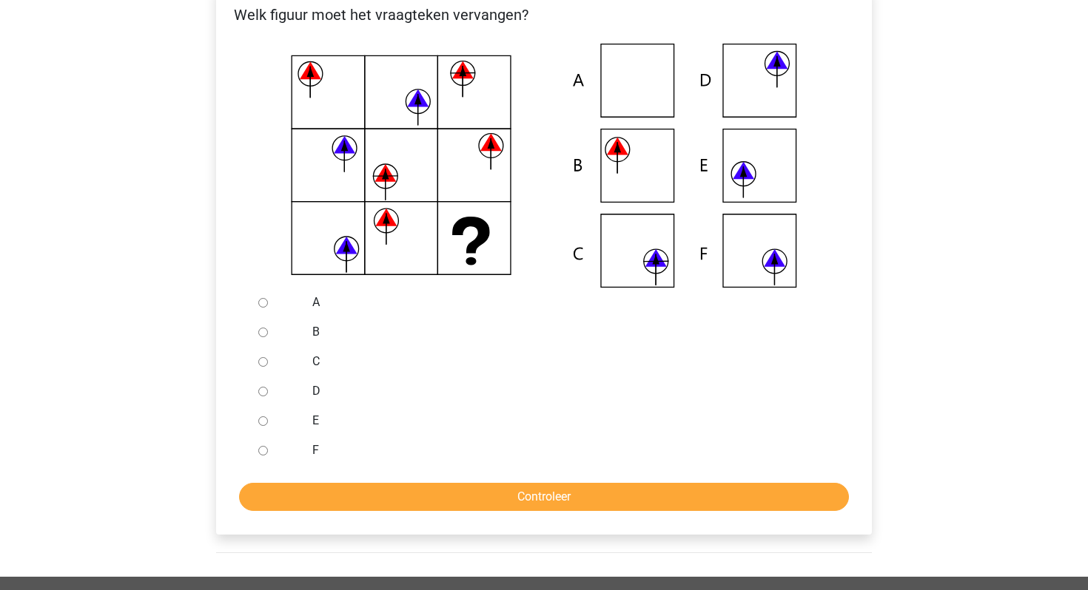
scroll to position [314, 0]
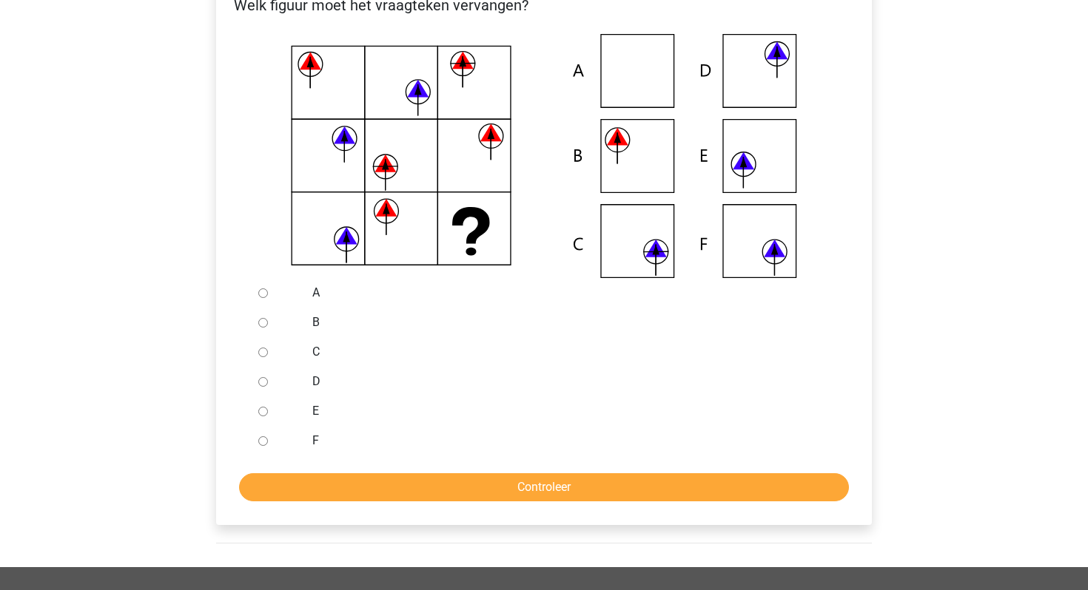
click at [260, 441] on input "F" at bounding box center [263, 442] width 10 height 10
radio input "true"
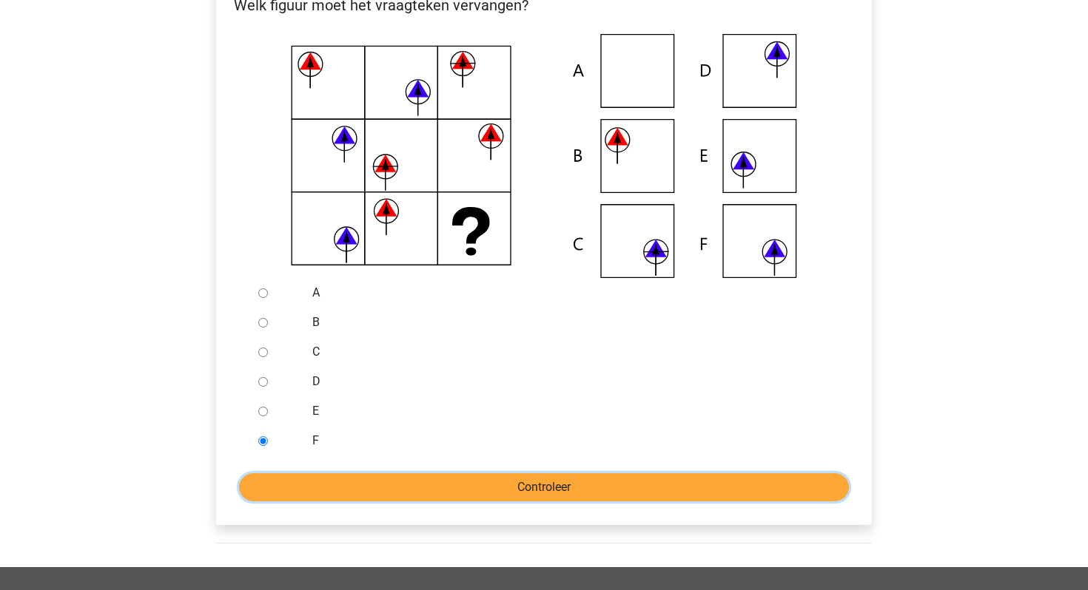
click at [298, 494] on input "Controleer" at bounding box center [544, 488] width 610 height 28
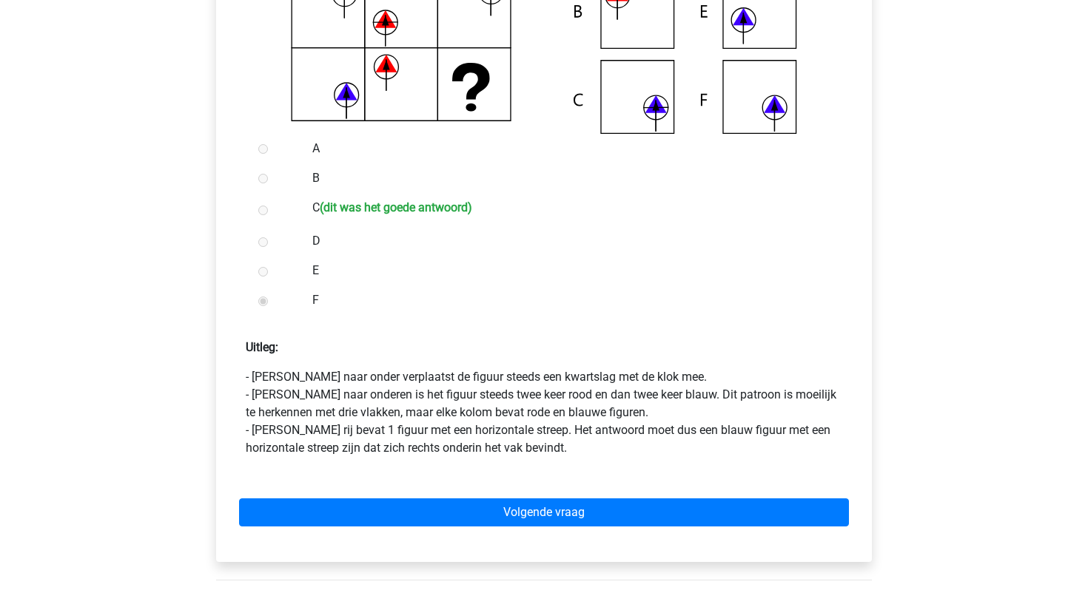
scroll to position [474, 0]
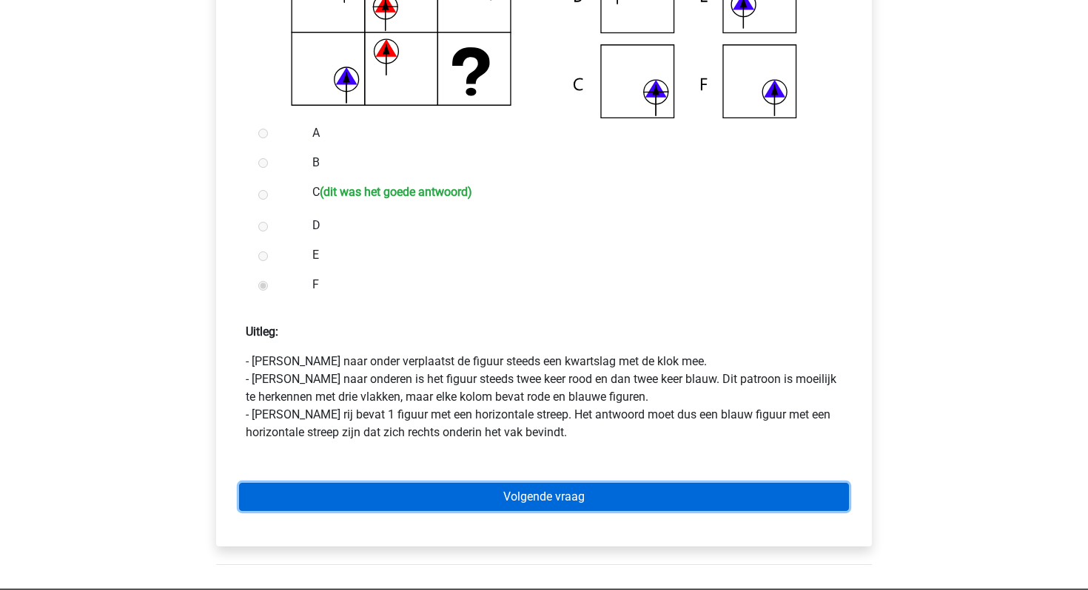
click at [337, 488] on link "Volgende vraag" at bounding box center [544, 497] width 610 height 28
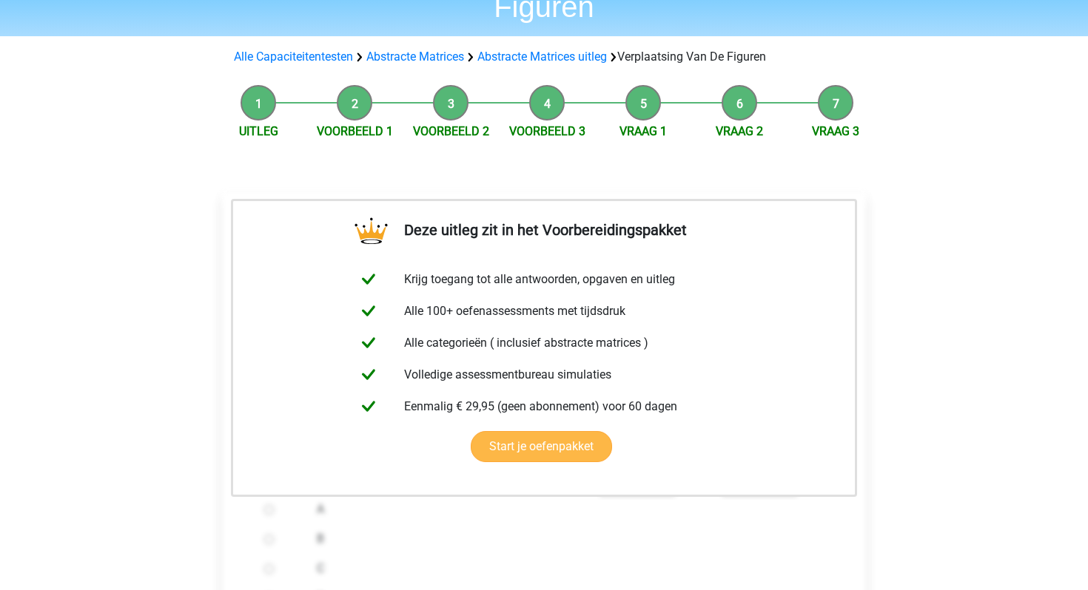
scroll to position [475, 0]
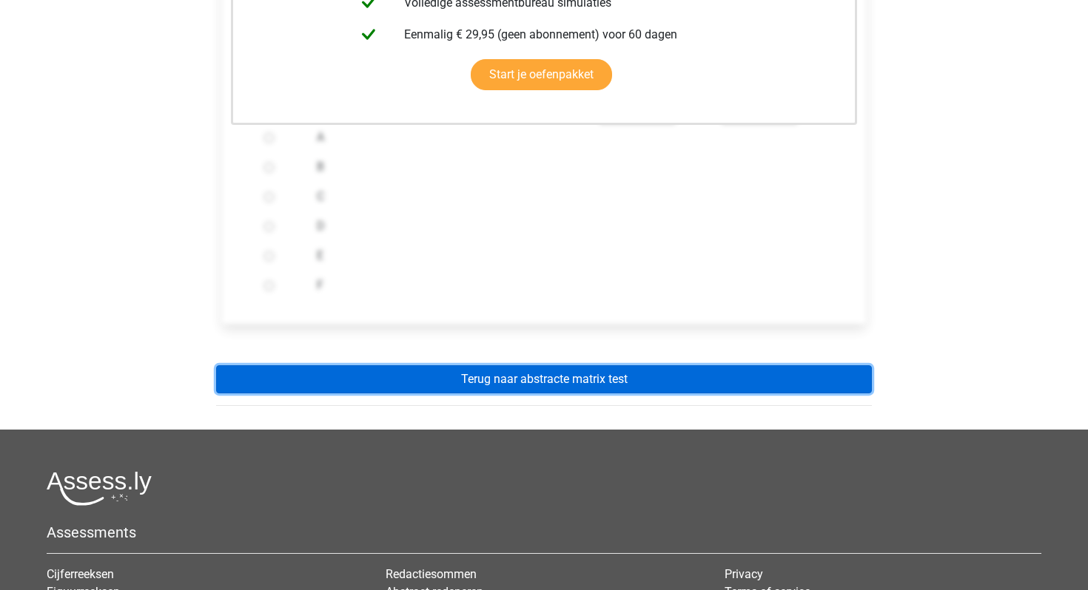
click at [498, 383] on link "Terug naar abstracte matrix test" at bounding box center [544, 380] width 656 height 28
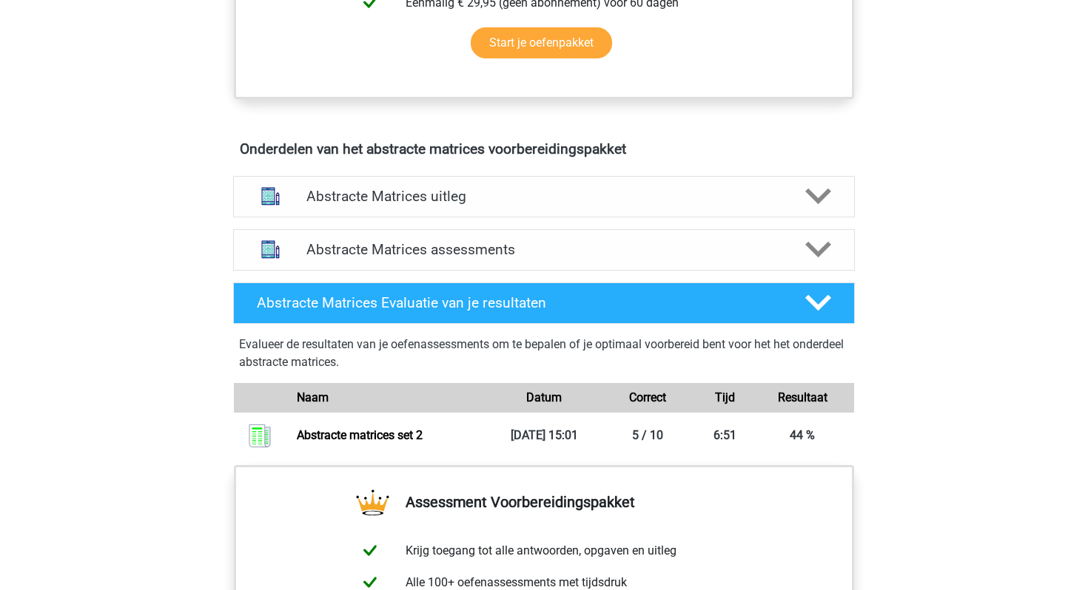
scroll to position [809, 0]
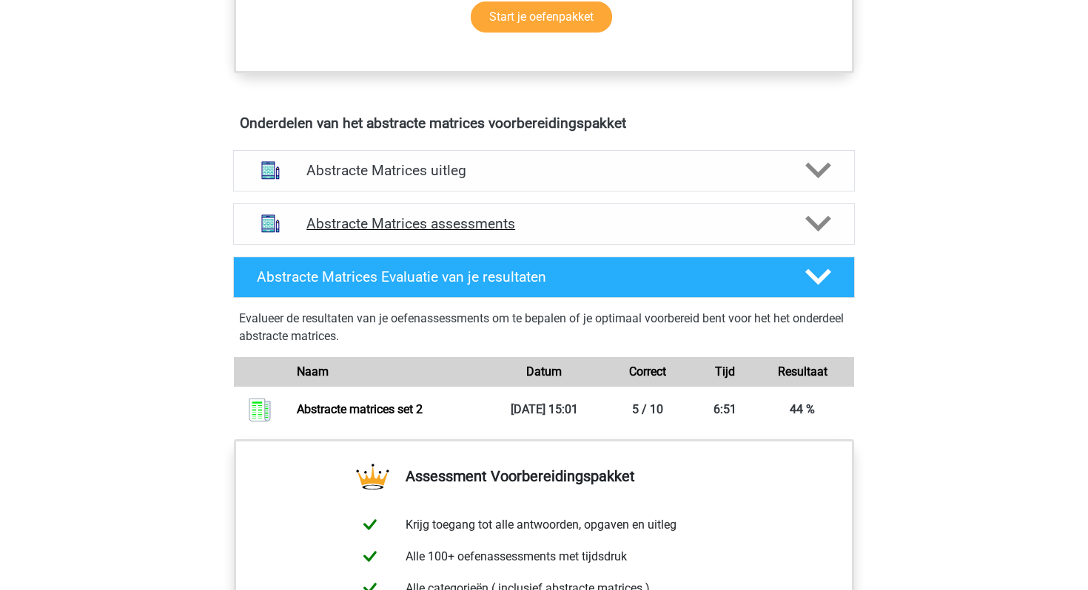
click at [442, 216] on h4 "Abstracte Matrices assessments" at bounding box center [543, 223] width 475 height 17
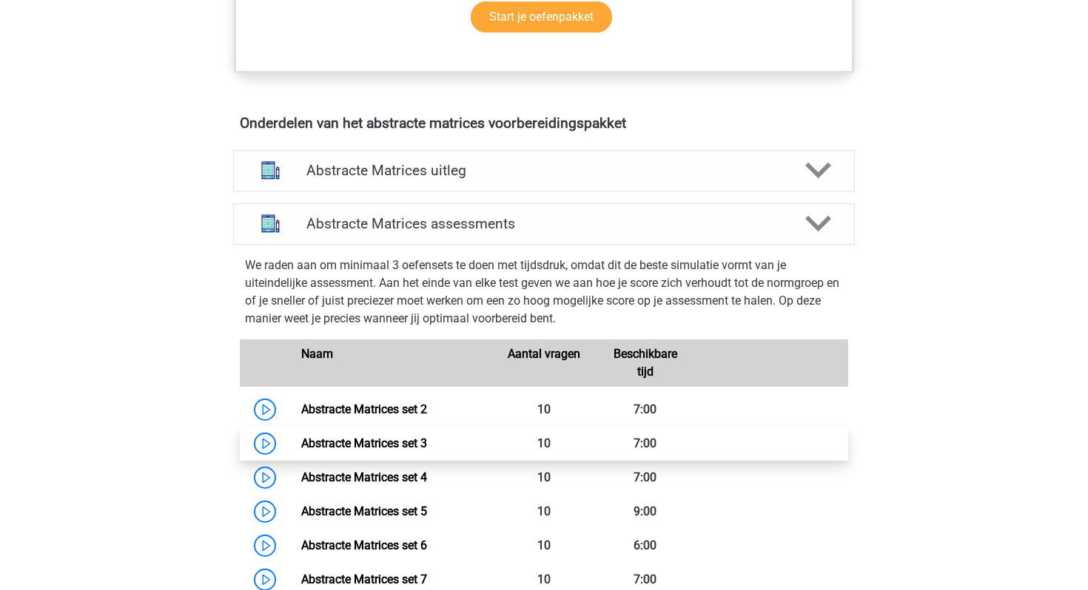
click at [349, 440] on link "Abstracte Matrices set 3" at bounding box center [364, 444] width 126 height 14
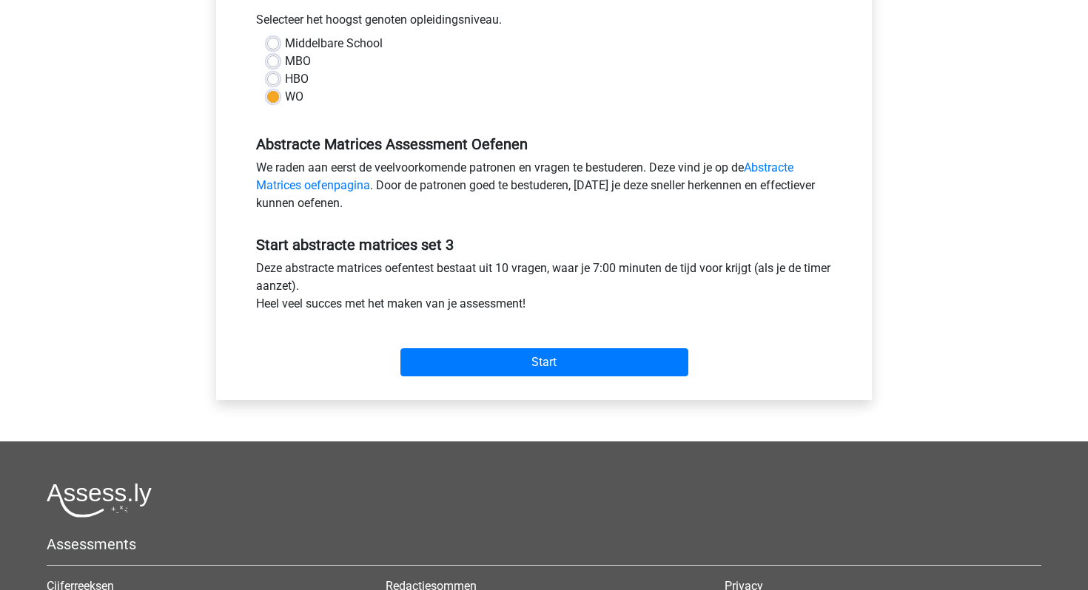
scroll to position [502, 0]
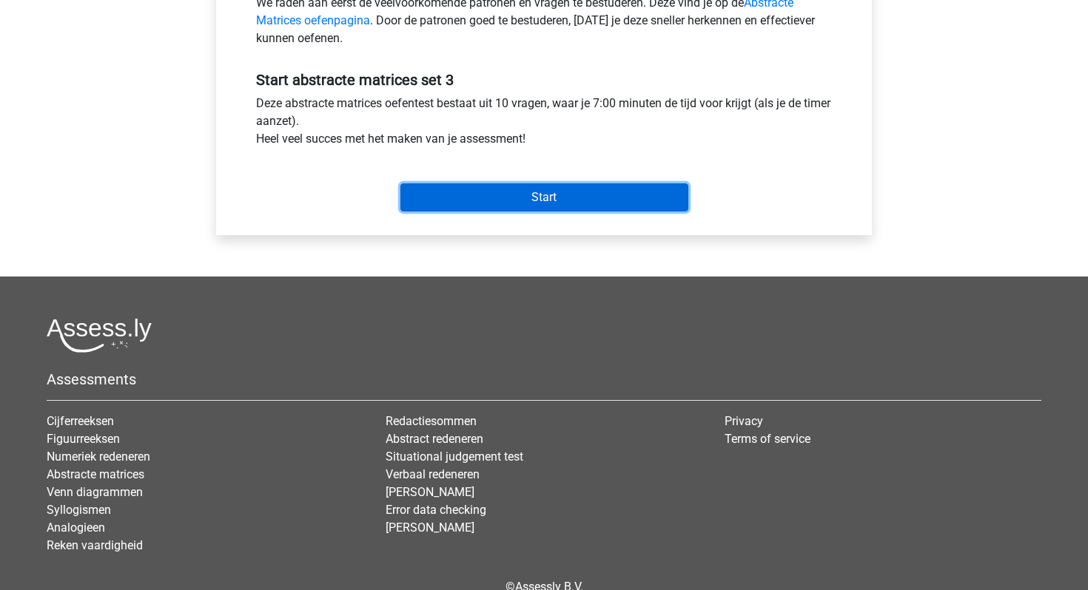
click at [567, 209] on input "Start" at bounding box center [544, 197] width 288 height 28
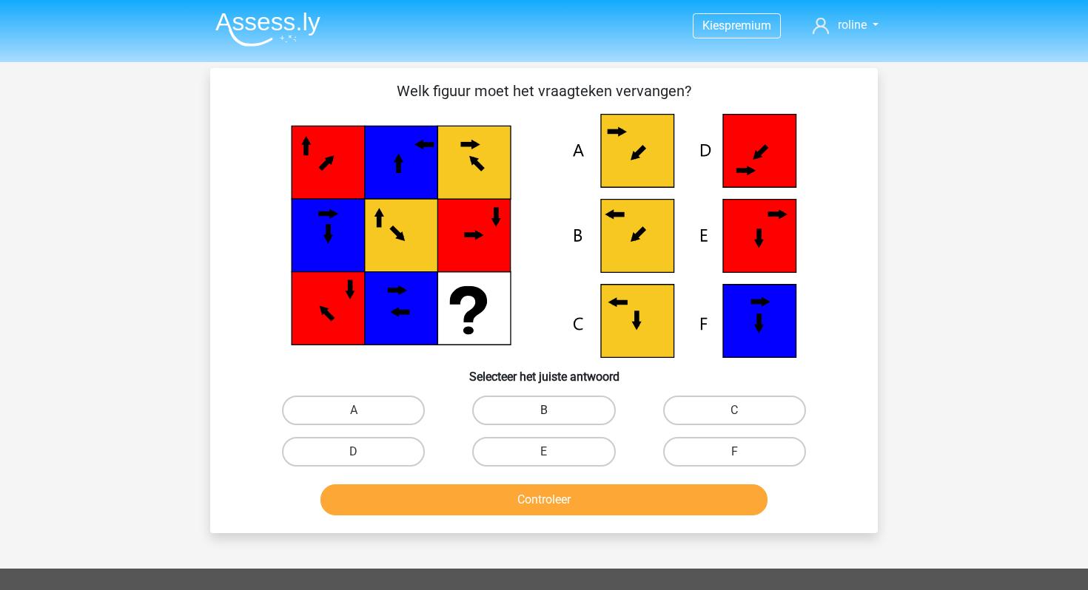
click at [516, 420] on label "B" at bounding box center [543, 411] width 143 height 30
click at [544, 420] on input "B" at bounding box center [549, 416] width 10 height 10
radio input "true"
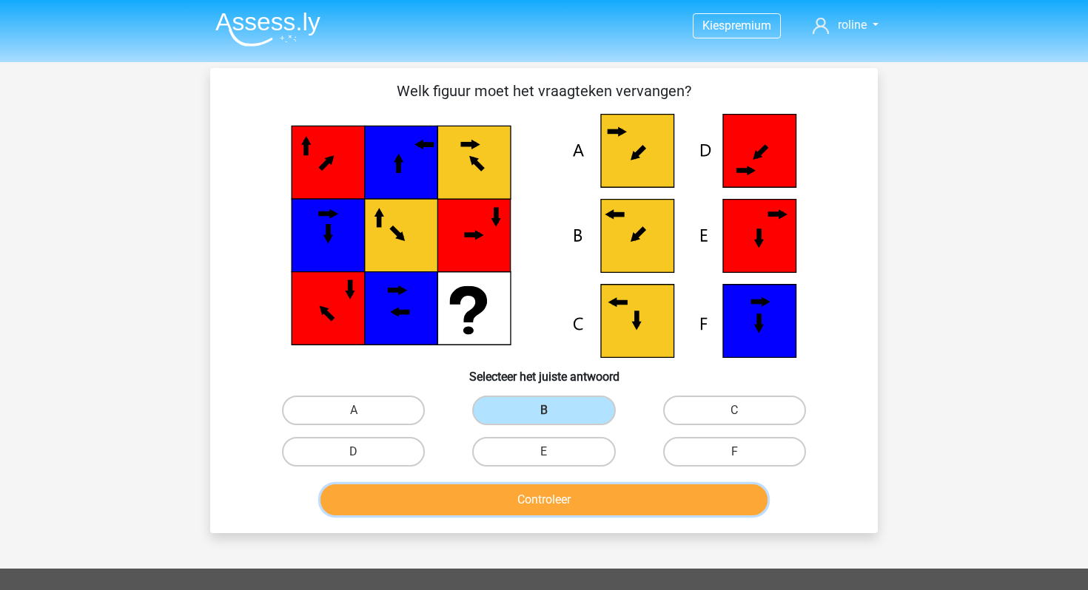
click at [516, 502] on button "Controleer" at bounding box center [544, 500] width 448 height 31
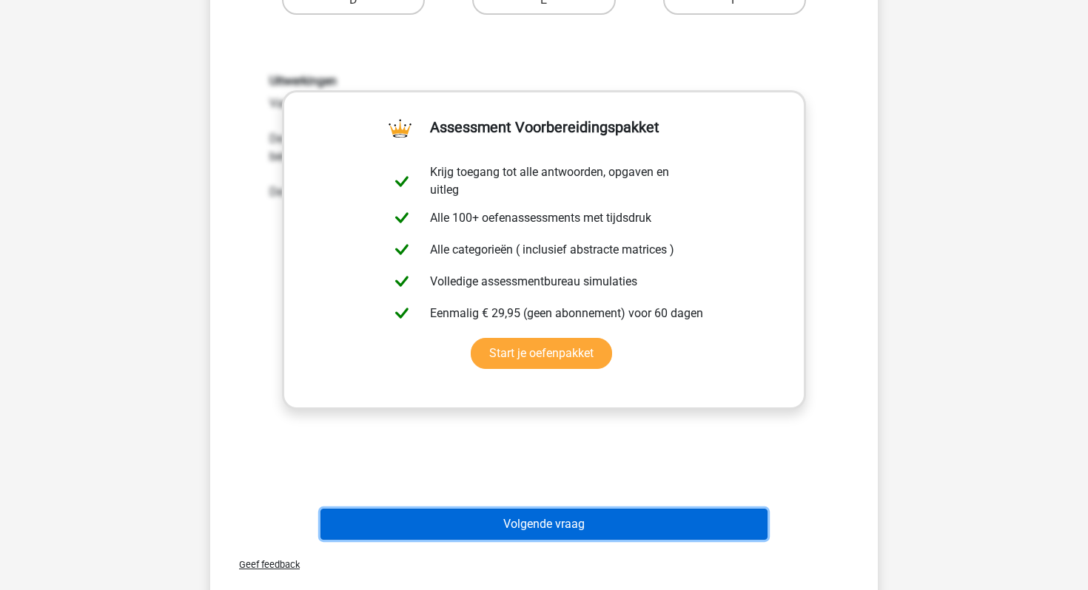
click at [402, 515] on button "Volgende vraag" at bounding box center [544, 524] width 448 height 31
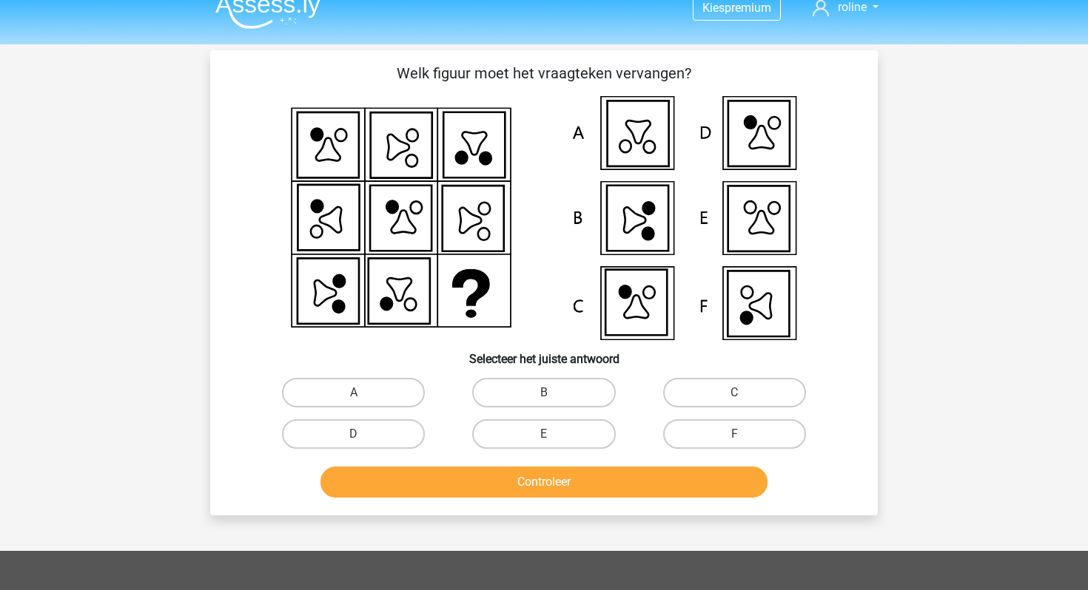
scroll to position [18, 0]
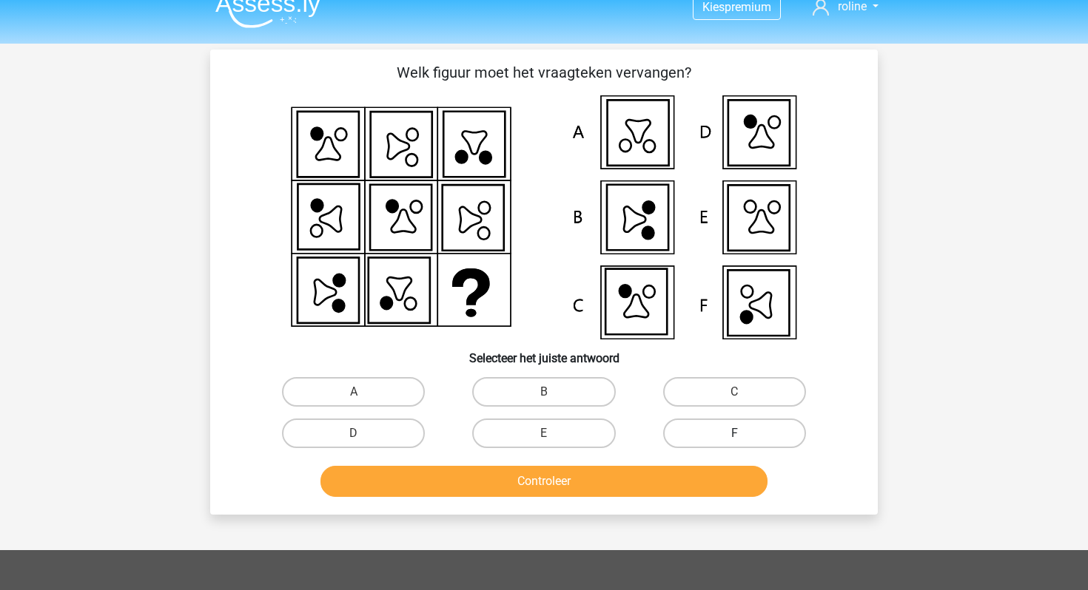
click at [693, 431] on label "F" at bounding box center [734, 434] width 143 height 30
click at [734, 434] on input "F" at bounding box center [739, 439] width 10 height 10
radio input "true"
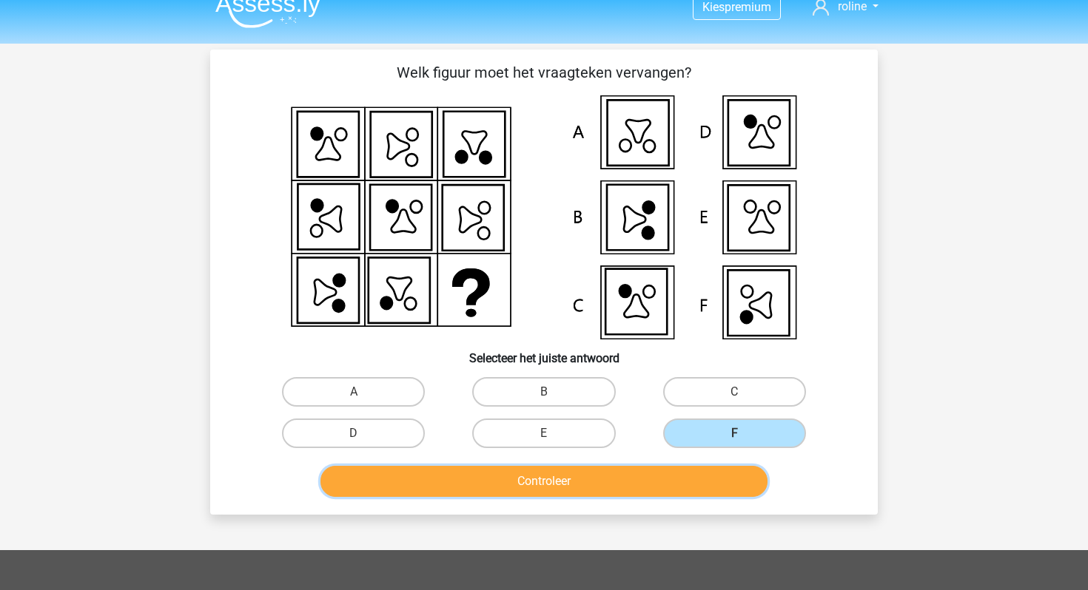
click at [665, 485] on button "Controleer" at bounding box center [544, 481] width 448 height 31
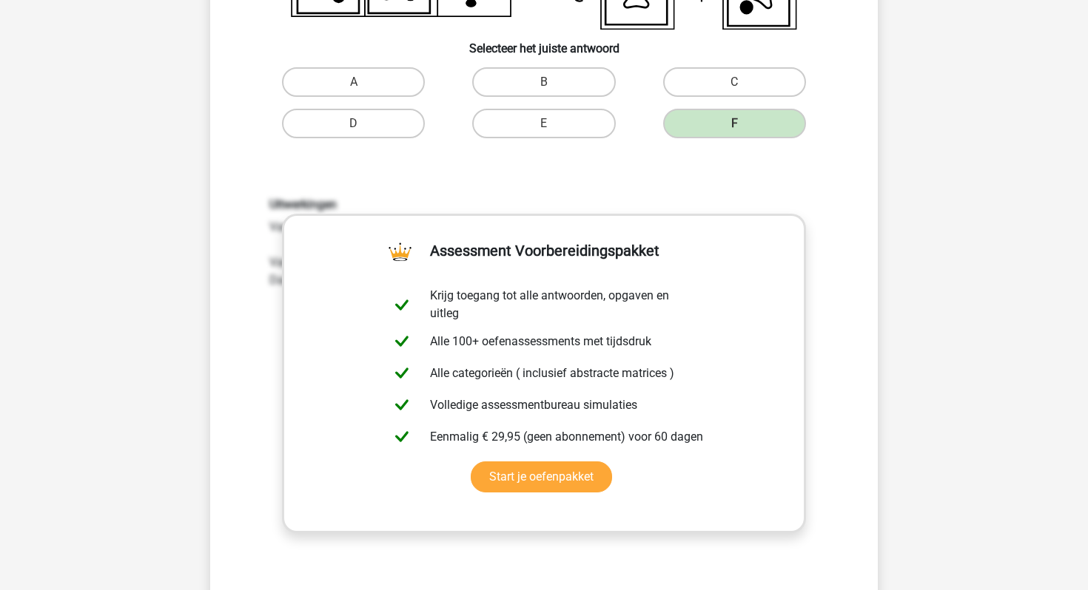
scroll to position [826, 0]
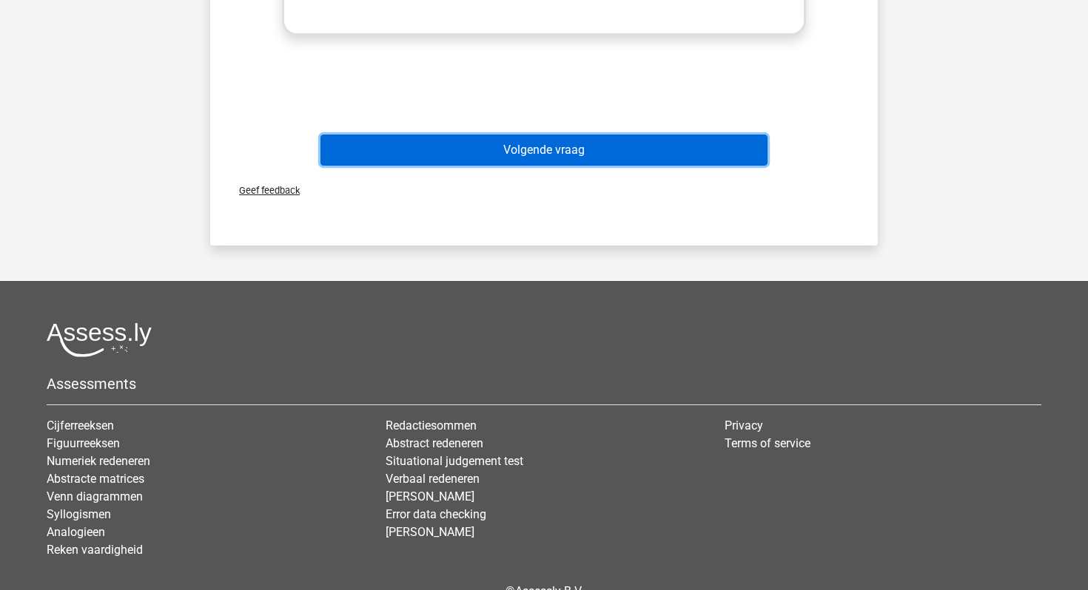
click at [627, 154] on button "Volgende vraag" at bounding box center [544, 150] width 448 height 31
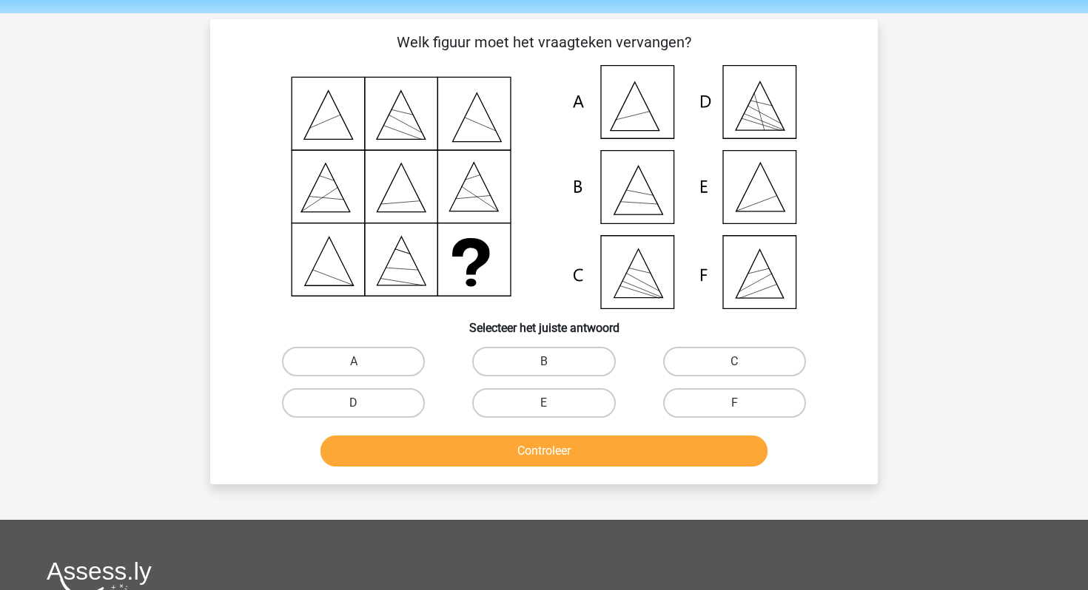
scroll to position [46, 0]
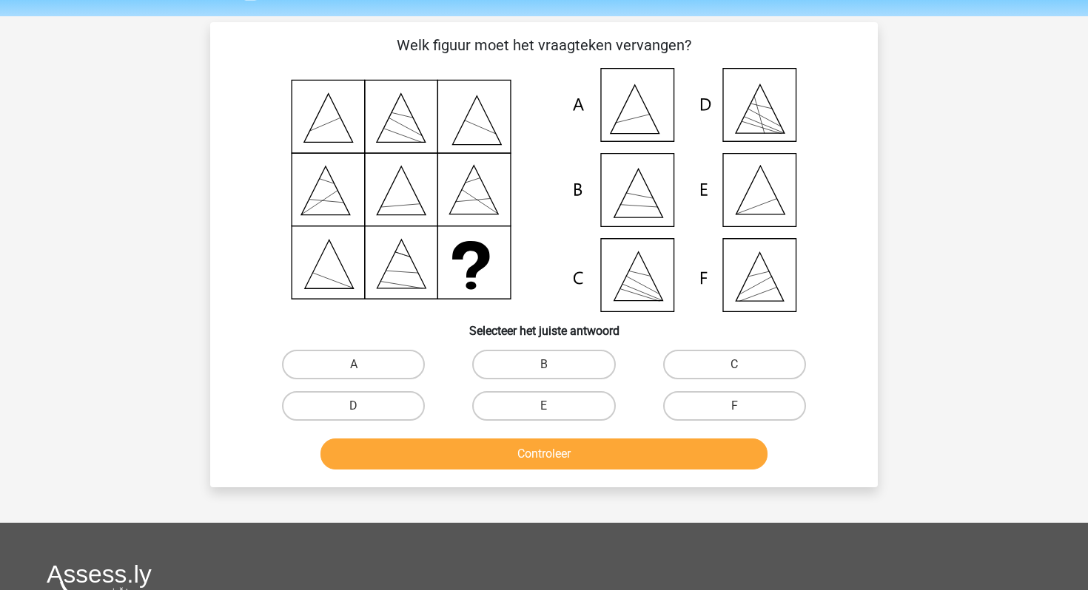
click at [545, 412] on input "E" at bounding box center [549, 411] width 10 height 10
radio input "true"
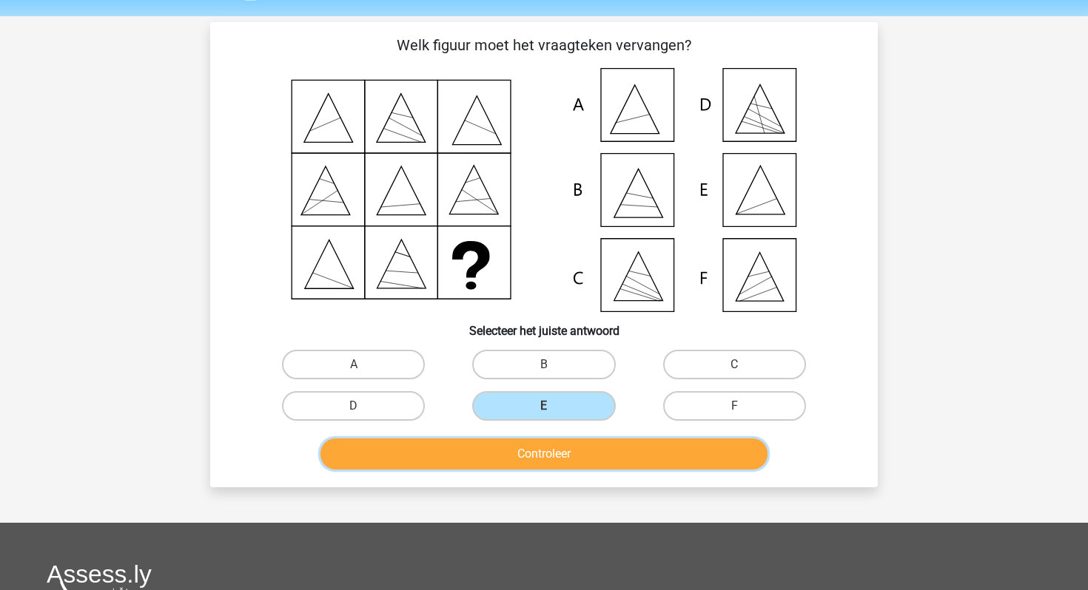
click at [543, 460] on button "Controleer" at bounding box center [544, 454] width 448 height 31
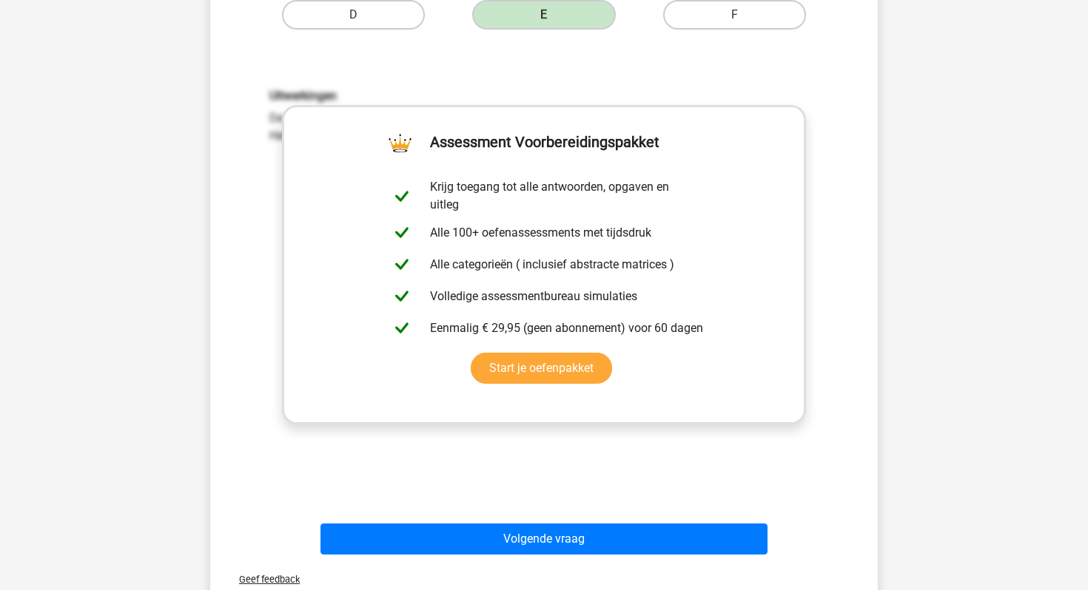
scroll to position [477, 0]
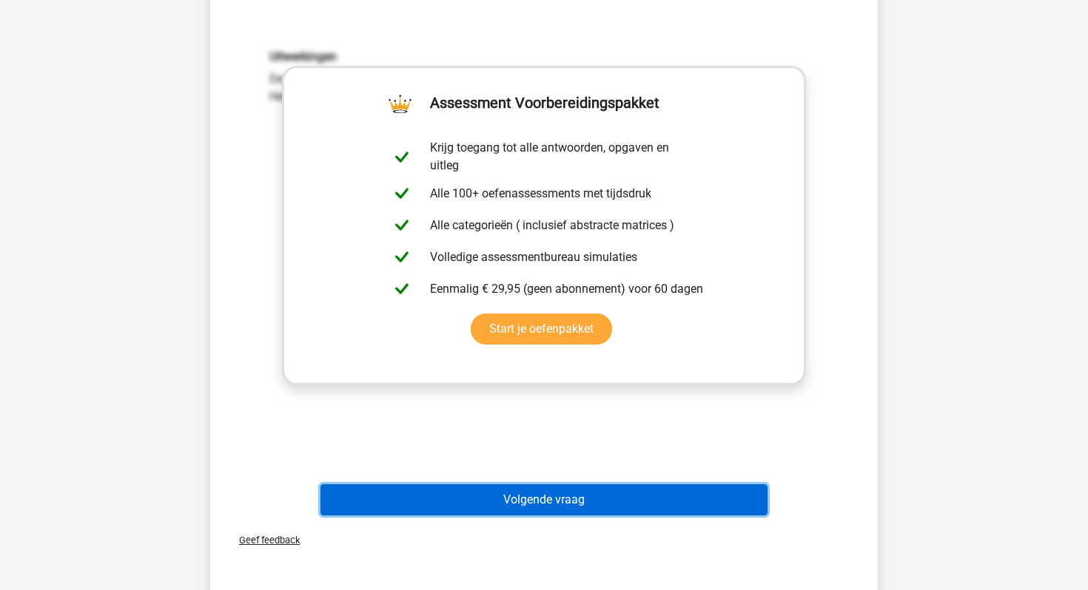
click at [416, 492] on button "Volgende vraag" at bounding box center [544, 500] width 448 height 31
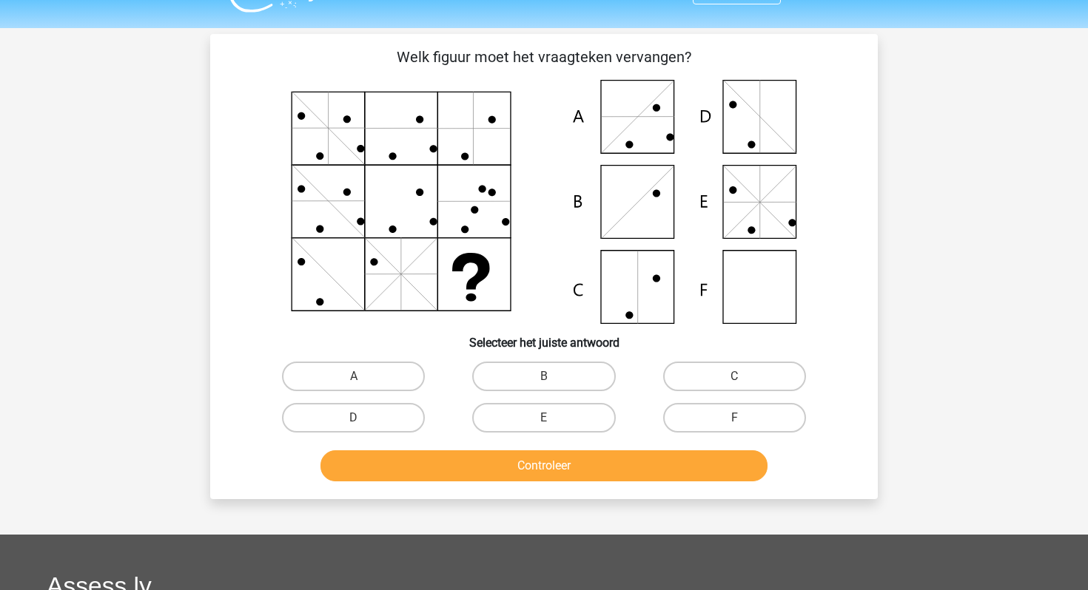
scroll to position [29, 0]
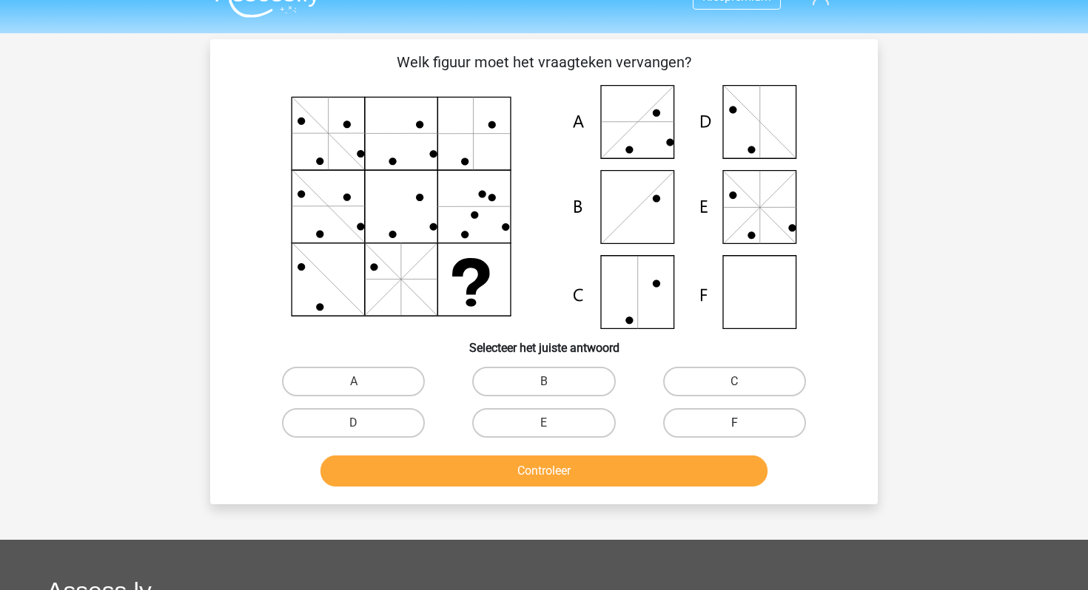
click at [717, 425] on label "F" at bounding box center [734, 423] width 143 height 30
click at [734, 425] on input "F" at bounding box center [739, 428] width 10 height 10
radio input "true"
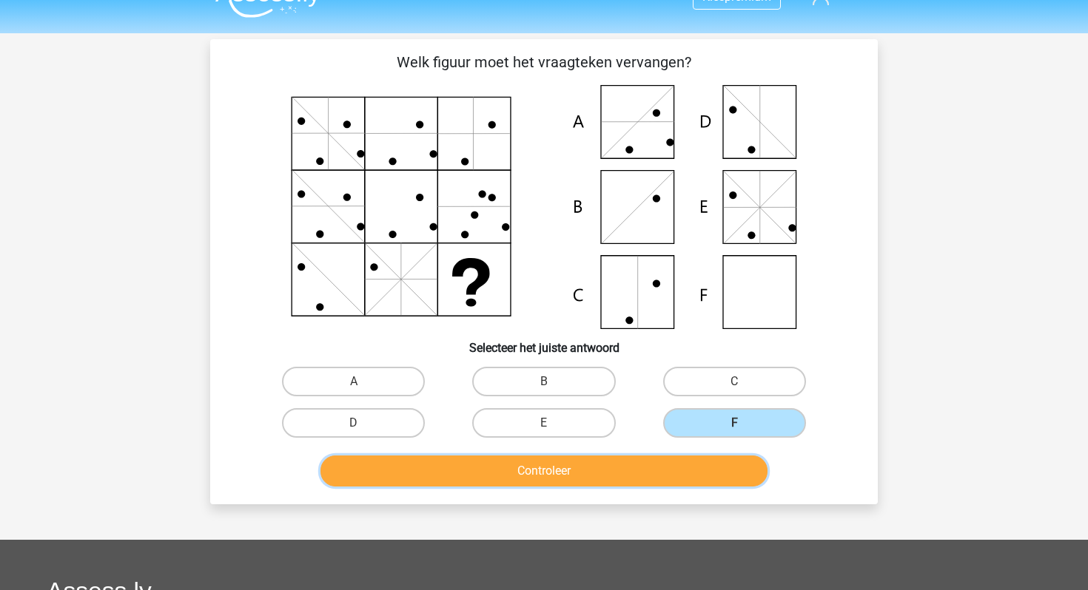
click at [678, 481] on button "Controleer" at bounding box center [544, 471] width 448 height 31
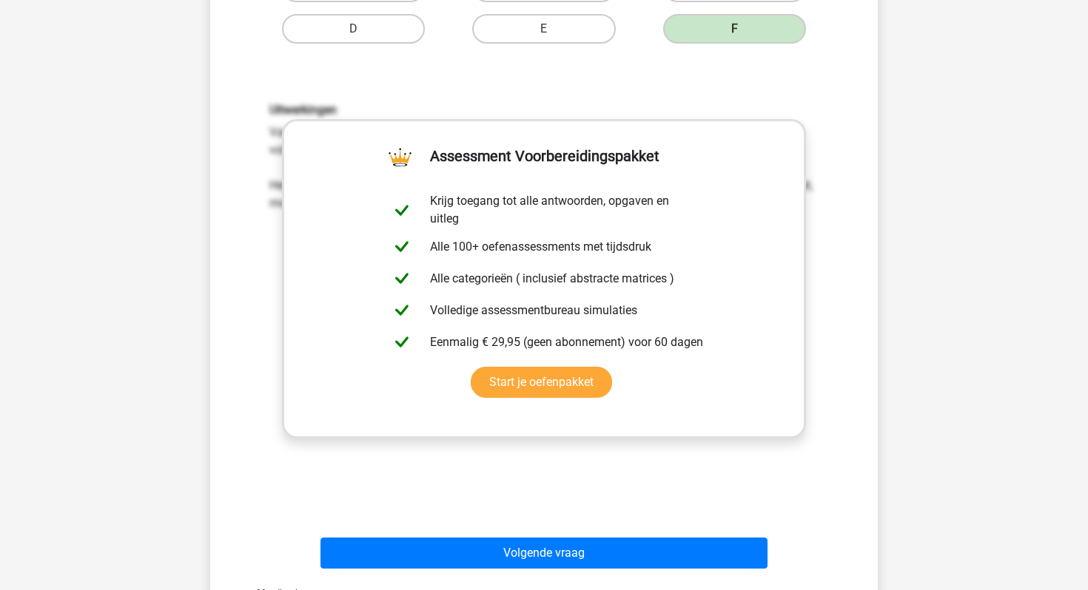
scroll to position [567, 0]
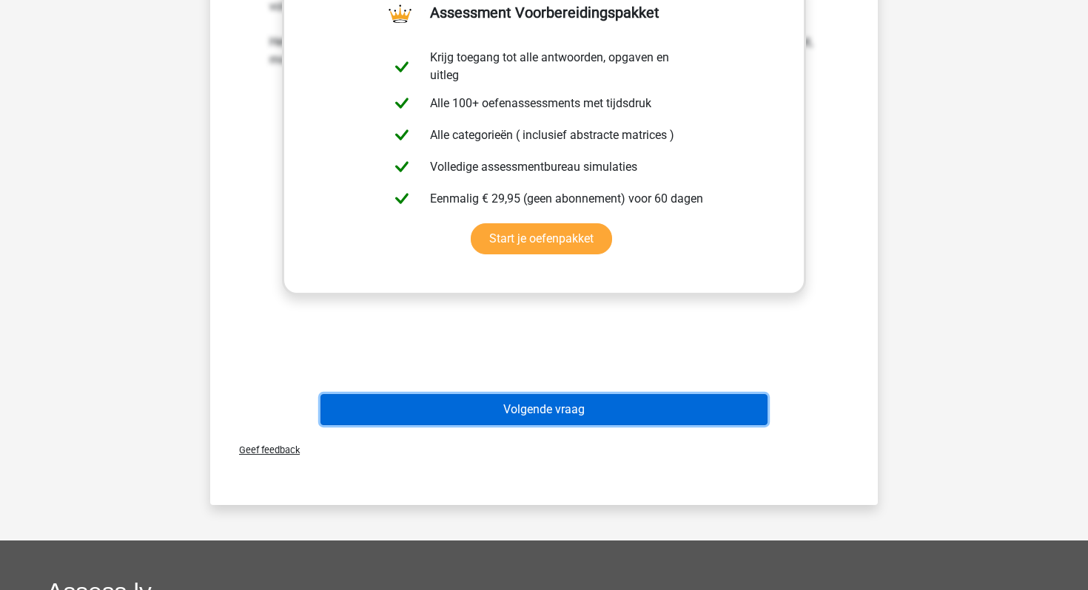
click at [549, 408] on button "Volgende vraag" at bounding box center [544, 409] width 448 height 31
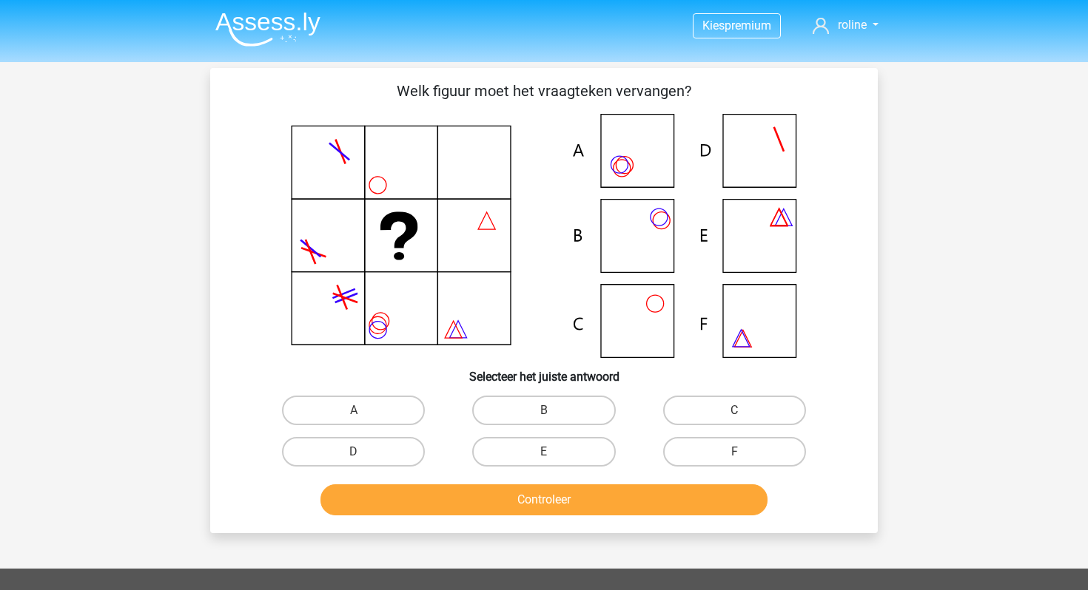
scroll to position [1, 0]
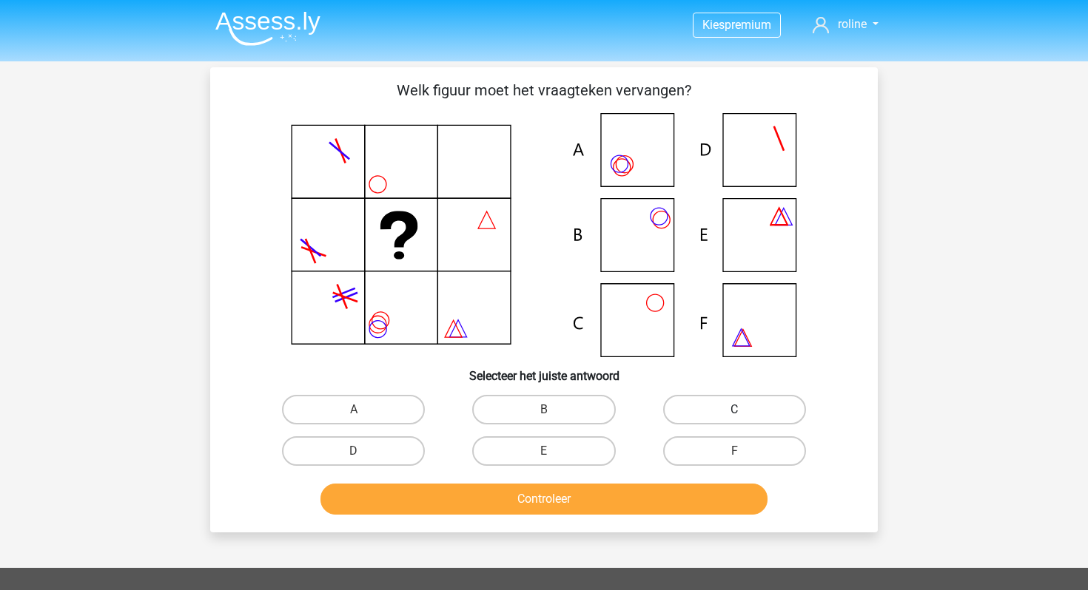
click at [718, 411] on label "C" at bounding box center [734, 410] width 143 height 30
click at [734, 411] on input "C" at bounding box center [739, 415] width 10 height 10
radio input "true"
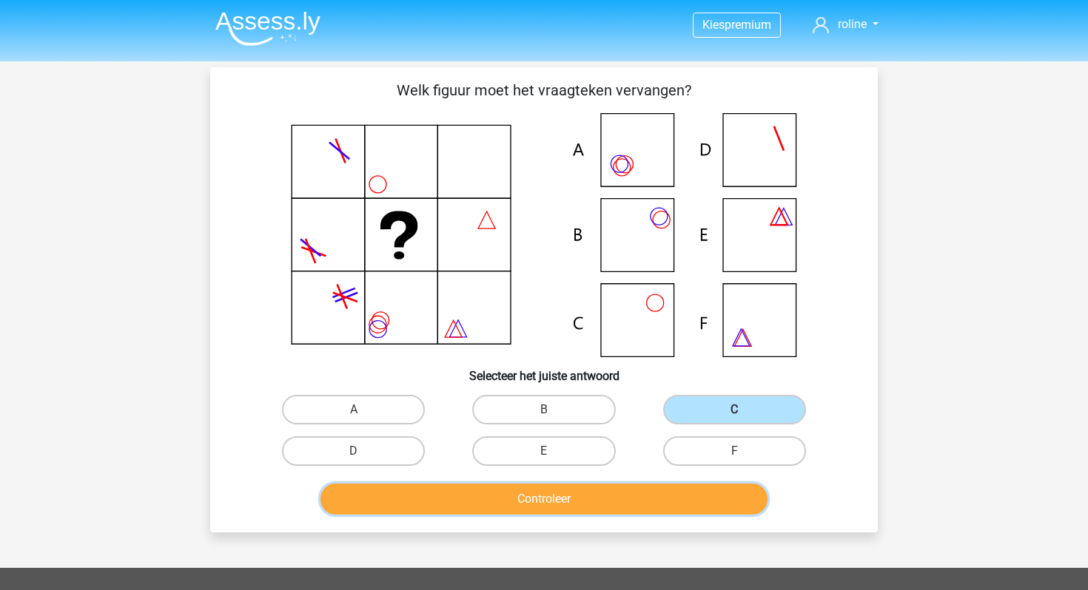
click at [612, 509] on button "Controleer" at bounding box center [544, 499] width 448 height 31
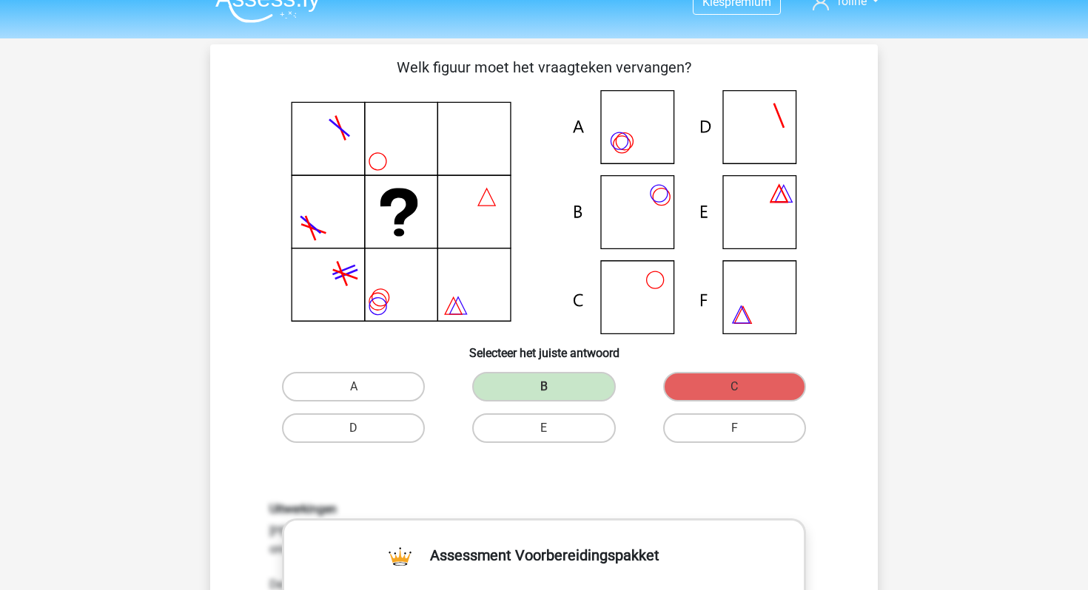
scroll to position [0, 0]
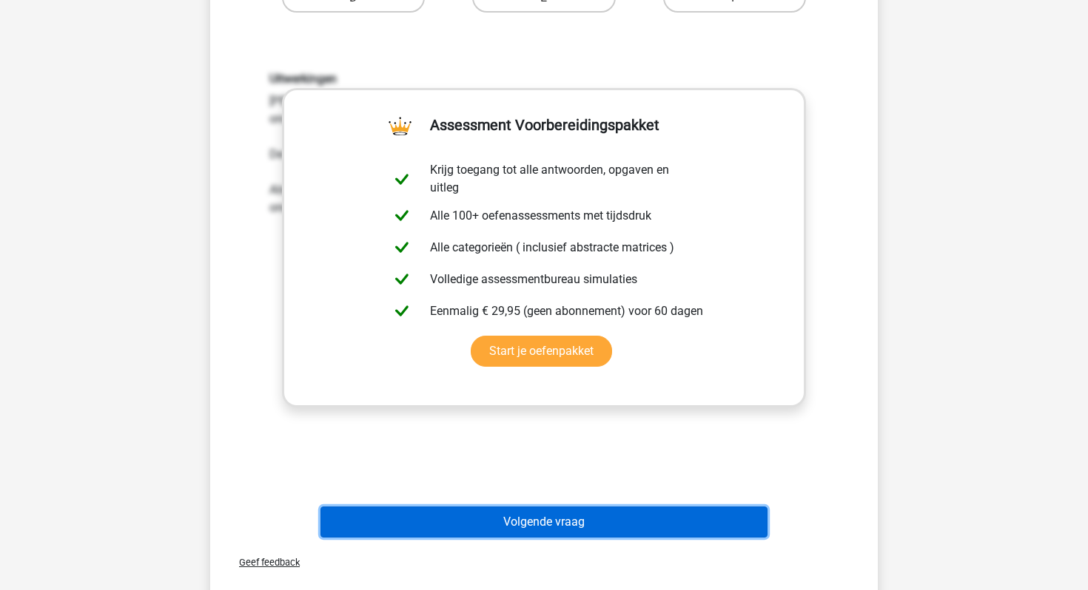
click at [471, 520] on button "Volgende vraag" at bounding box center [544, 522] width 448 height 31
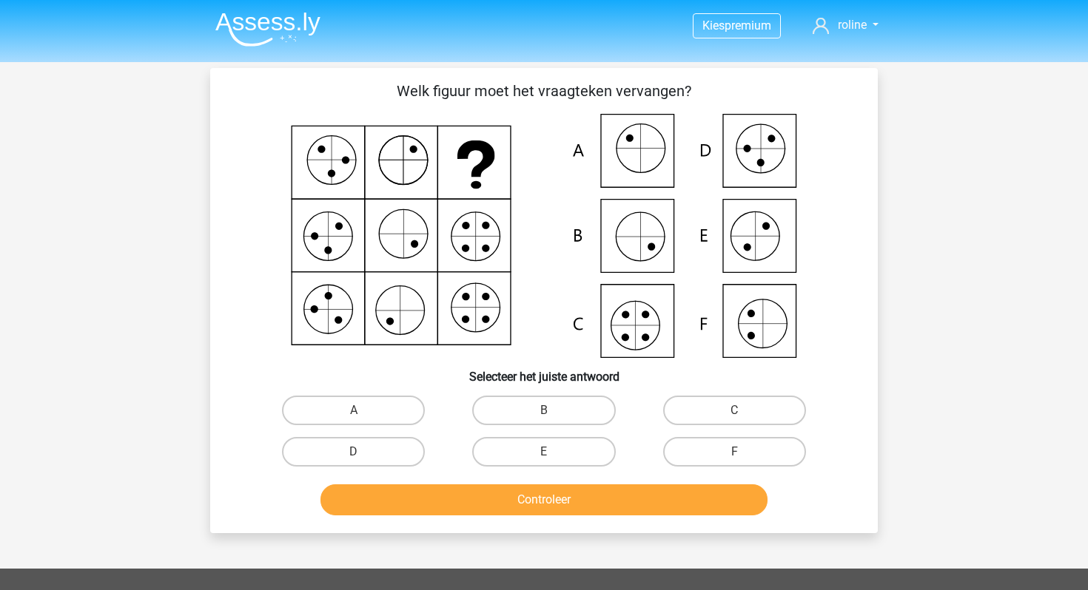
click at [602, 323] on icon at bounding box center [544, 236] width 596 height 244
click at [696, 403] on label "C" at bounding box center [734, 411] width 143 height 30
click at [734, 411] on input "C" at bounding box center [739, 416] width 10 height 10
radio input "true"
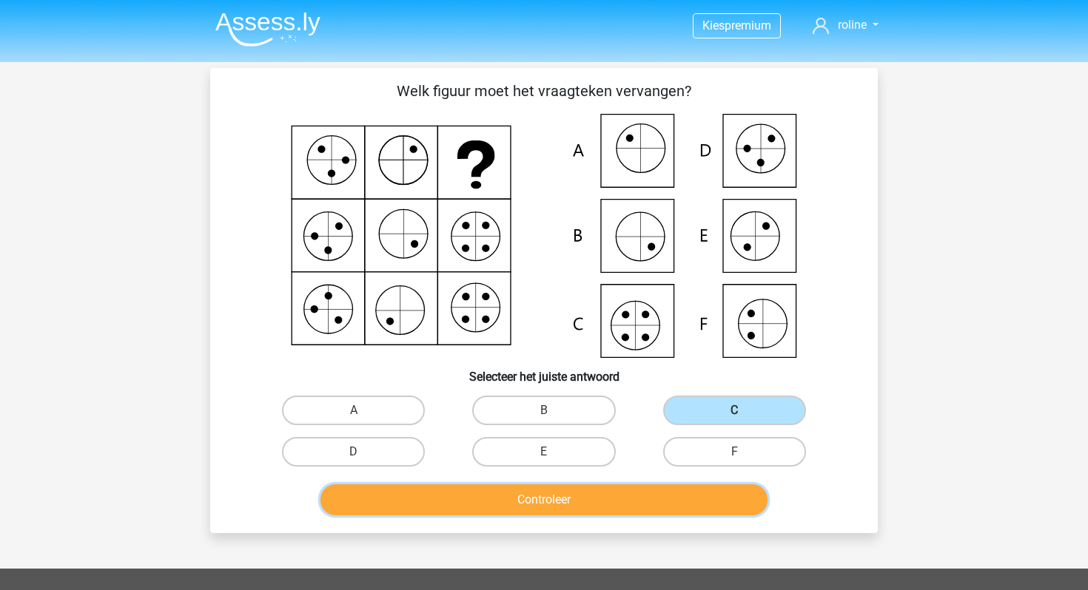
click at [611, 499] on button "Controleer" at bounding box center [544, 500] width 448 height 31
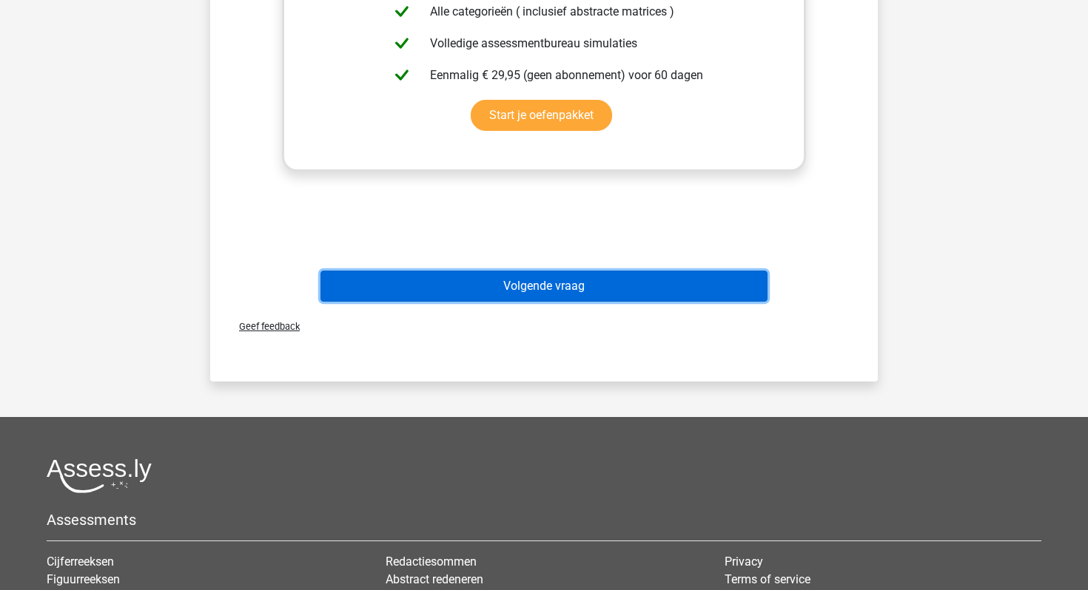
click at [556, 280] on button "Volgende vraag" at bounding box center [544, 286] width 448 height 31
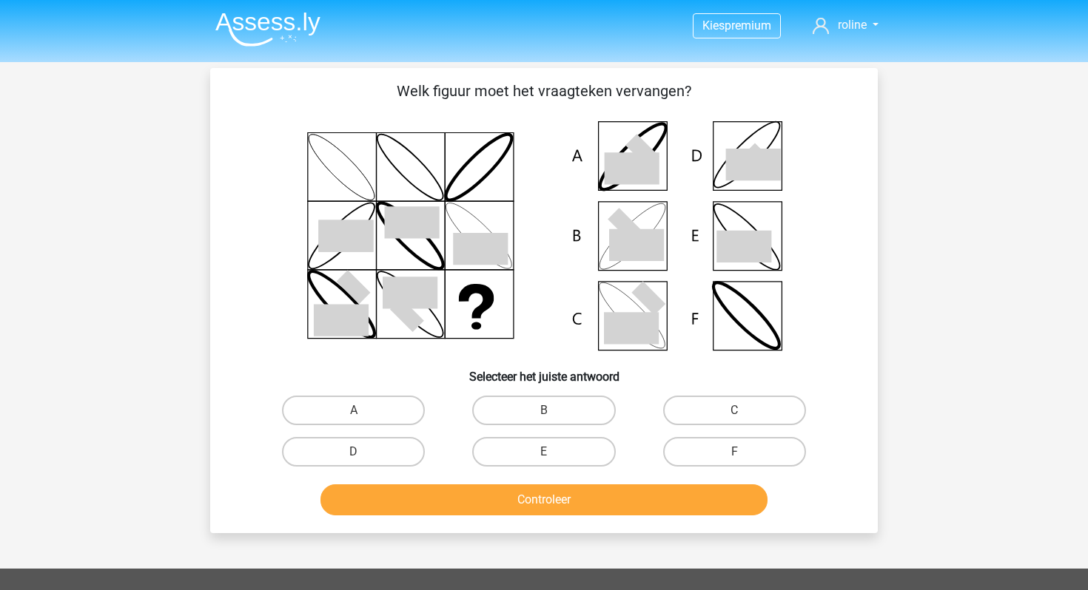
click at [368, 434] on div "D" at bounding box center [353, 451] width 190 height 41
click at [368, 449] on label "D" at bounding box center [353, 452] width 143 height 30
click at [363, 452] on input "D" at bounding box center [359, 457] width 10 height 10
radio input "true"
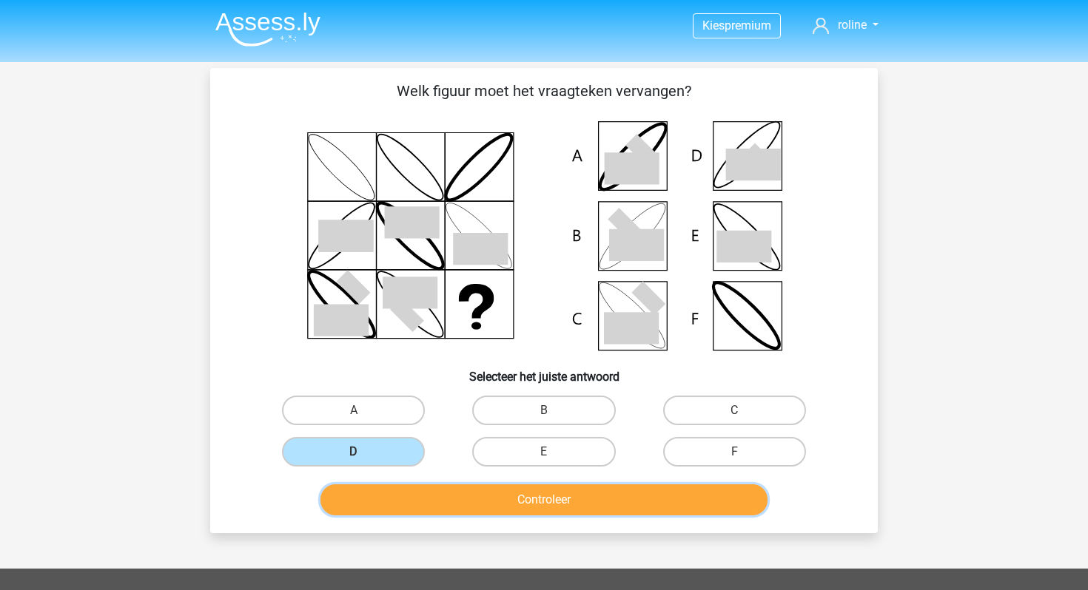
click at [393, 505] on button "Controleer" at bounding box center [544, 500] width 448 height 31
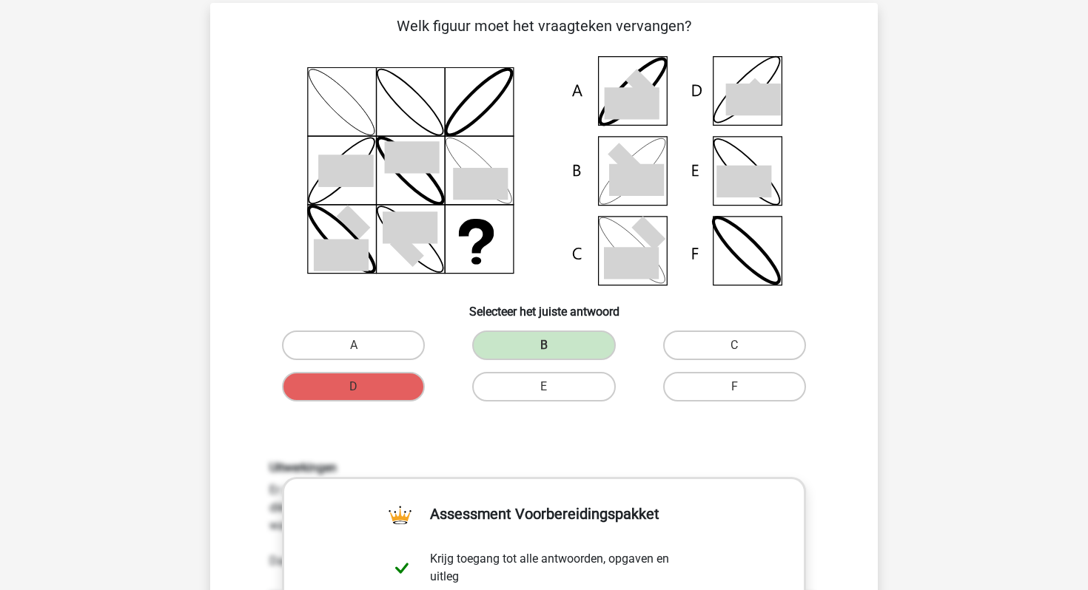
scroll to position [67, 0]
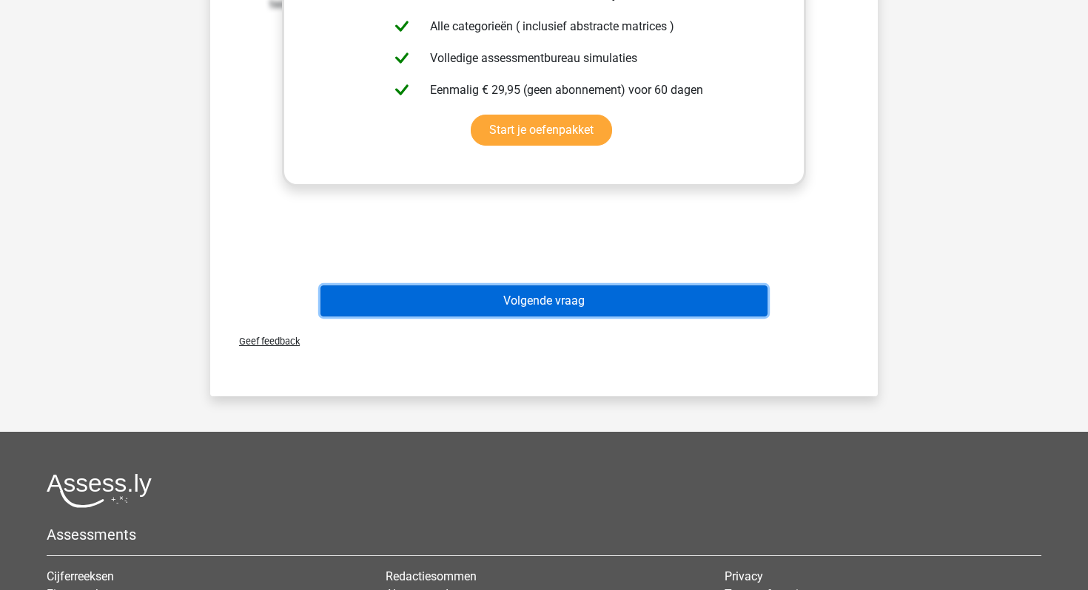
click at [468, 305] on button "Volgende vraag" at bounding box center [544, 301] width 448 height 31
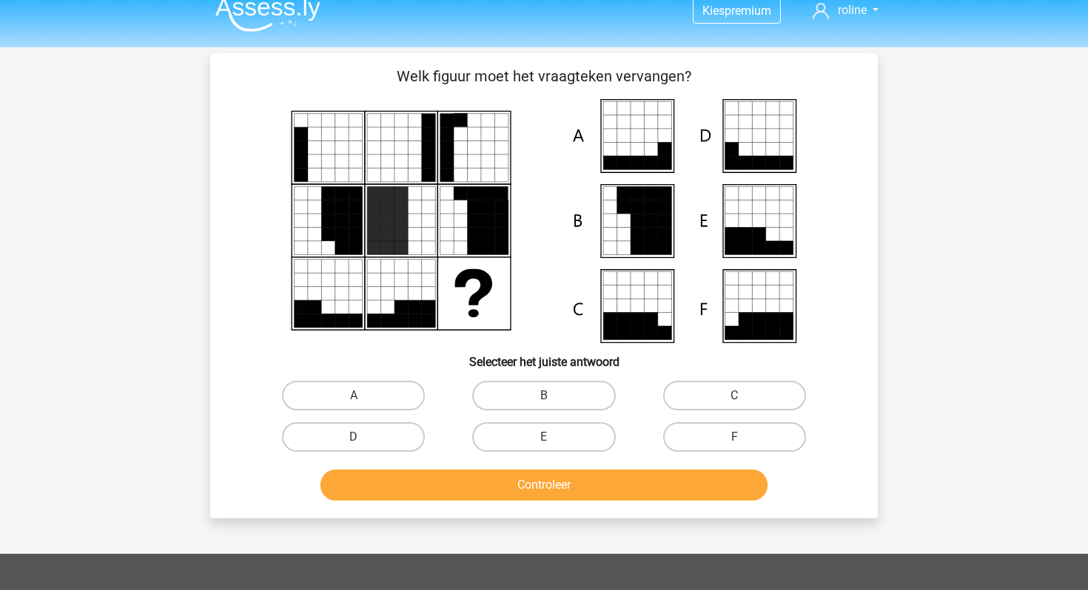
scroll to position [14, 0]
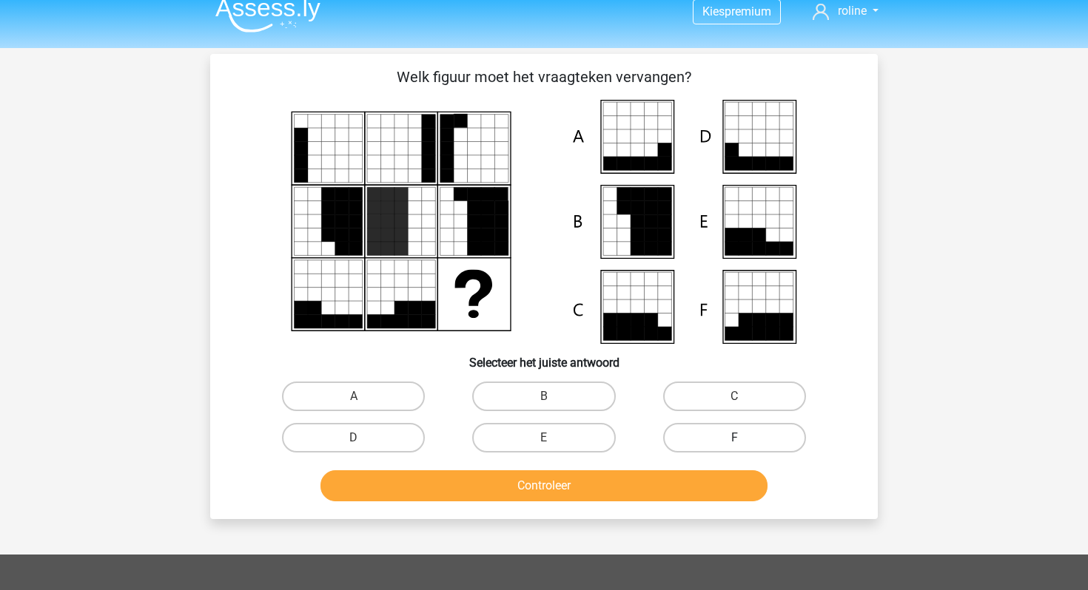
click at [723, 440] on label "F" at bounding box center [734, 438] width 143 height 30
click at [734, 440] on input "F" at bounding box center [739, 443] width 10 height 10
radio input "true"
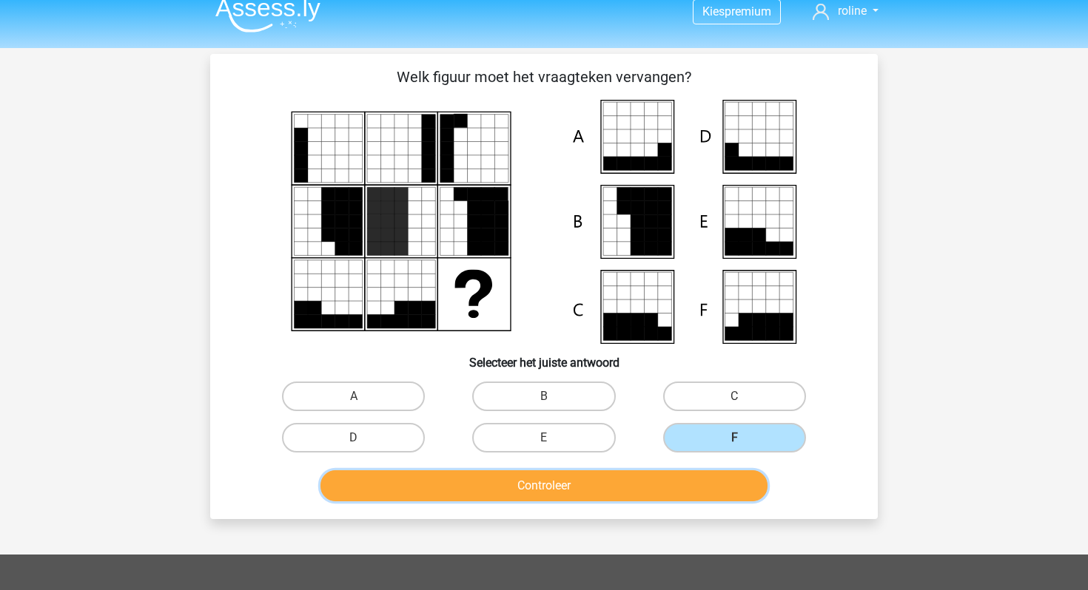
click at [656, 483] on button "Controleer" at bounding box center [544, 486] width 448 height 31
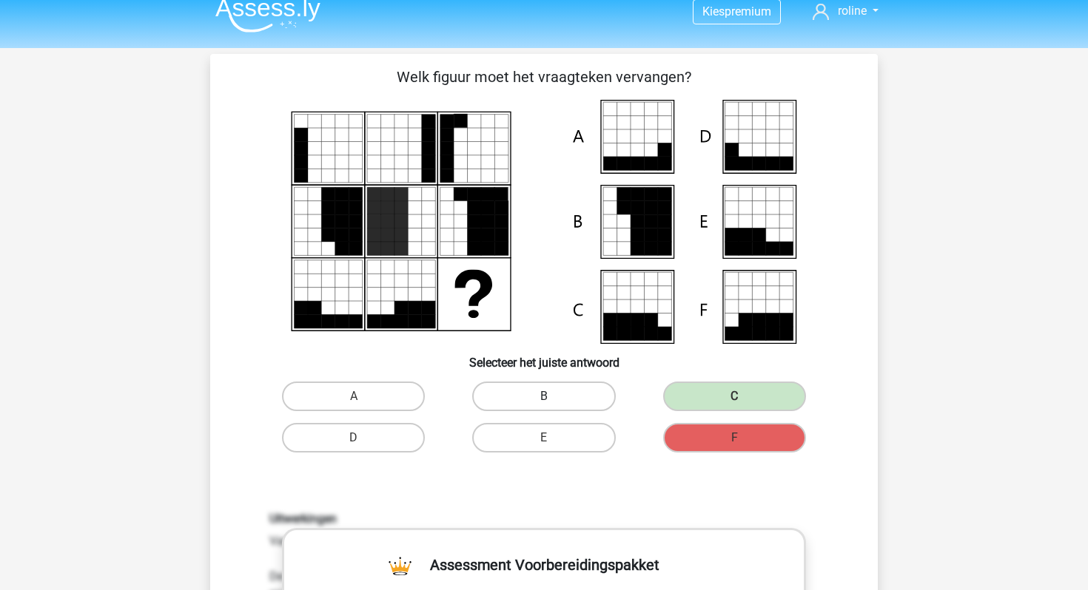
click at [568, 391] on label "B" at bounding box center [543, 397] width 143 height 30
click at [716, 400] on label "C" at bounding box center [734, 397] width 143 height 30
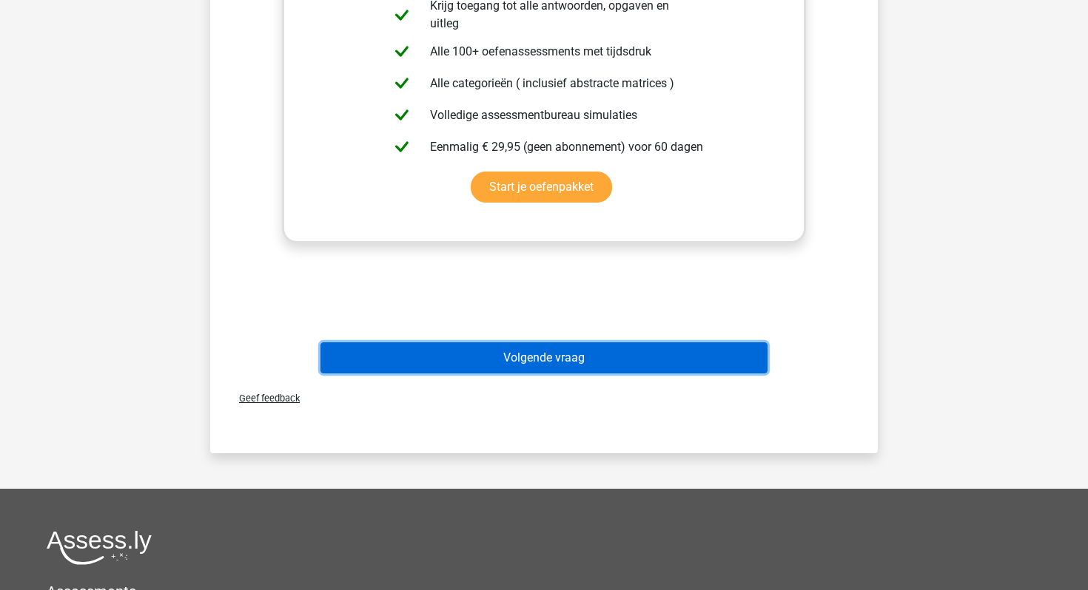
click at [416, 363] on button "Volgende vraag" at bounding box center [544, 358] width 448 height 31
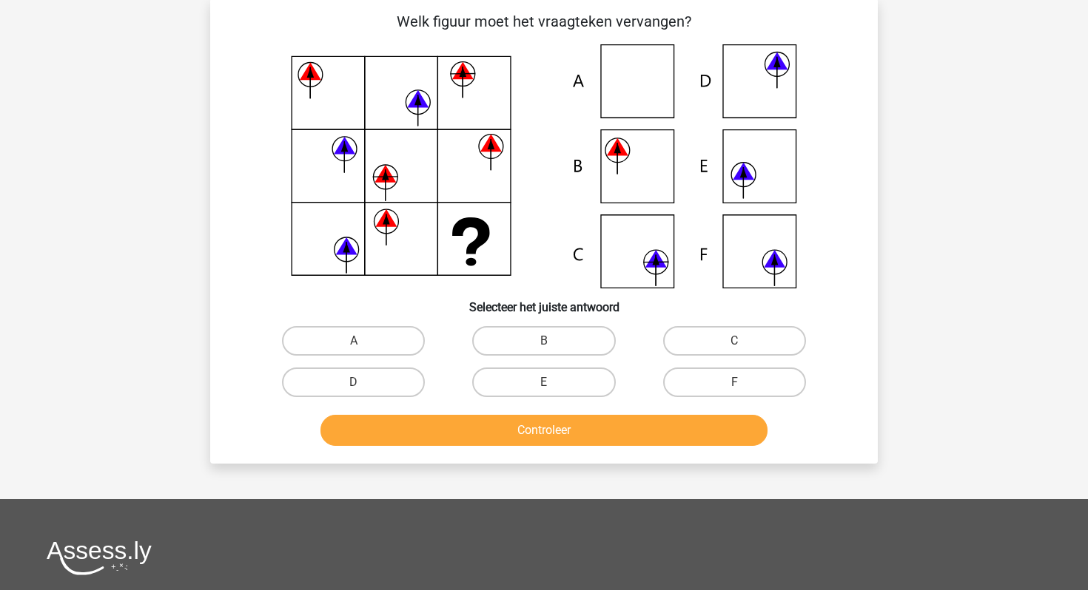
scroll to position [68, 0]
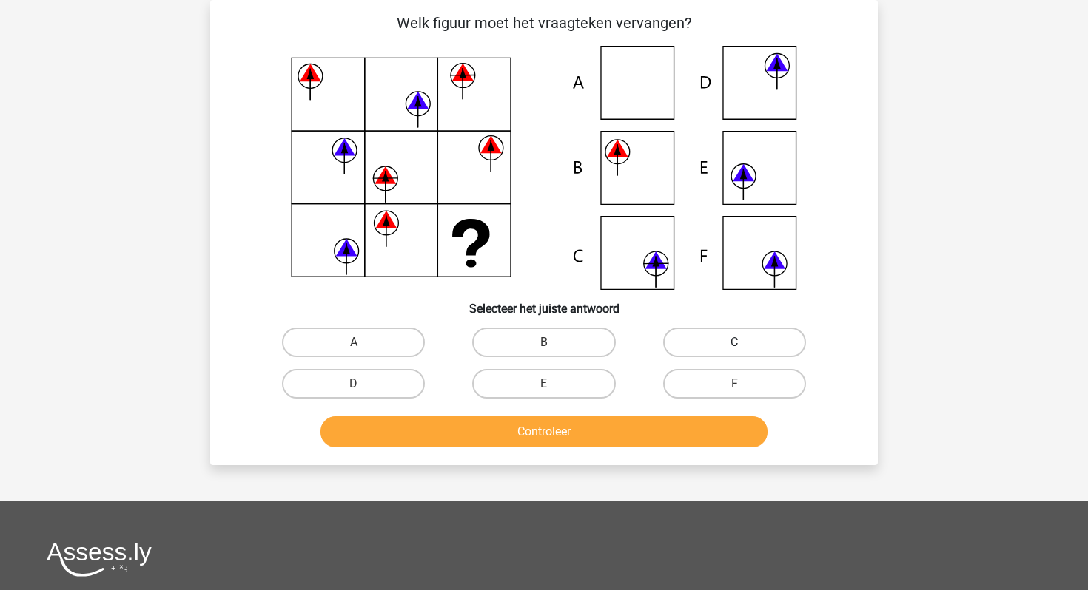
click at [724, 337] on label "C" at bounding box center [734, 343] width 143 height 30
click at [734, 343] on input "C" at bounding box center [739, 348] width 10 height 10
radio input "true"
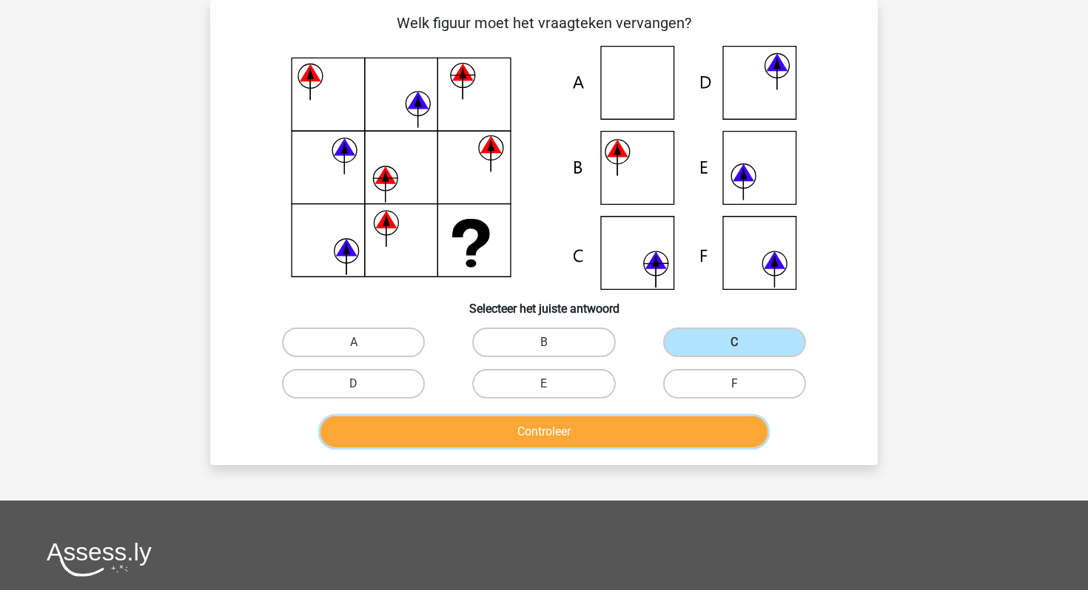
click at [656, 442] on button "Controleer" at bounding box center [544, 432] width 448 height 31
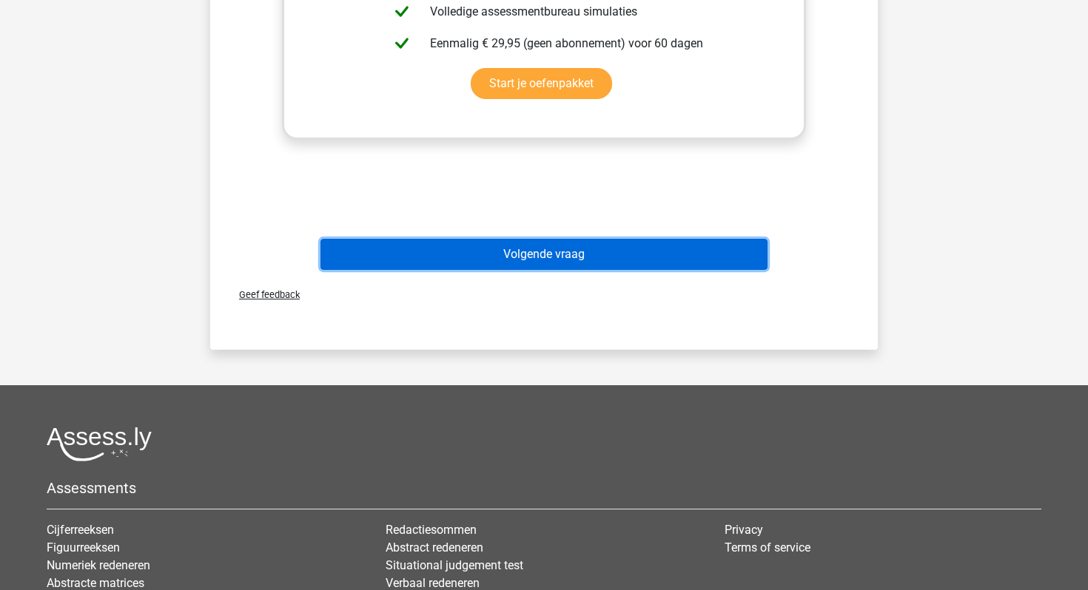
click at [545, 262] on button "Volgende vraag" at bounding box center [544, 254] width 448 height 31
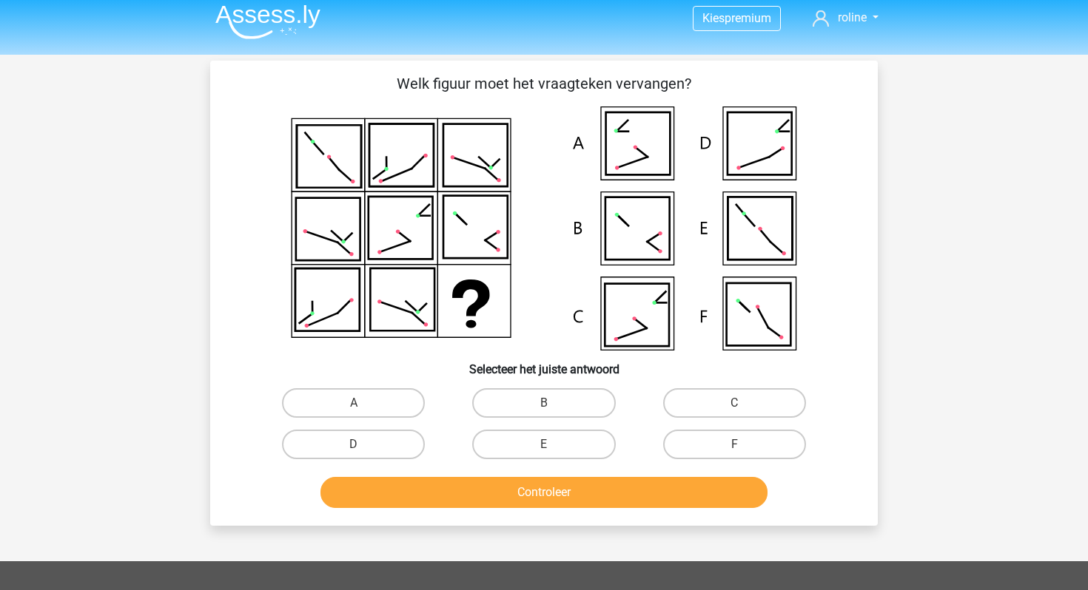
scroll to position [8, 0]
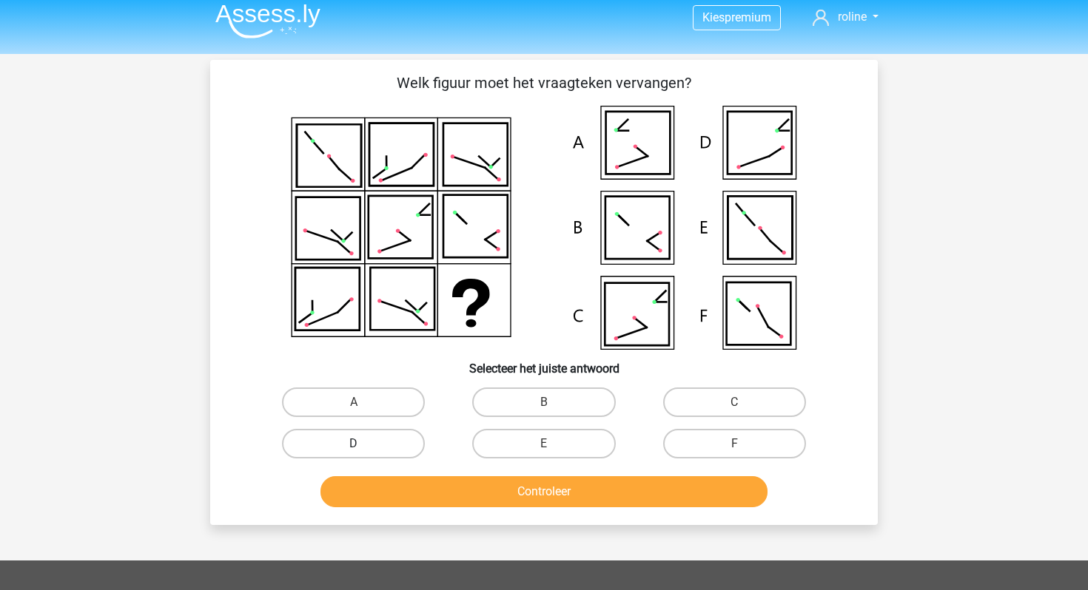
click at [391, 437] on label "D" at bounding box center [353, 444] width 143 height 30
click at [363, 444] on input "D" at bounding box center [359, 449] width 10 height 10
radio input "true"
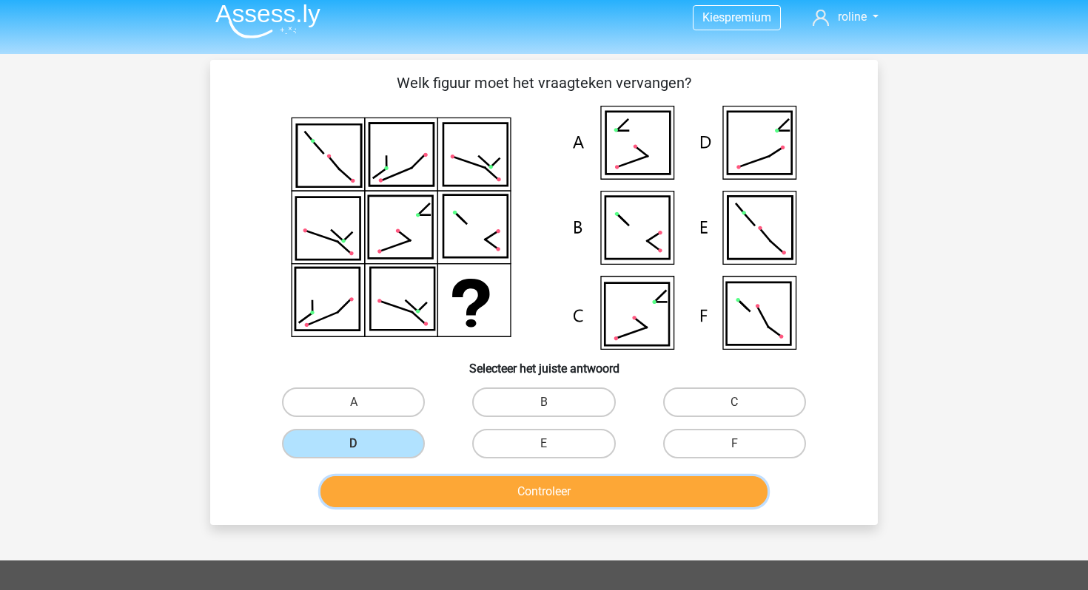
click at [414, 490] on button "Controleer" at bounding box center [544, 492] width 448 height 31
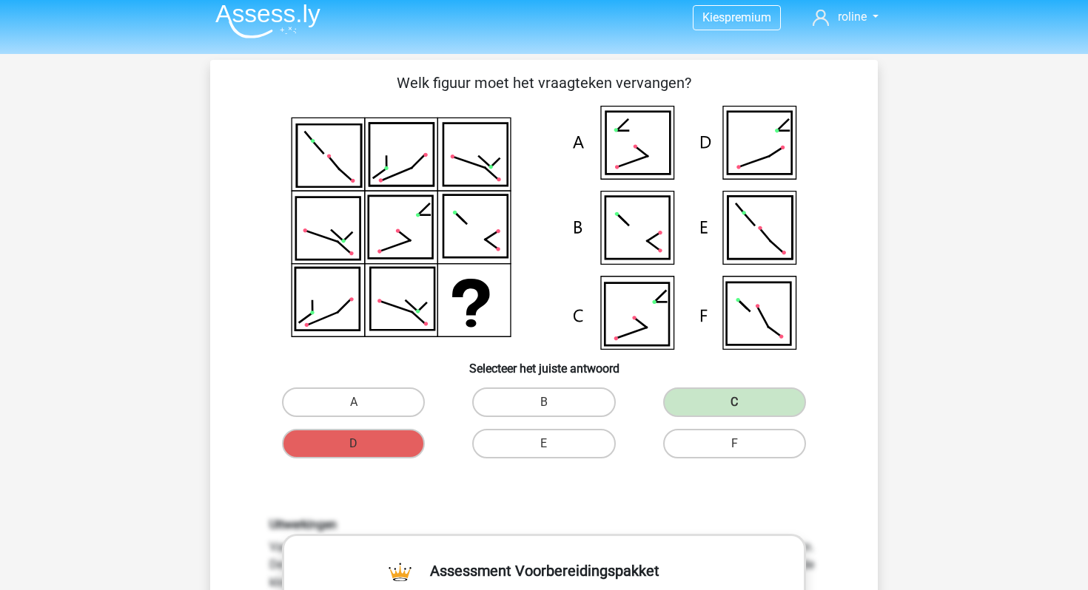
scroll to position [23, 0]
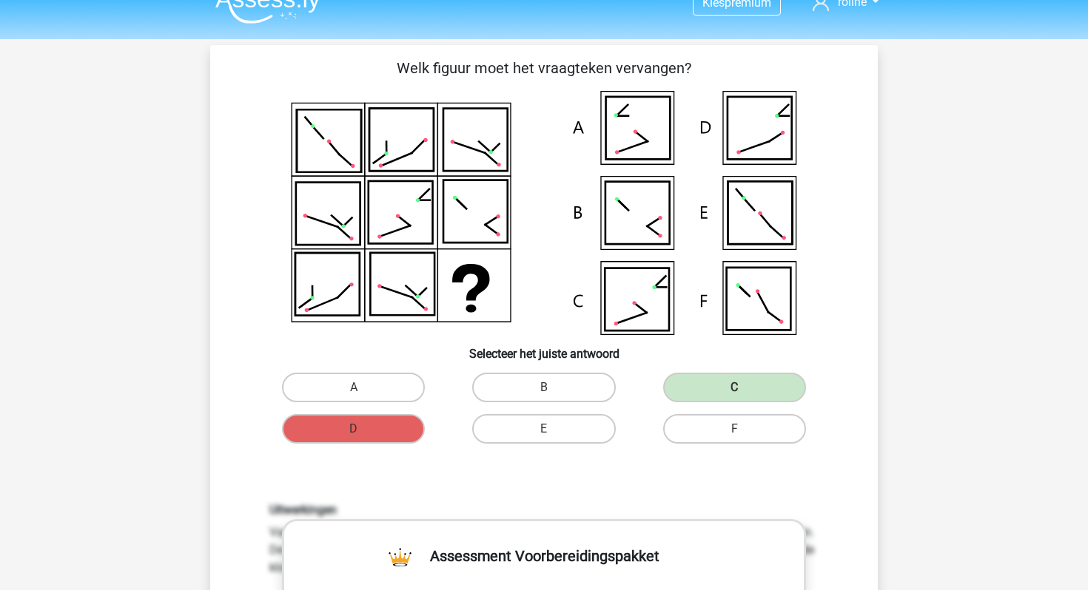
click at [647, 316] on icon at bounding box center [637, 300] width 64 height 62
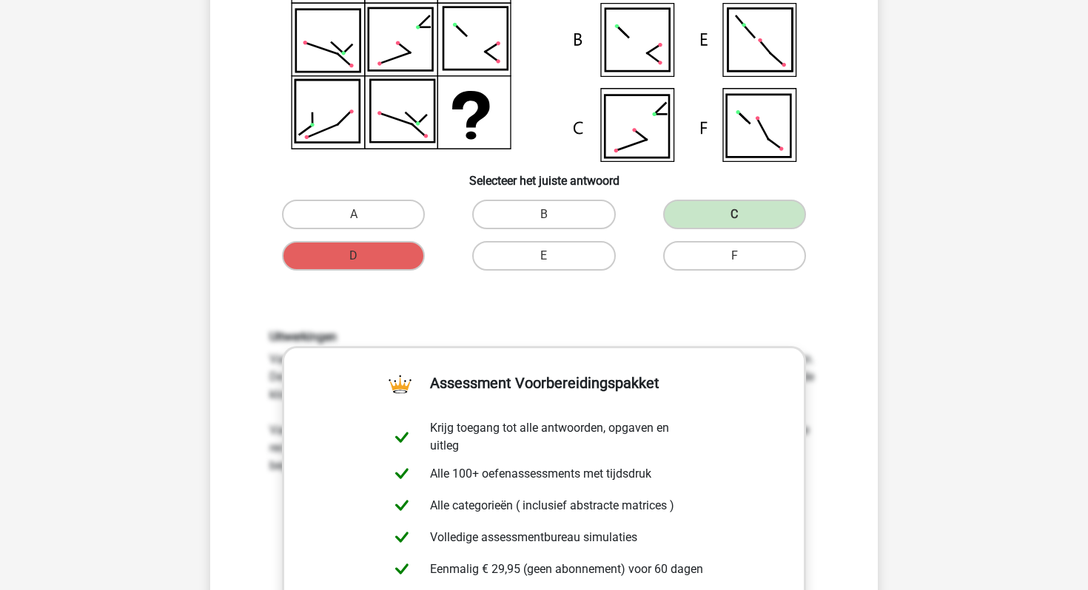
scroll to position [422, 0]
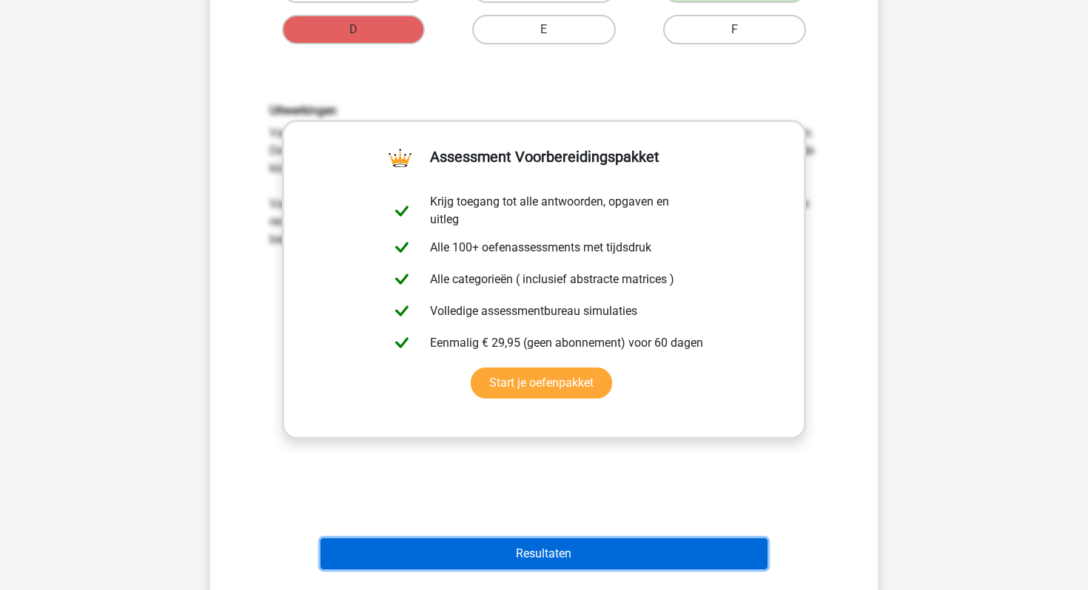
click at [535, 548] on button "Resultaten" at bounding box center [544, 554] width 448 height 31
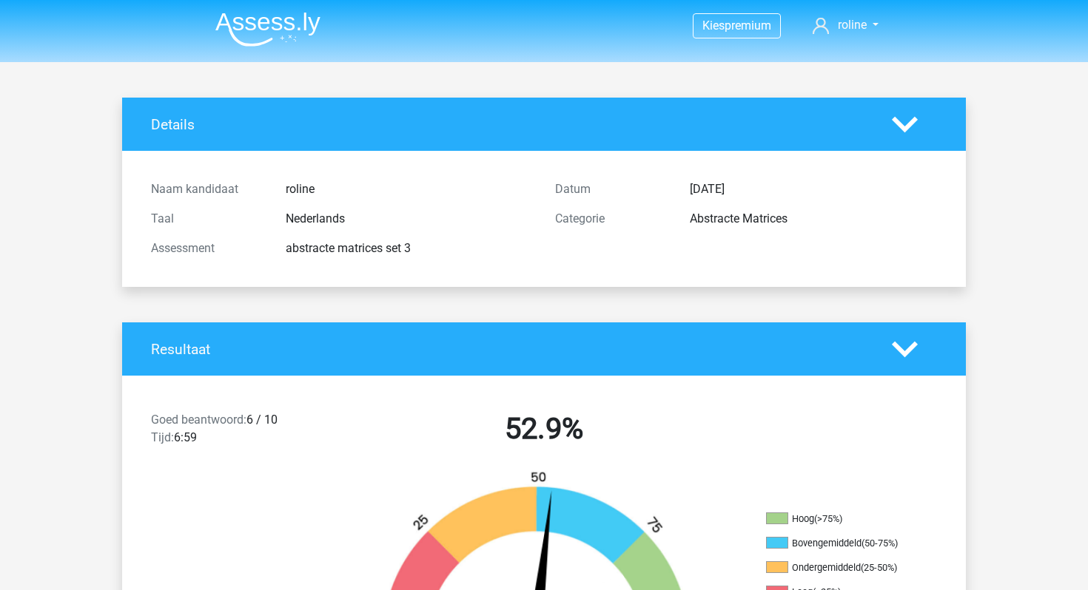
click at [289, 29] on img at bounding box center [267, 29] width 105 height 35
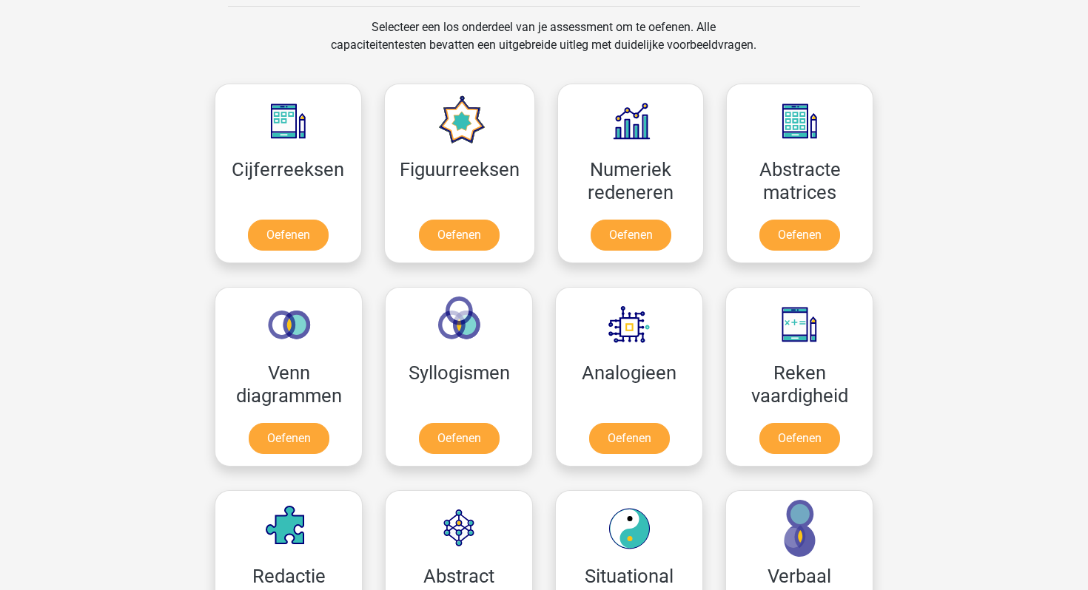
scroll to position [550, 0]
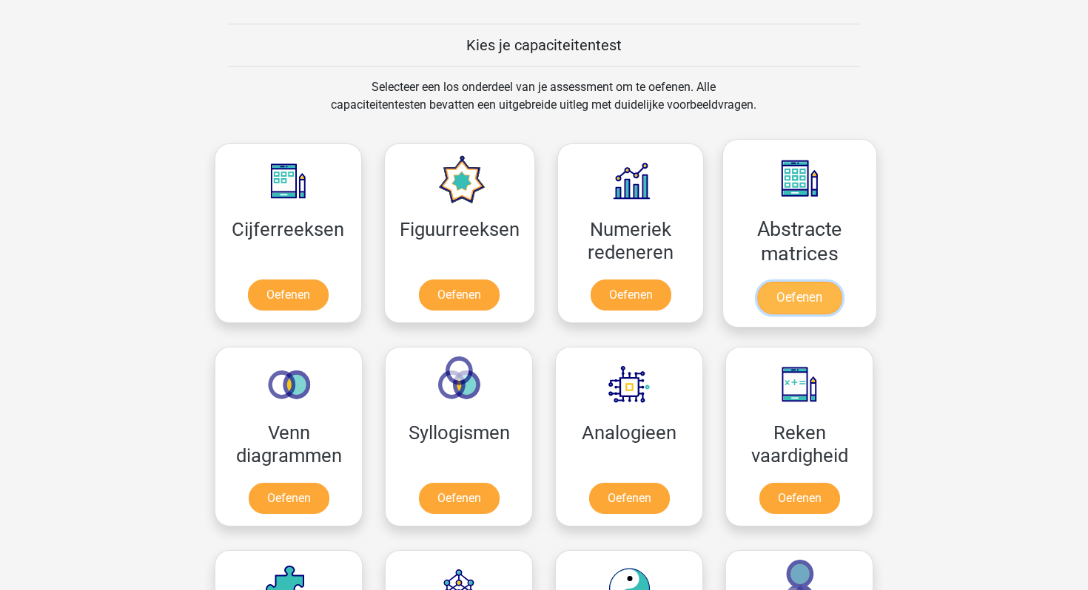
click at [816, 282] on link "Oefenen" at bounding box center [799, 298] width 84 height 33
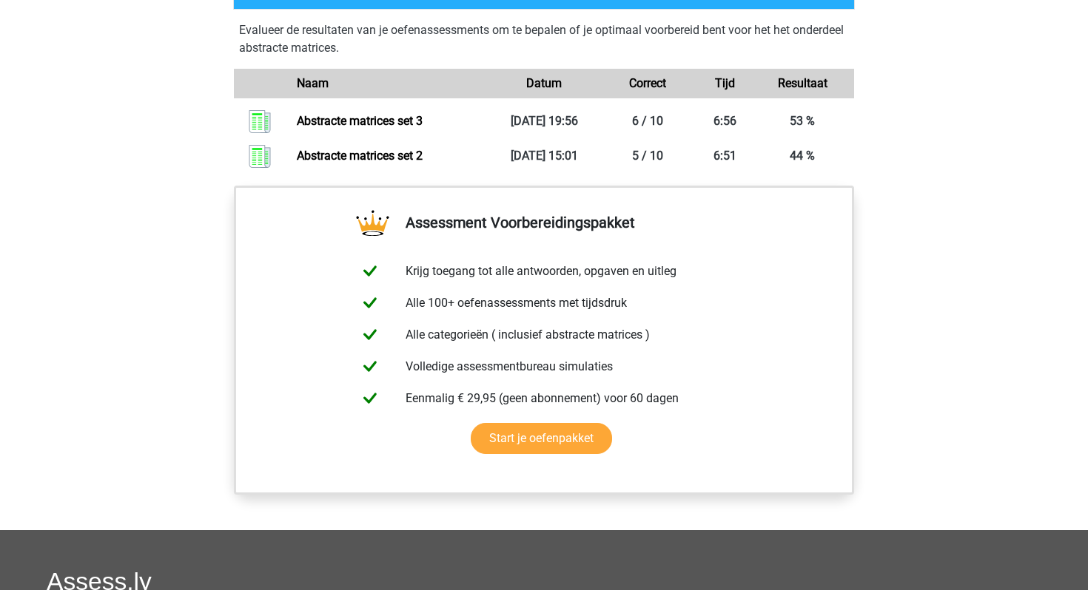
scroll to position [792, 0]
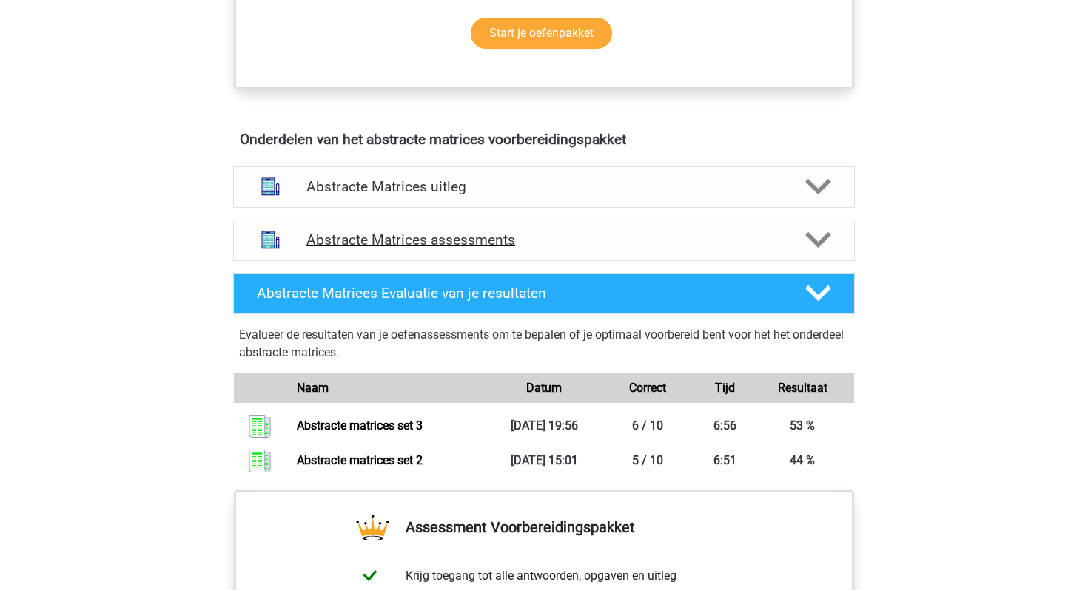
click at [414, 246] on h4 "Abstracte Matrices assessments" at bounding box center [543, 240] width 475 height 17
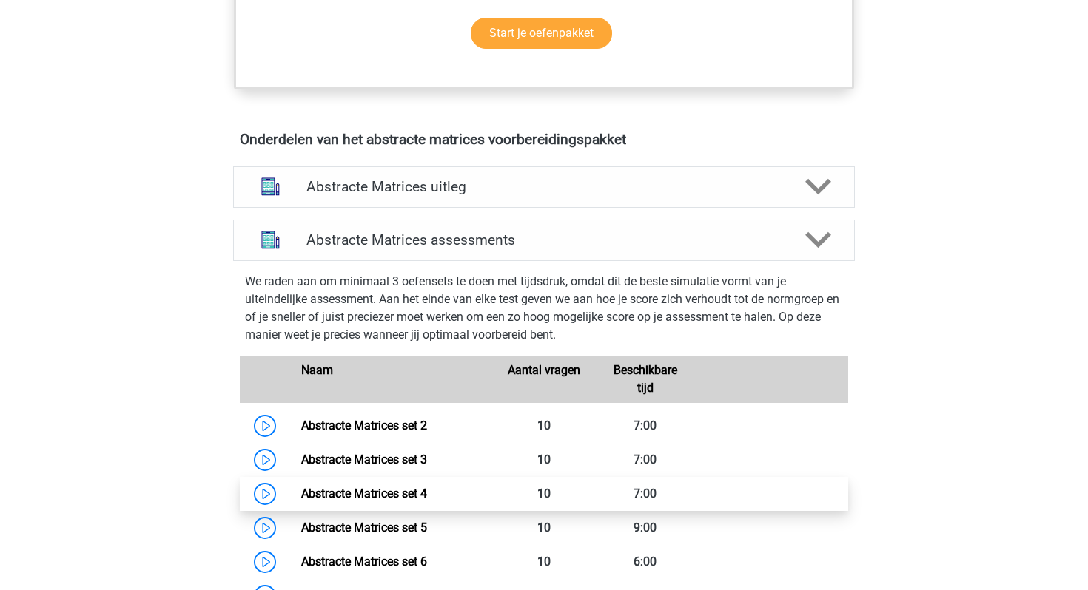
click at [364, 487] on link "Abstracte Matrices set 4" at bounding box center [364, 494] width 126 height 14
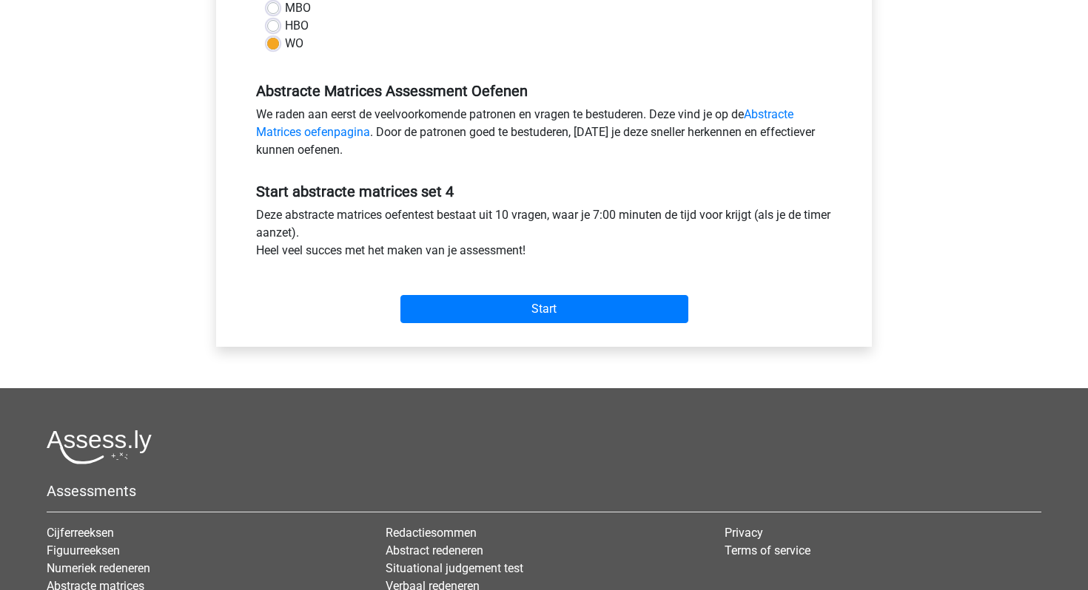
scroll to position [414, 0]
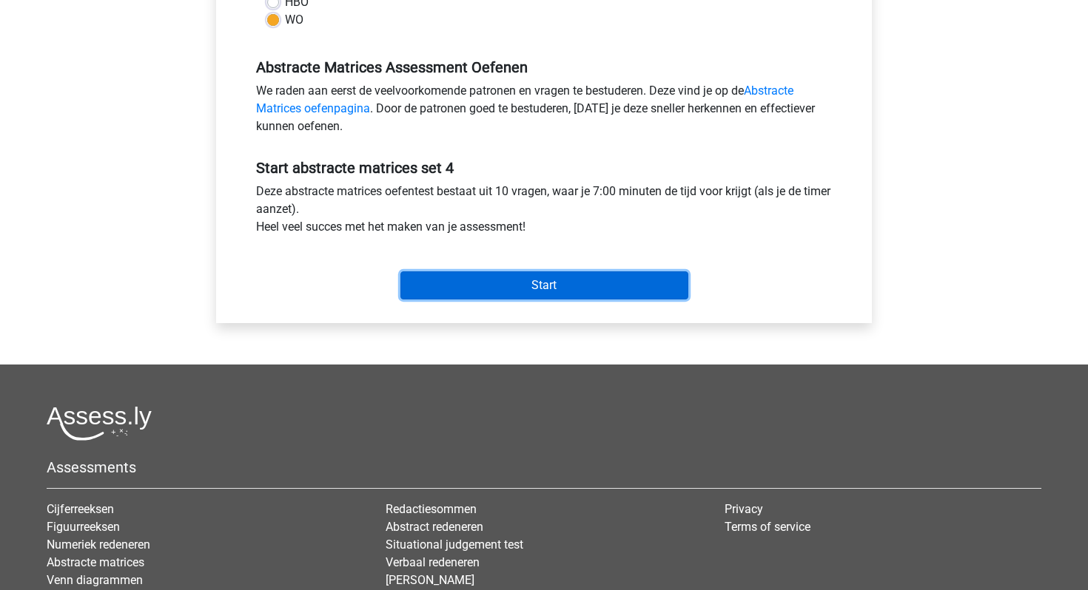
click at [515, 279] on input "Start" at bounding box center [544, 286] width 288 height 28
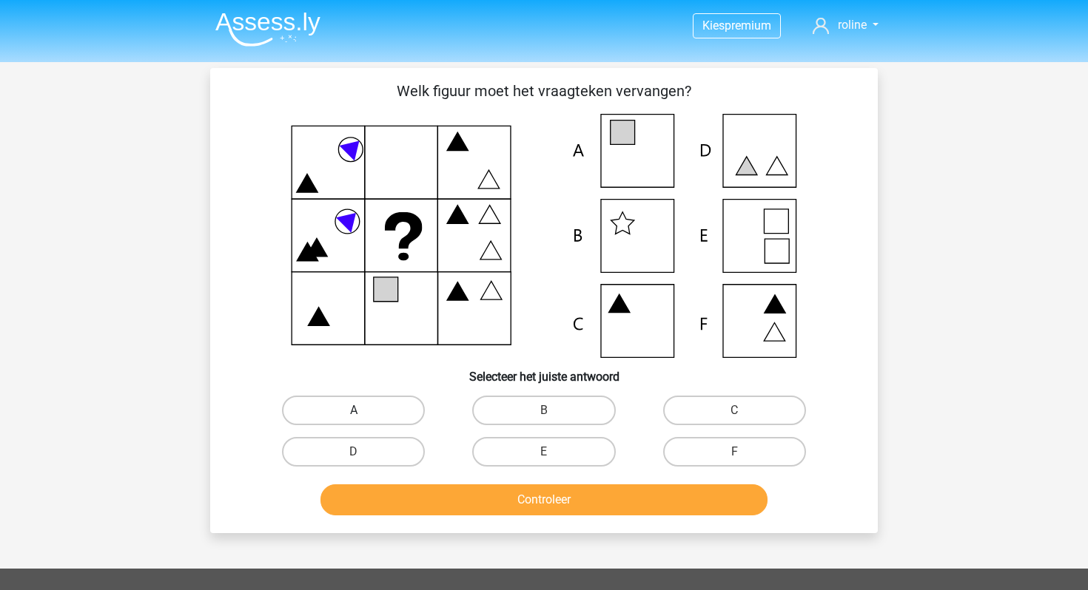
click at [378, 413] on label "A" at bounding box center [353, 411] width 143 height 30
click at [363, 413] on input "A" at bounding box center [359, 416] width 10 height 10
radio input "true"
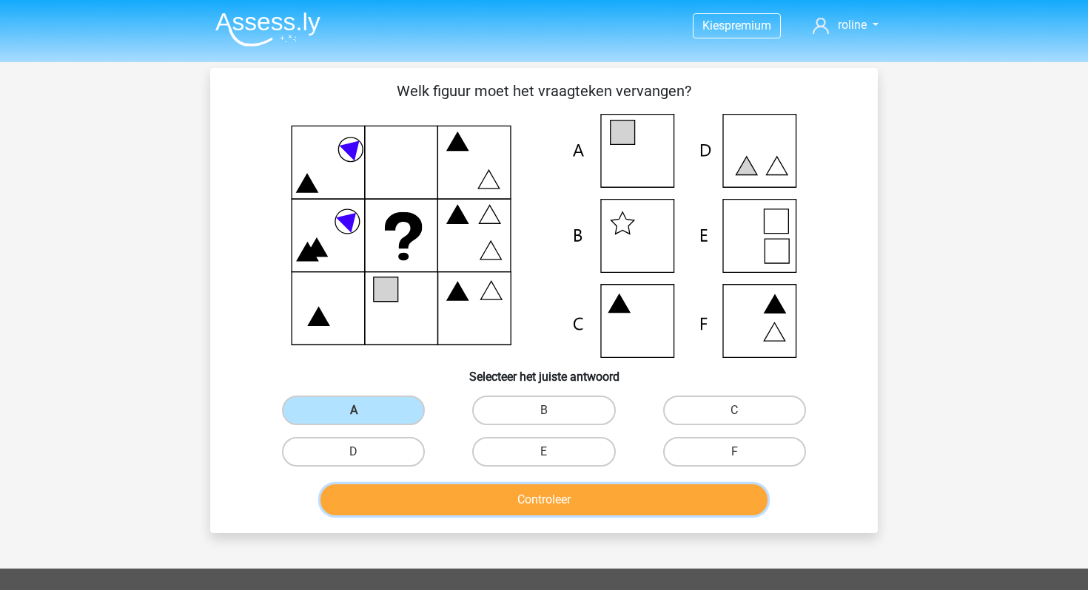
click at [487, 511] on button "Controleer" at bounding box center [544, 500] width 448 height 31
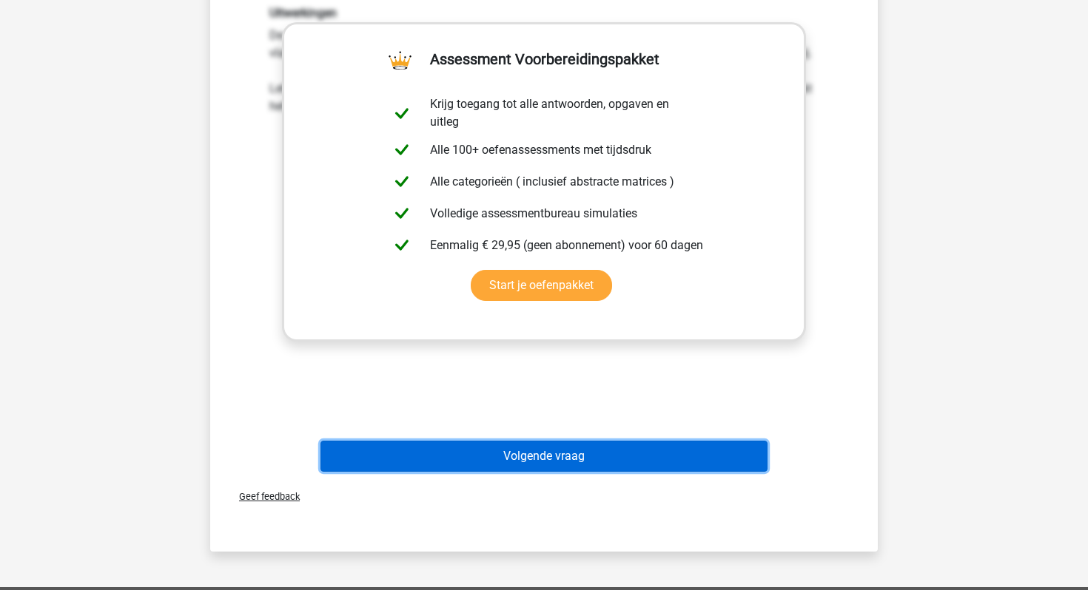
click at [500, 446] on button "Volgende vraag" at bounding box center [544, 456] width 448 height 31
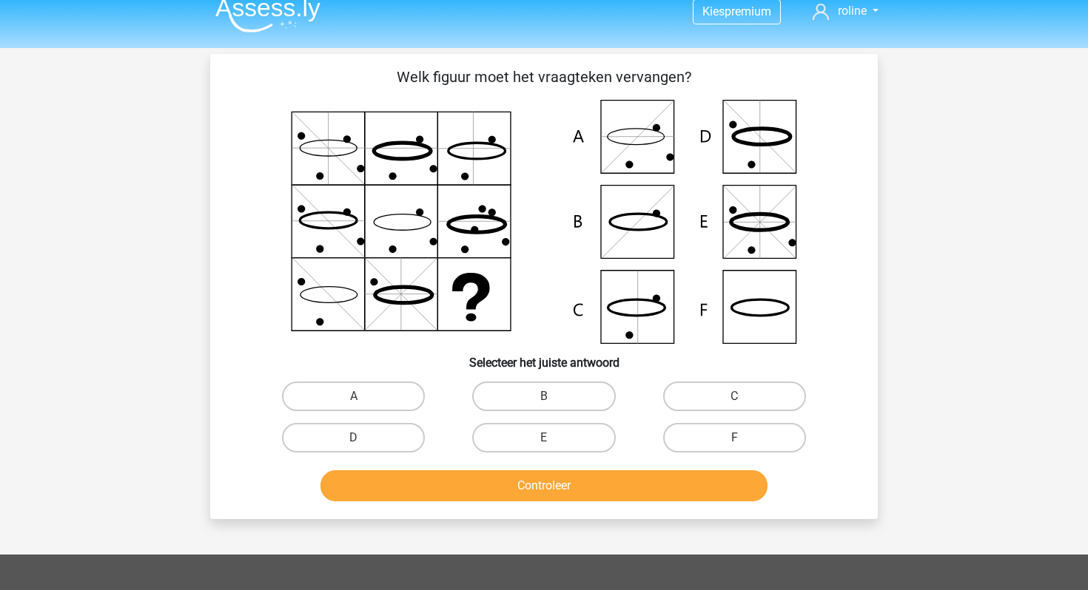
scroll to position [12, 0]
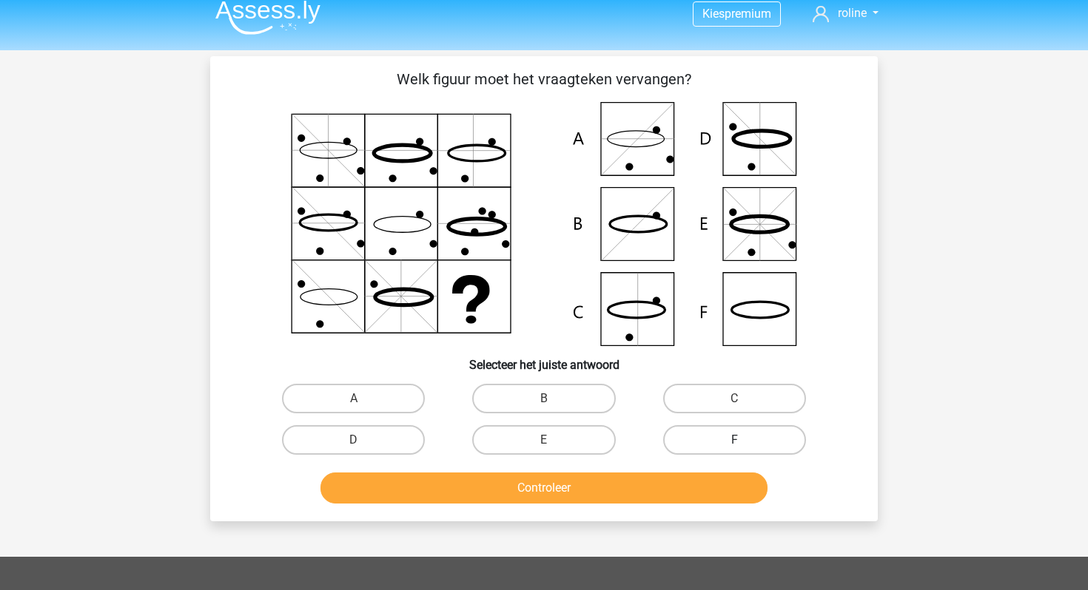
click at [716, 437] on label "F" at bounding box center [734, 440] width 143 height 30
click at [734, 440] on input "F" at bounding box center [739, 445] width 10 height 10
radio input "true"
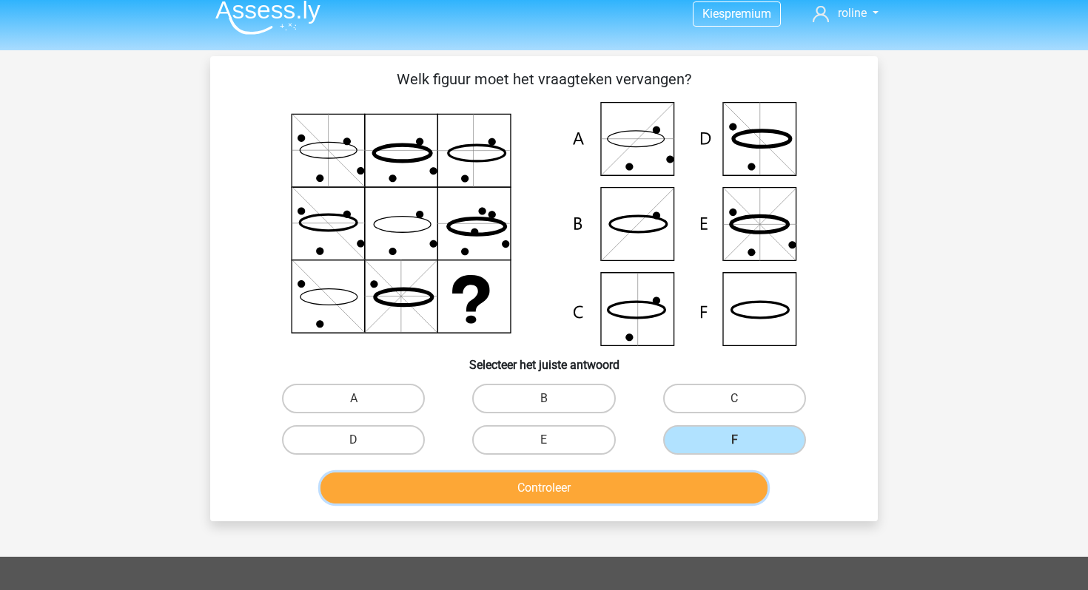
click at [676, 500] on button "Controleer" at bounding box center [544, 488] width 448 height 31
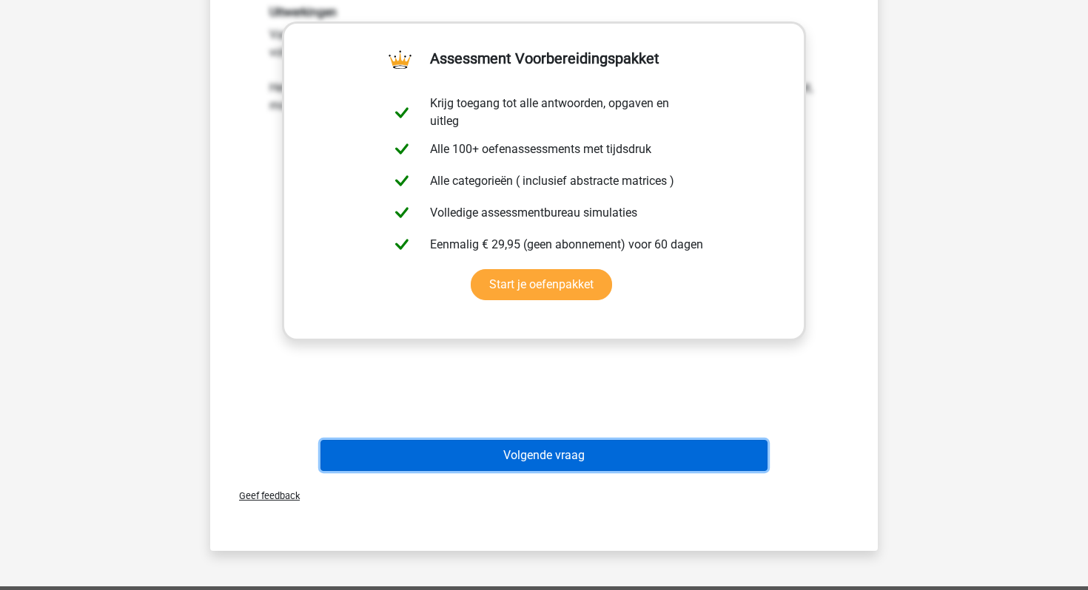
click at [626, 448] on button "Volgende vraag" at bounding box center [544, 455] width 448 height 31
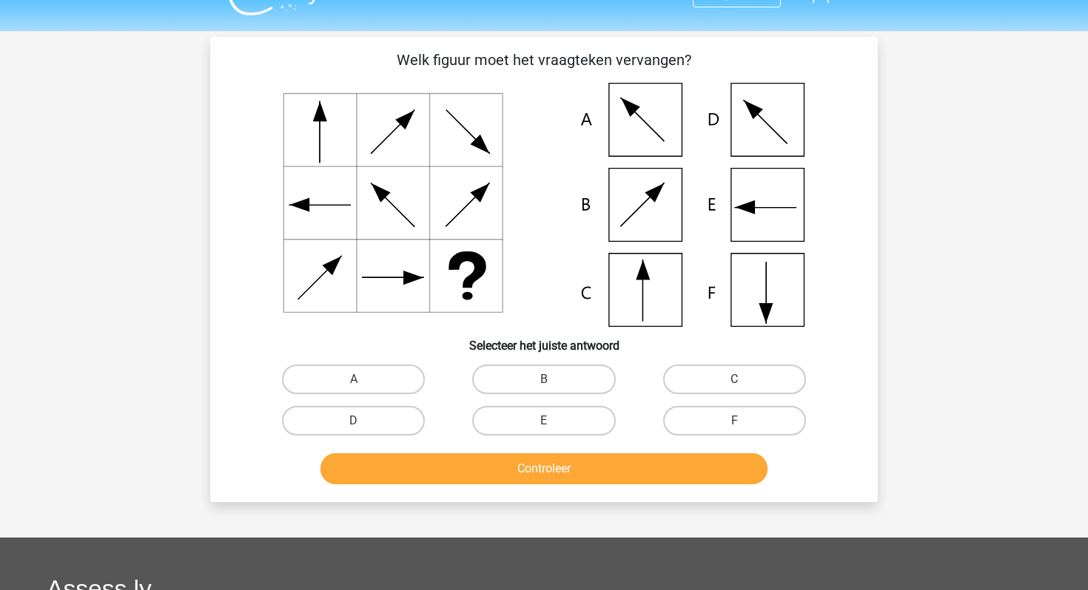
scroll to position [16, 0]
